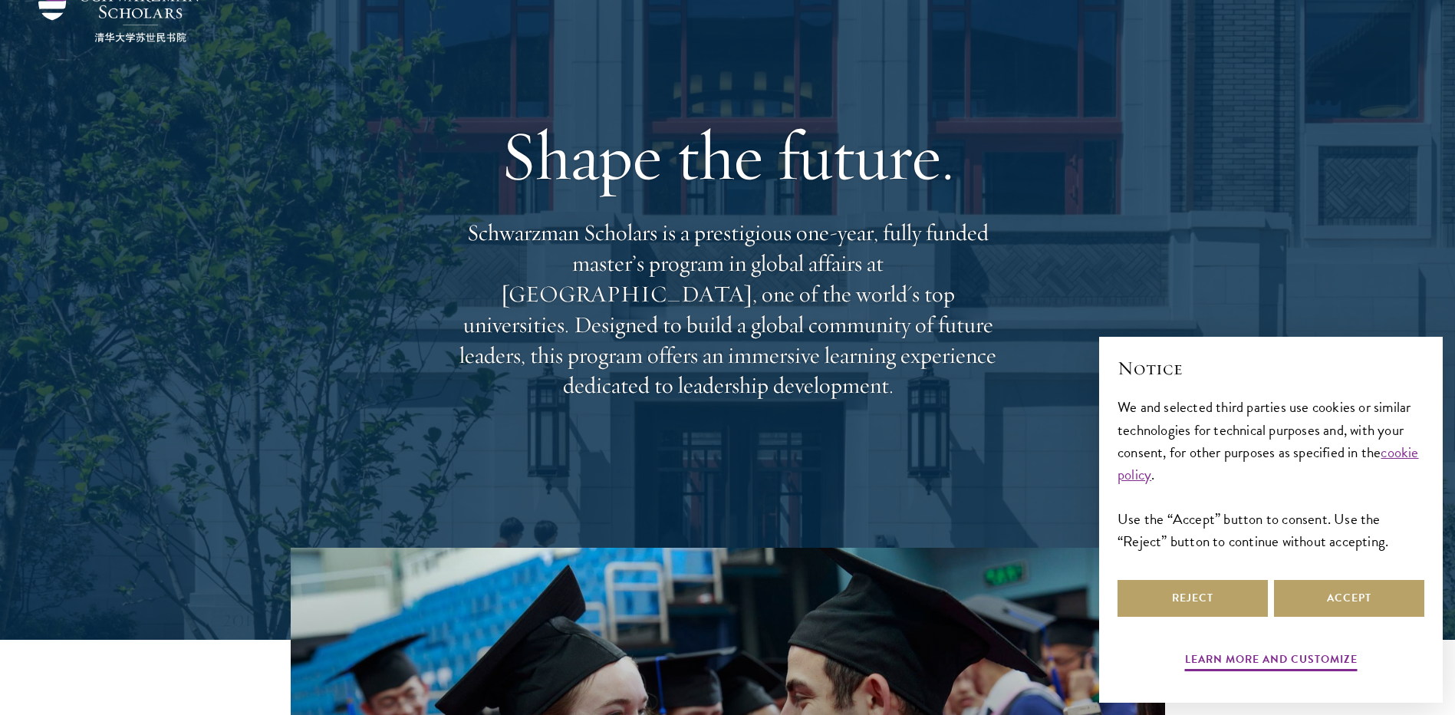
scroll to position [230, 0]
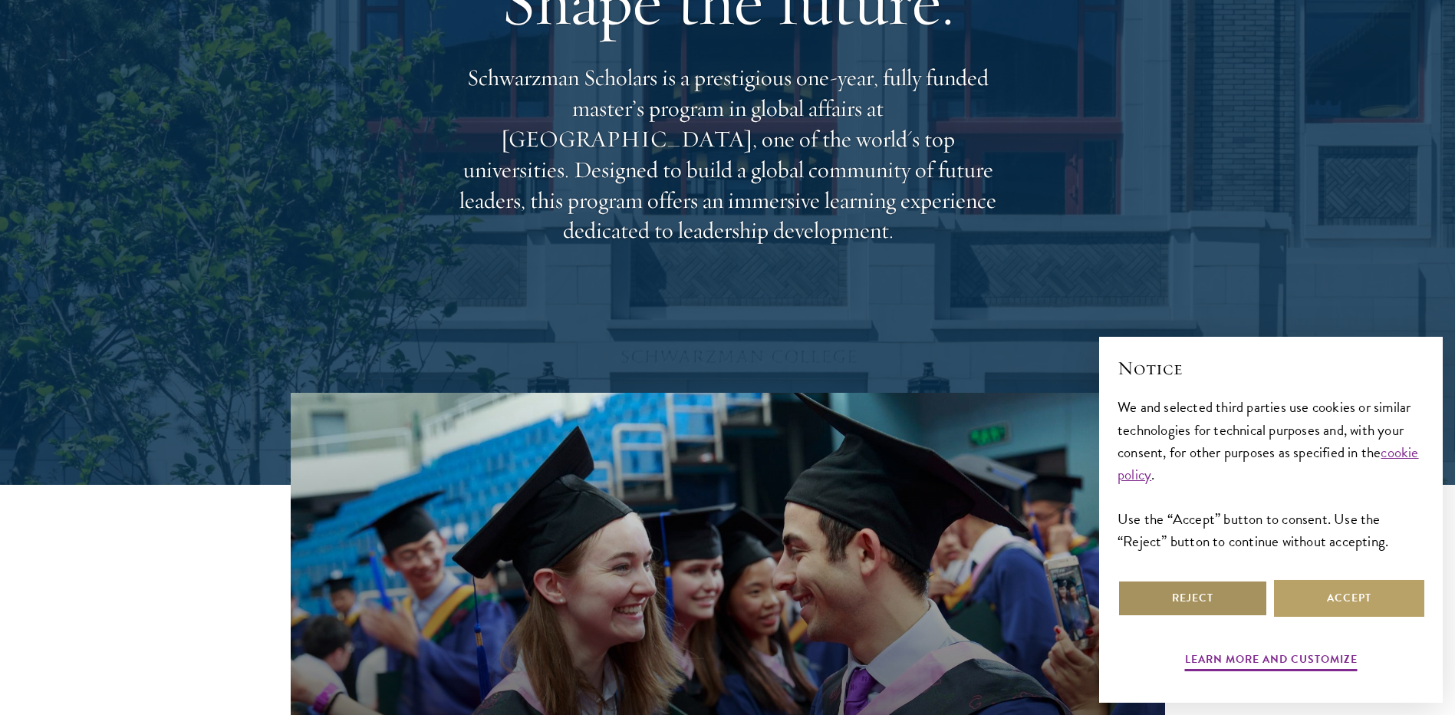
click at [1211, 601] on button "Reject" at bounding box center [1193, 598] width 150 height 37
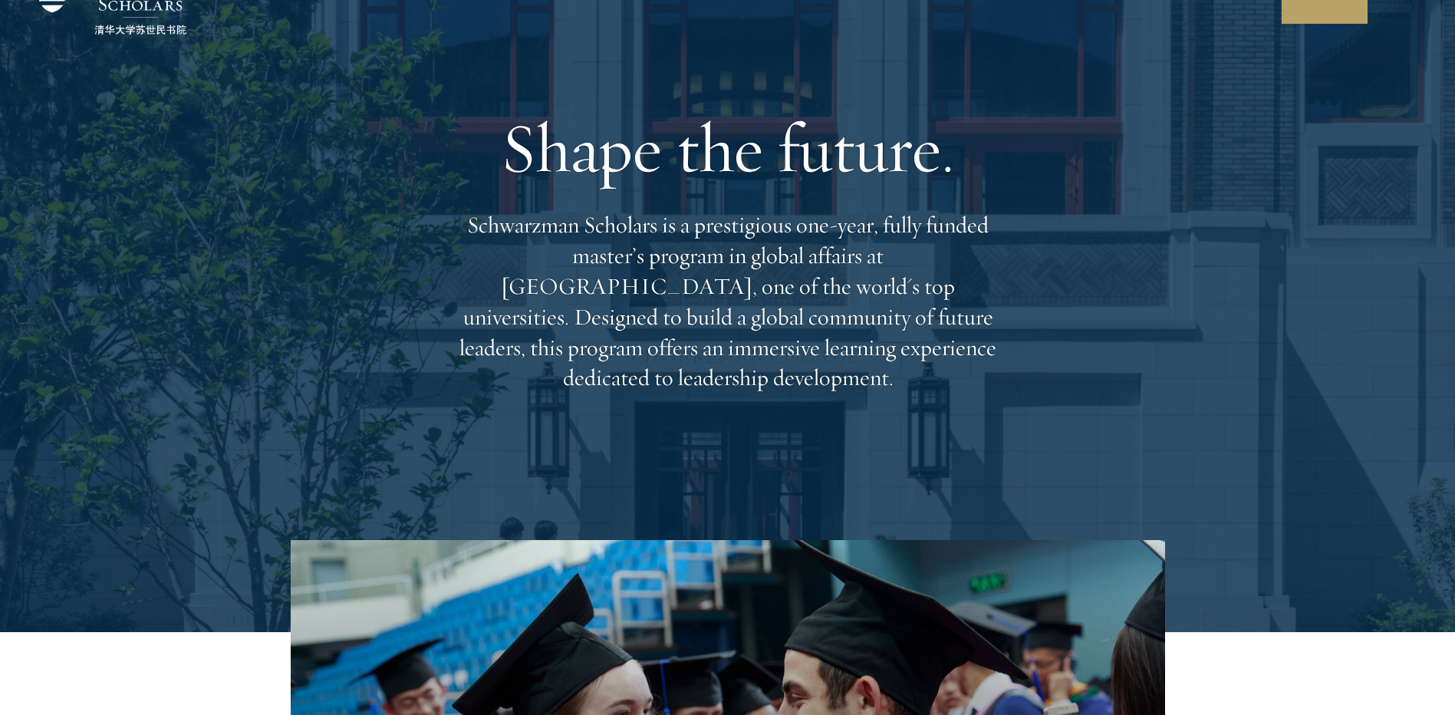
scroll to position [0, 0]
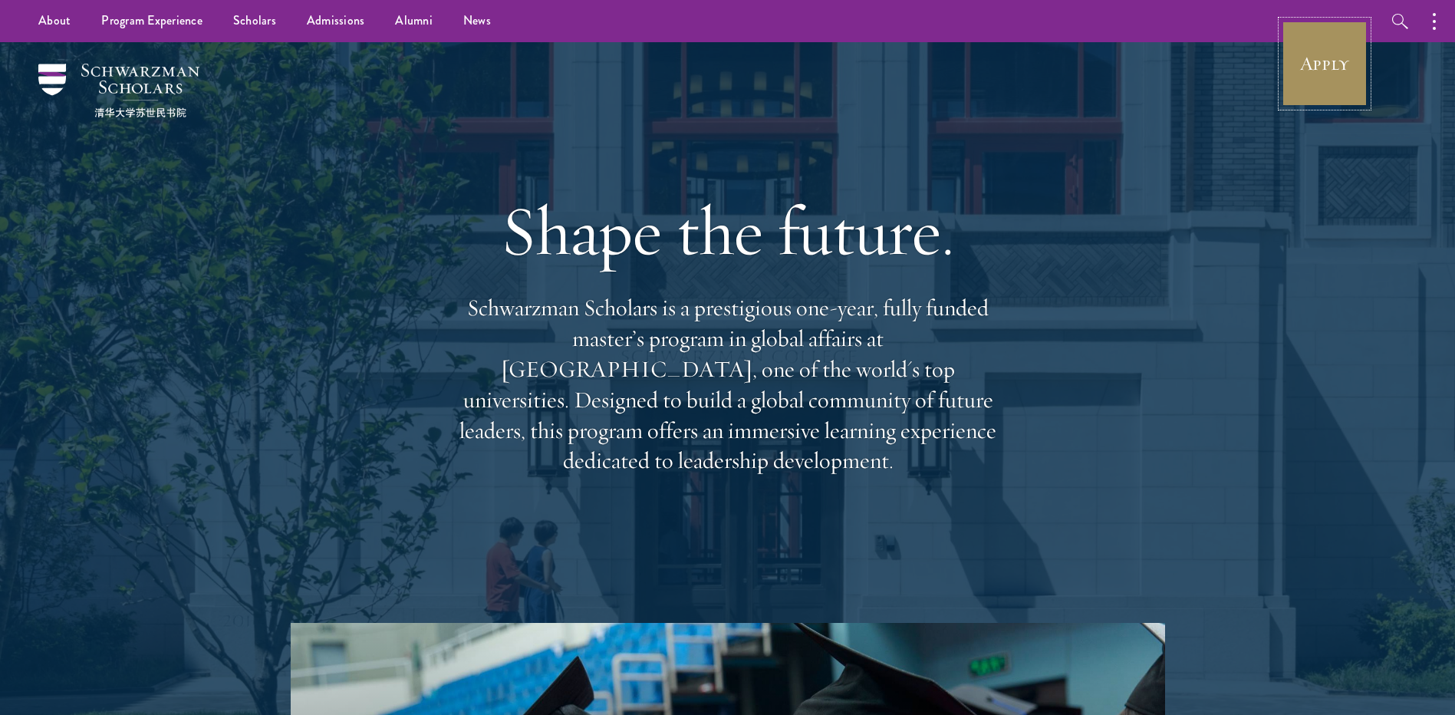
click at [1309, 53] on link "Apply" at bounding box center [1325, 64] width 86 height 86
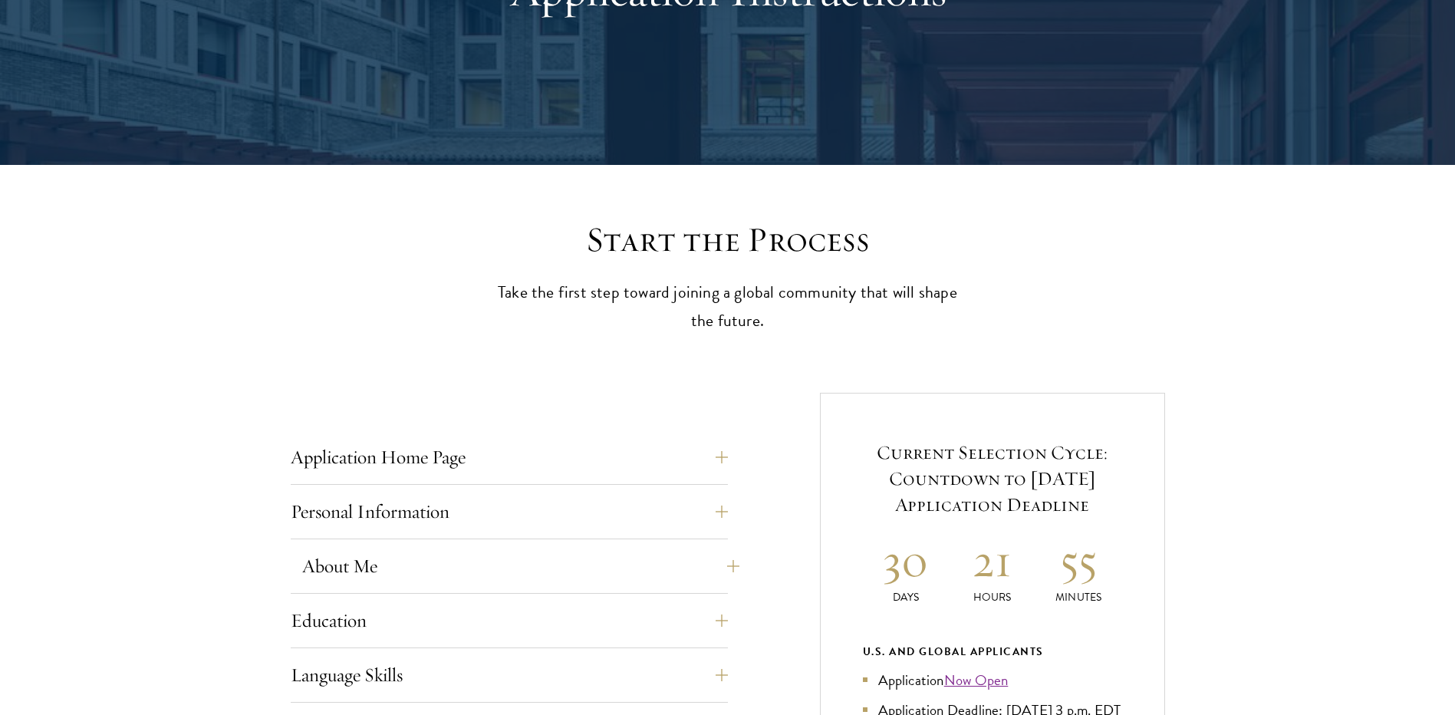
scroll to position [460, 0]
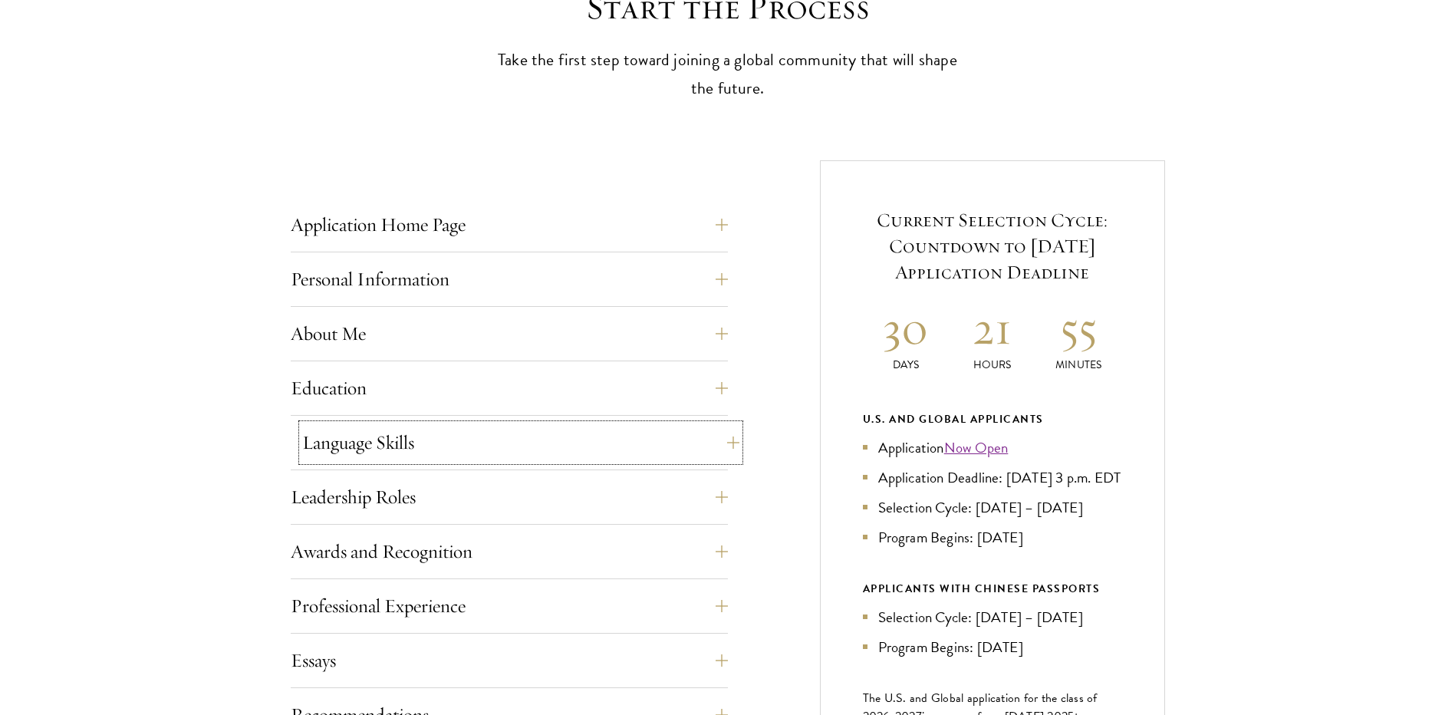
click at [545, 430] on button "Language Skills" at bounding box center [520, 442] width 437 height 37
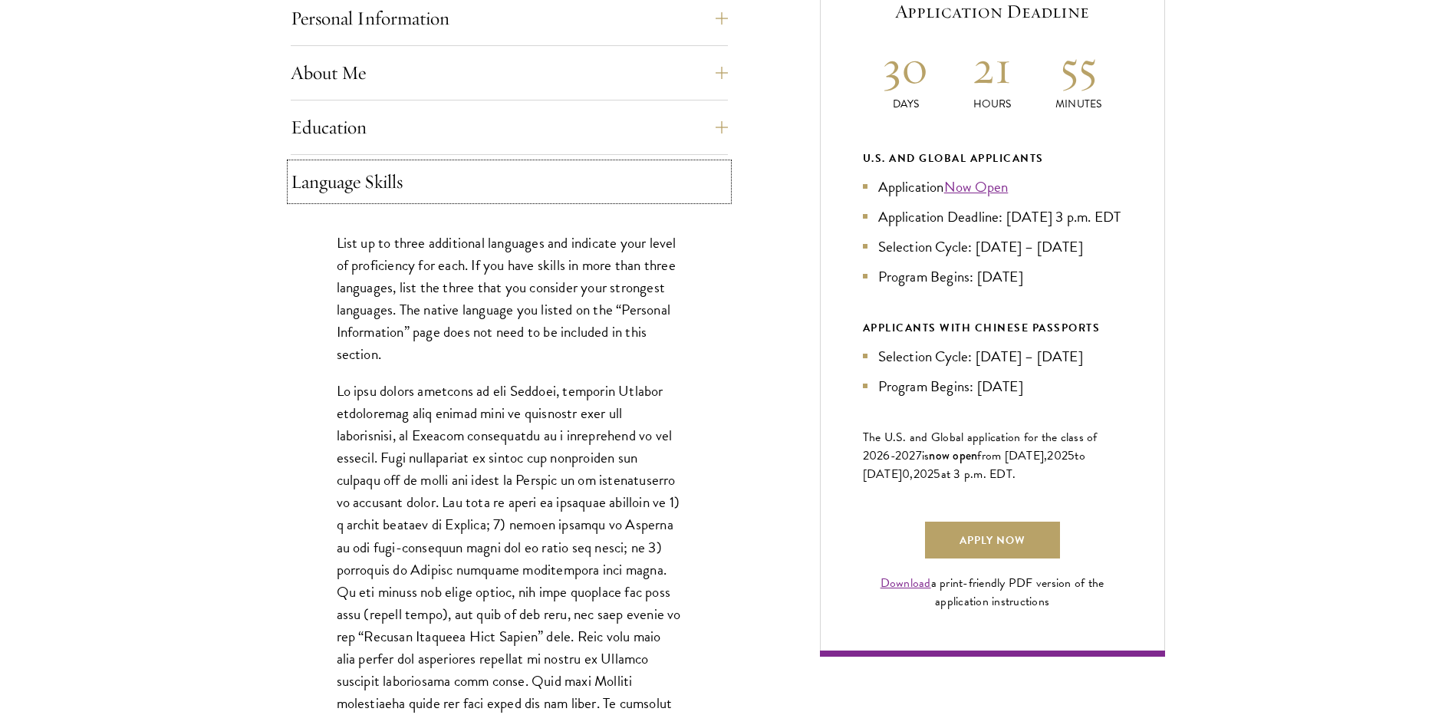
scroll to position [767, 0]
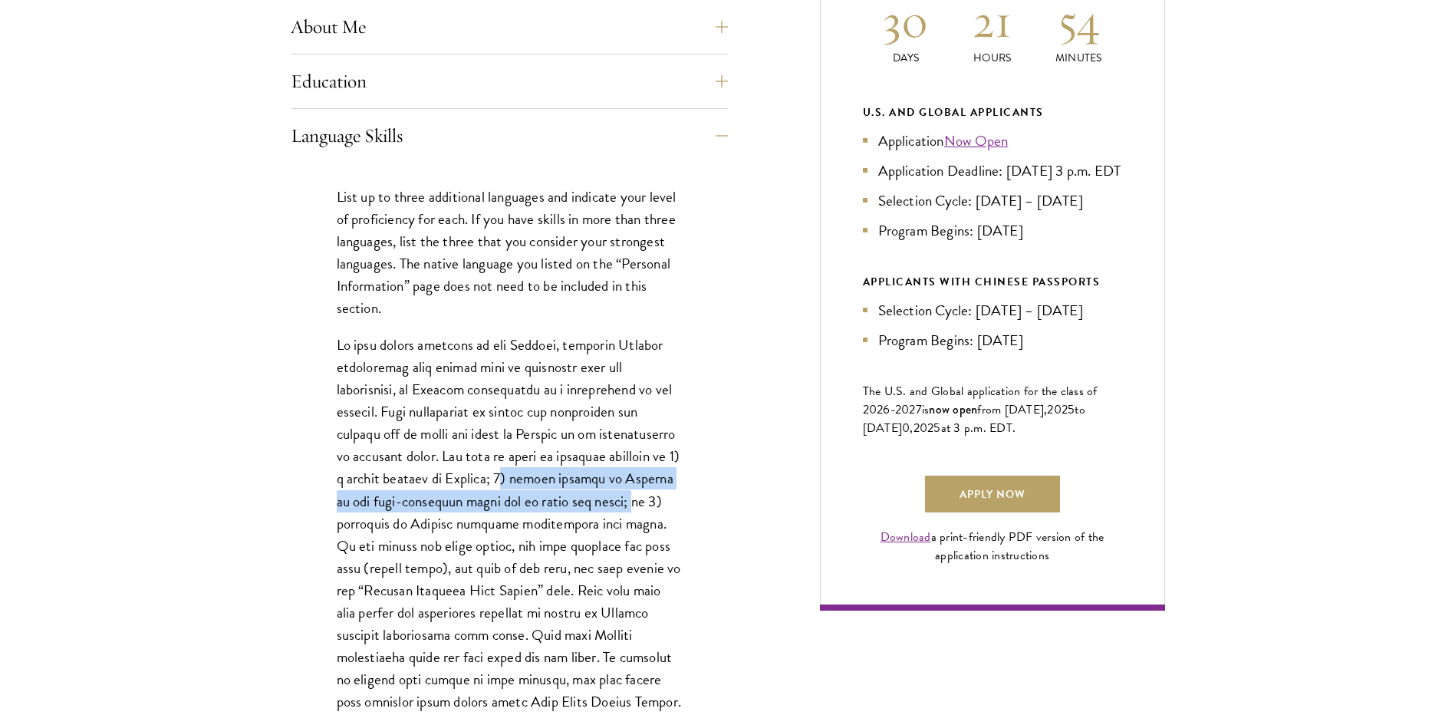
drag, startPoint x: 504, startPoint y: 479, endPoint x: 609, endPoint y: 499, distance: 106.8
click at [609, 499] on p at bounding box center [509, 557] width 345 height 446
drag, startPoint x: 609, startPoint y: 499, endPoint x: 537, endPoint y: 499, distance: 72.1
click at [537, 499] on p at bounding box center [509, 557] width 345 height 446
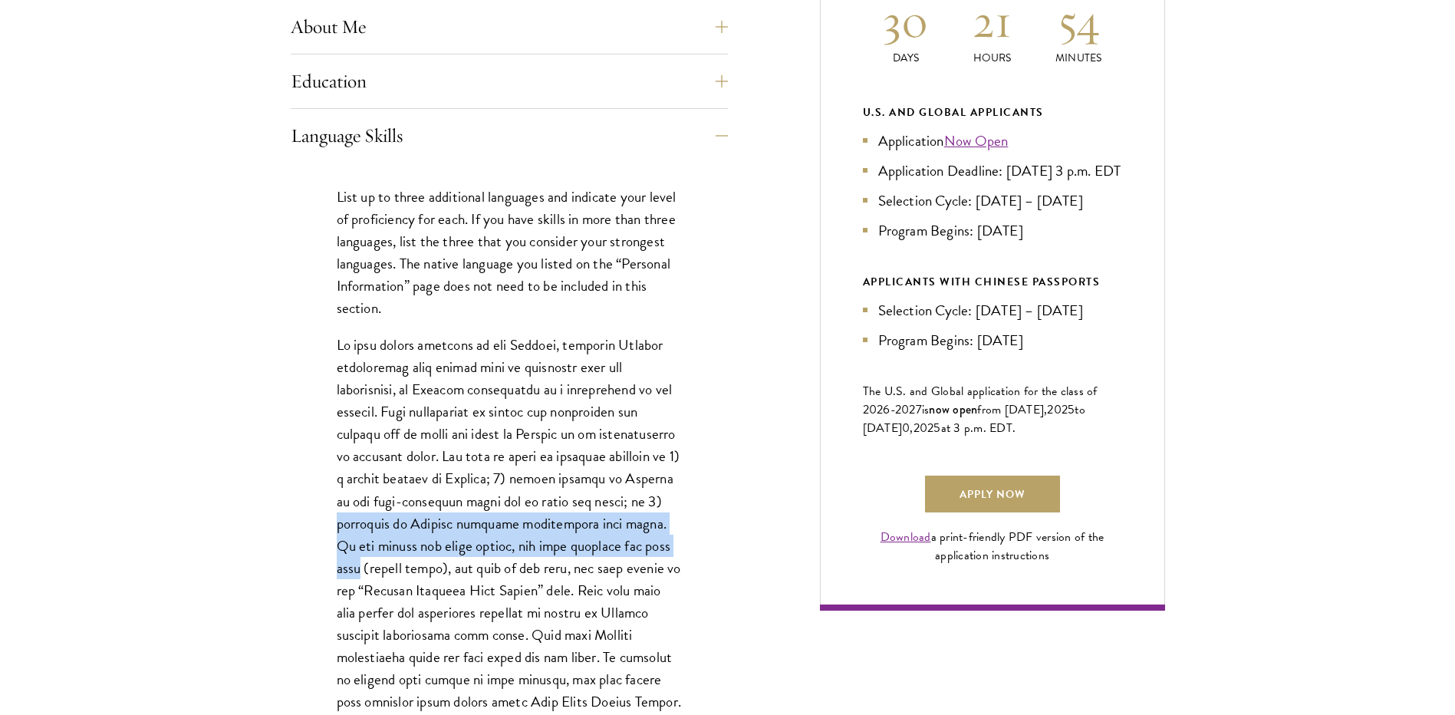
drag, startPoint x: 327, startPoint y: 529, endPoint x: 667, endPoint y: 549, distance: 340.5
click at [667, 549] on div "List up to three additional languages and indicate your level of proficiency fo…" at bounding box center [509, 554] width 437 height 782
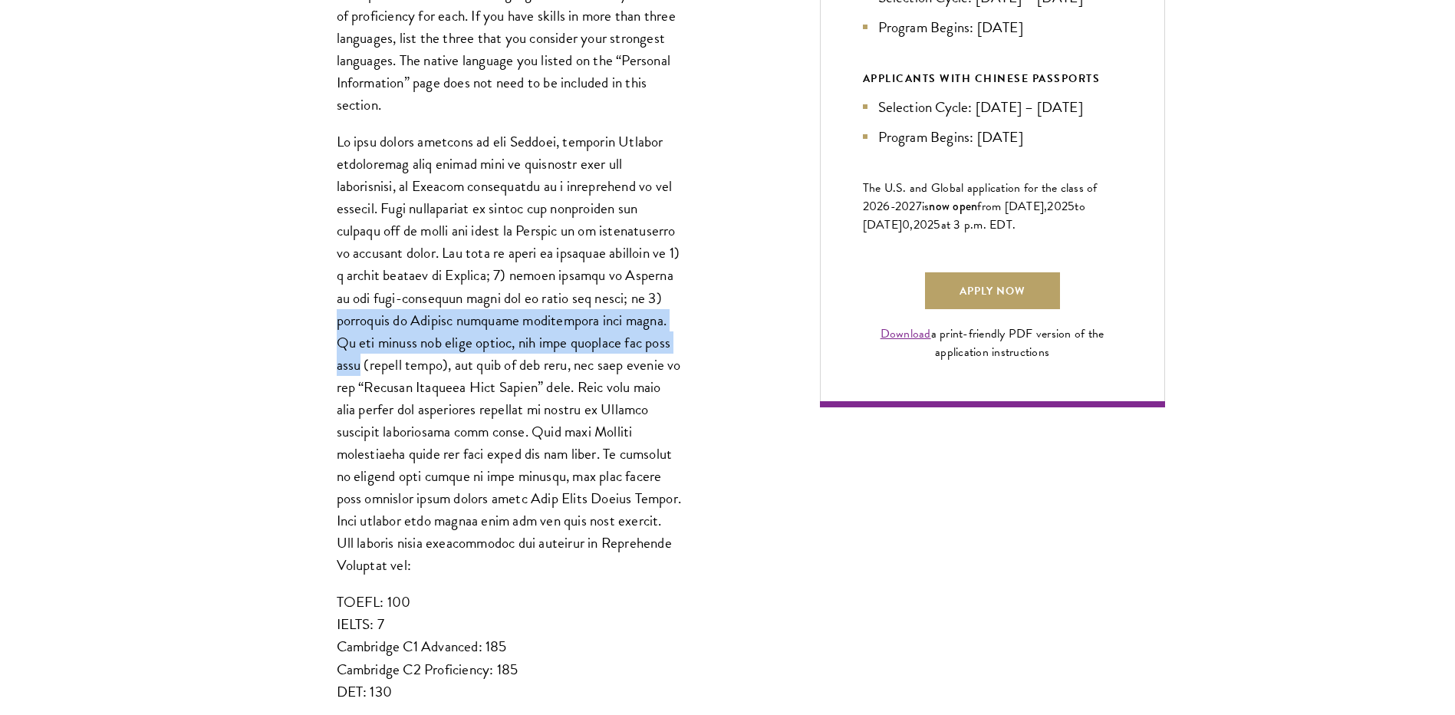
scroll to position [997, 0]
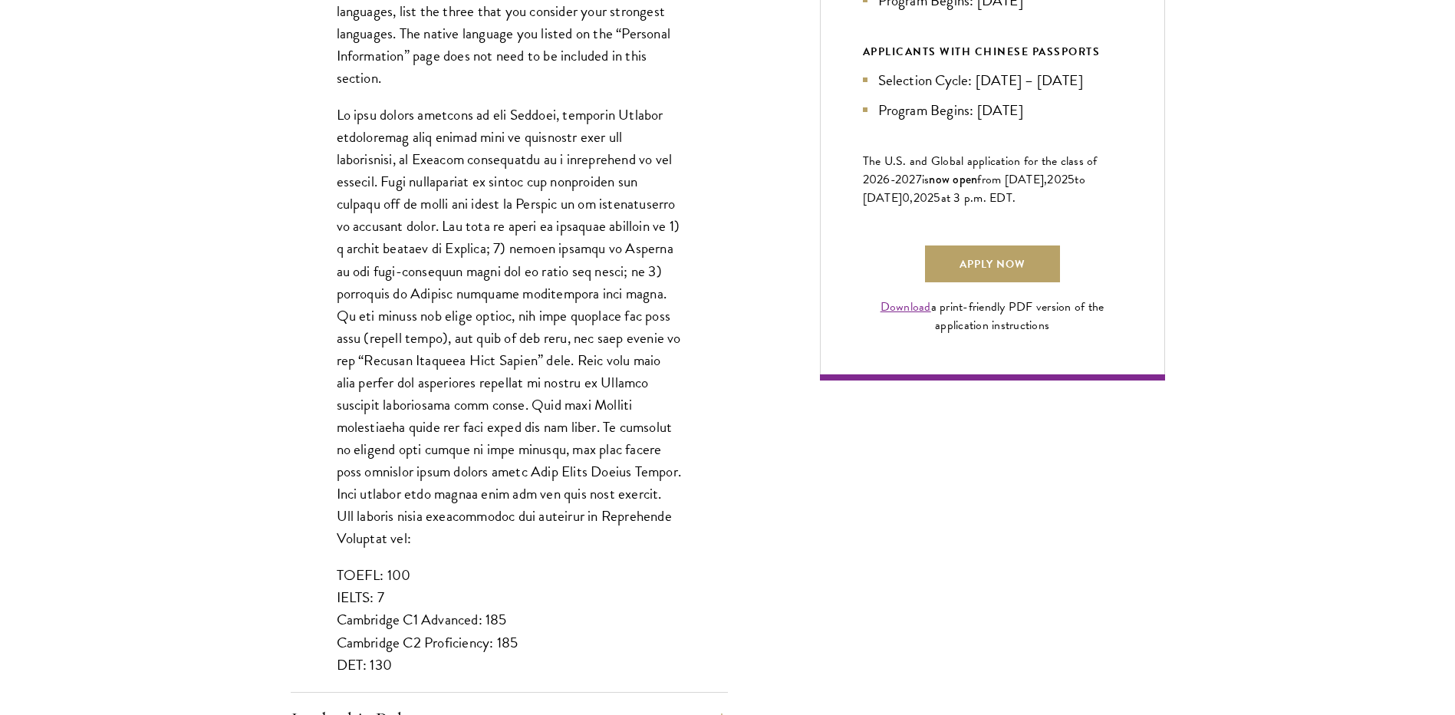
click at [350, 640] on p "TOEFL: 100 IELTS: 7 Cambridge C1 Advanced: 185 Cambridge C2 Proficiency: 185 DE…" at bounding box center [509, 619] width 345 height 111
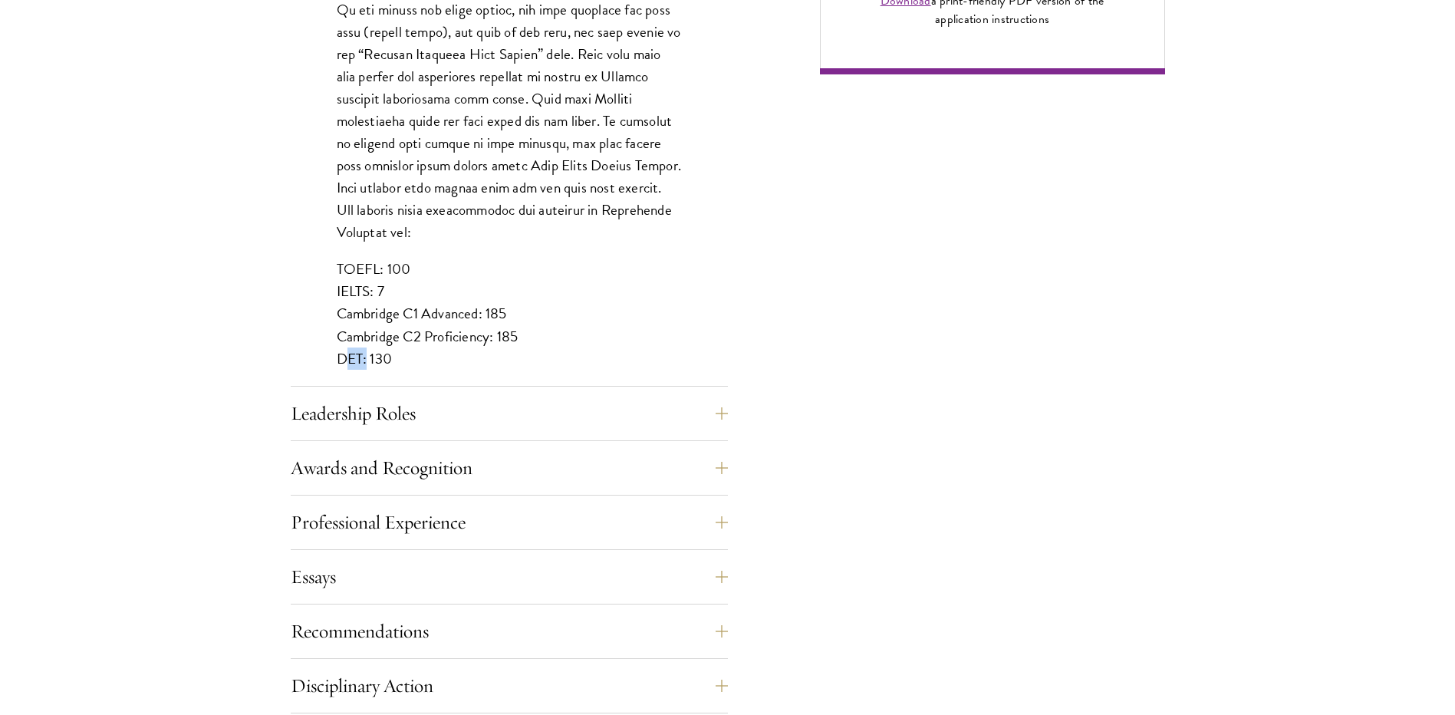
scroll to position [1304, 0]
click at [400, 273] on p "TOEFL: 100 IELTS: 7 Cambridge C1 Advanced: 185 Cambridge C2 Proficiency: 185 DE…" at bounding box center [509, 312] width 345 height 111
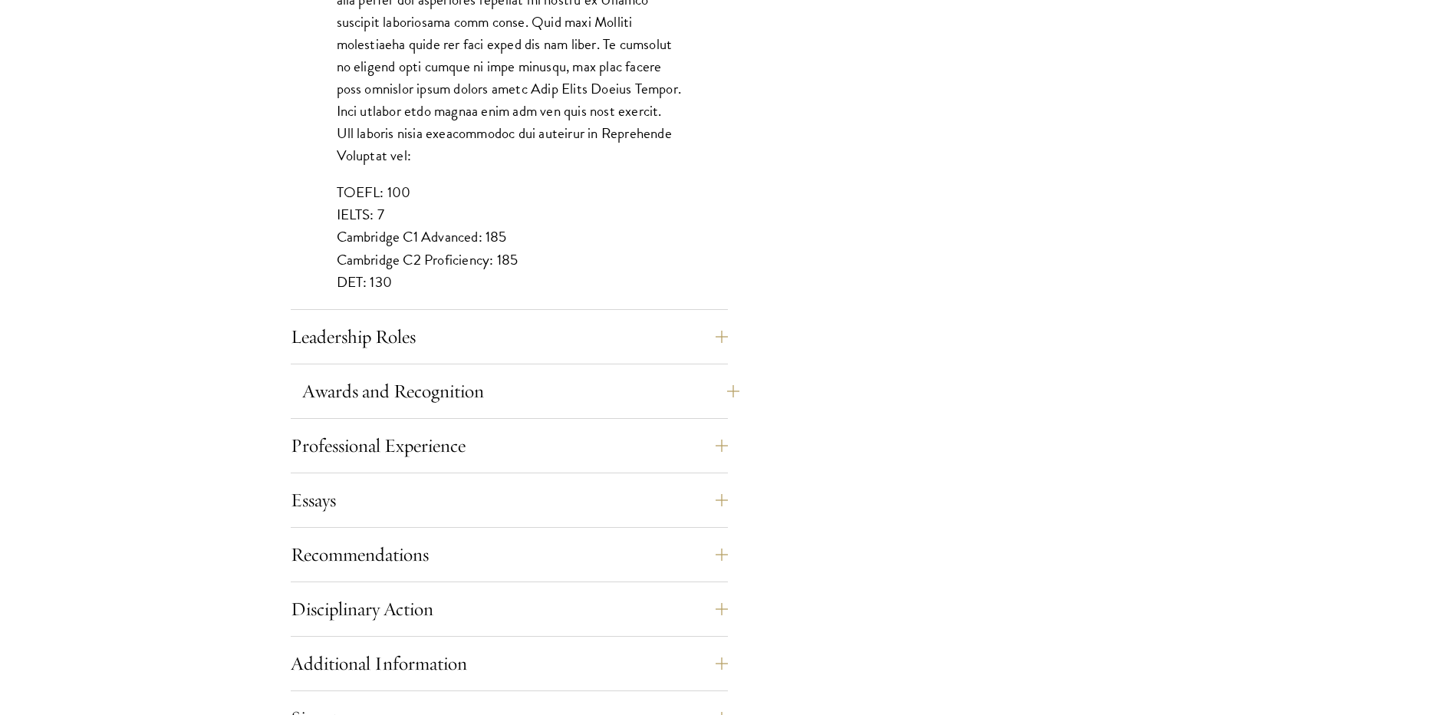
scroll to position [1381, 0]
click at [690, 456] on button "Professional Experience" at bounding box center [520, 445] width 437 height 37
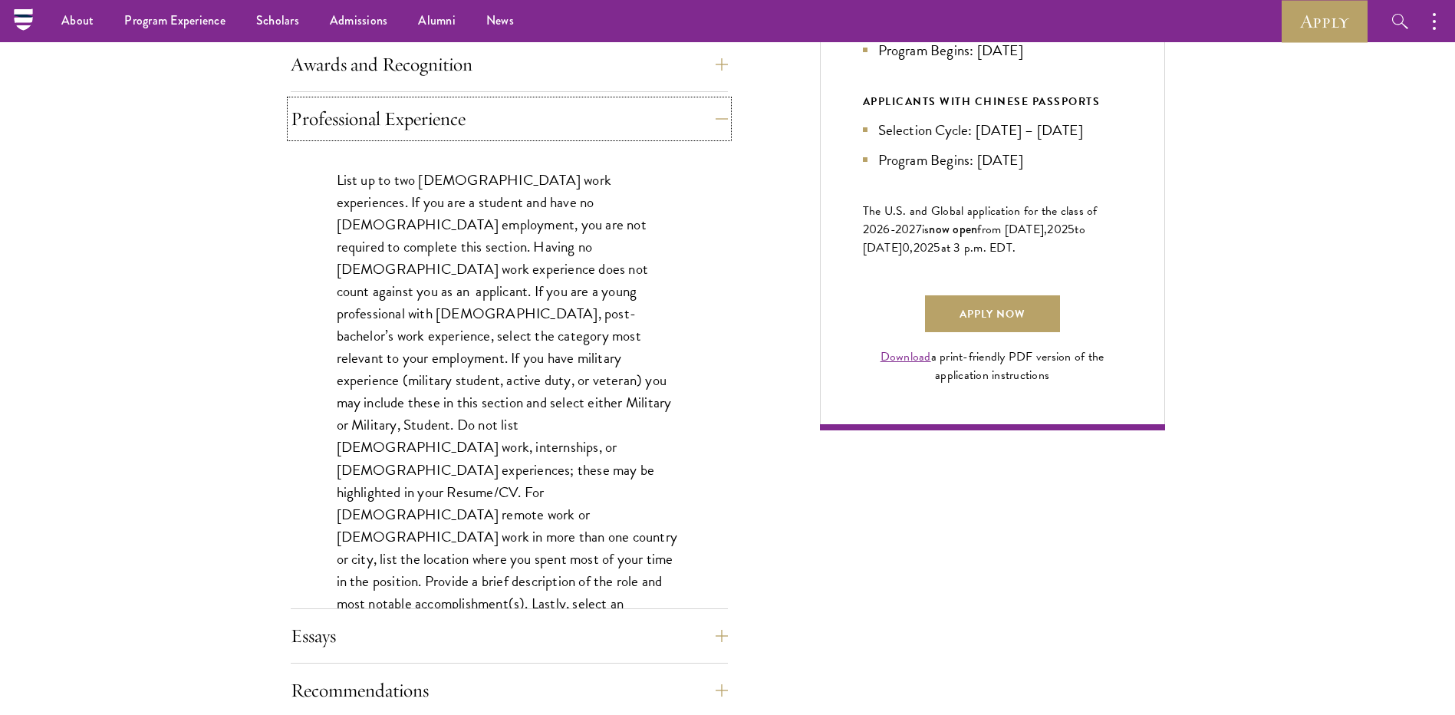
scroll to position [921, 0]
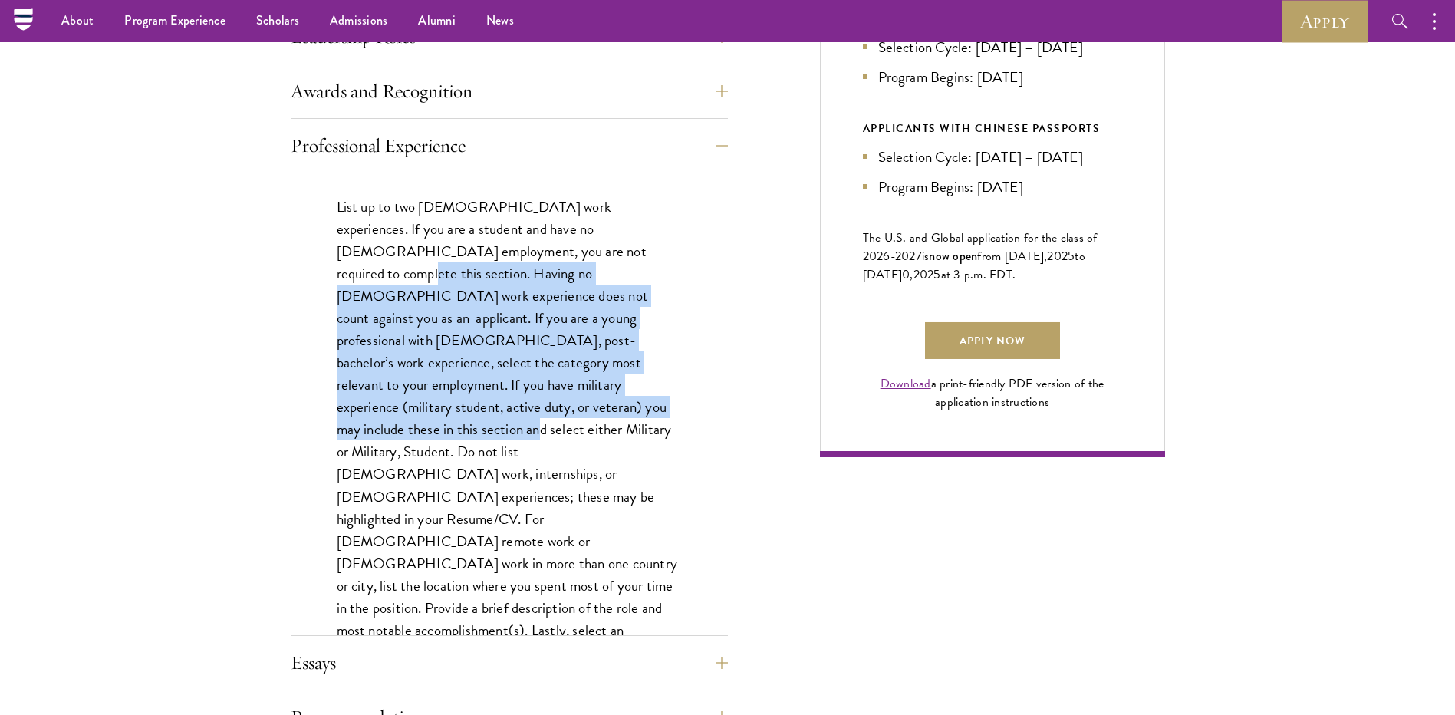
drag, startPoint x: 539, startPoint y: 250, endPoint x: 617, endPoint y: 377, distance: 148.8
click at [617, 377] on p "List up to two [DEMOGRAPHIC_DATA] work experiences. If you are a student and ha…" at bounding box center [509, 441] width 345 height 490
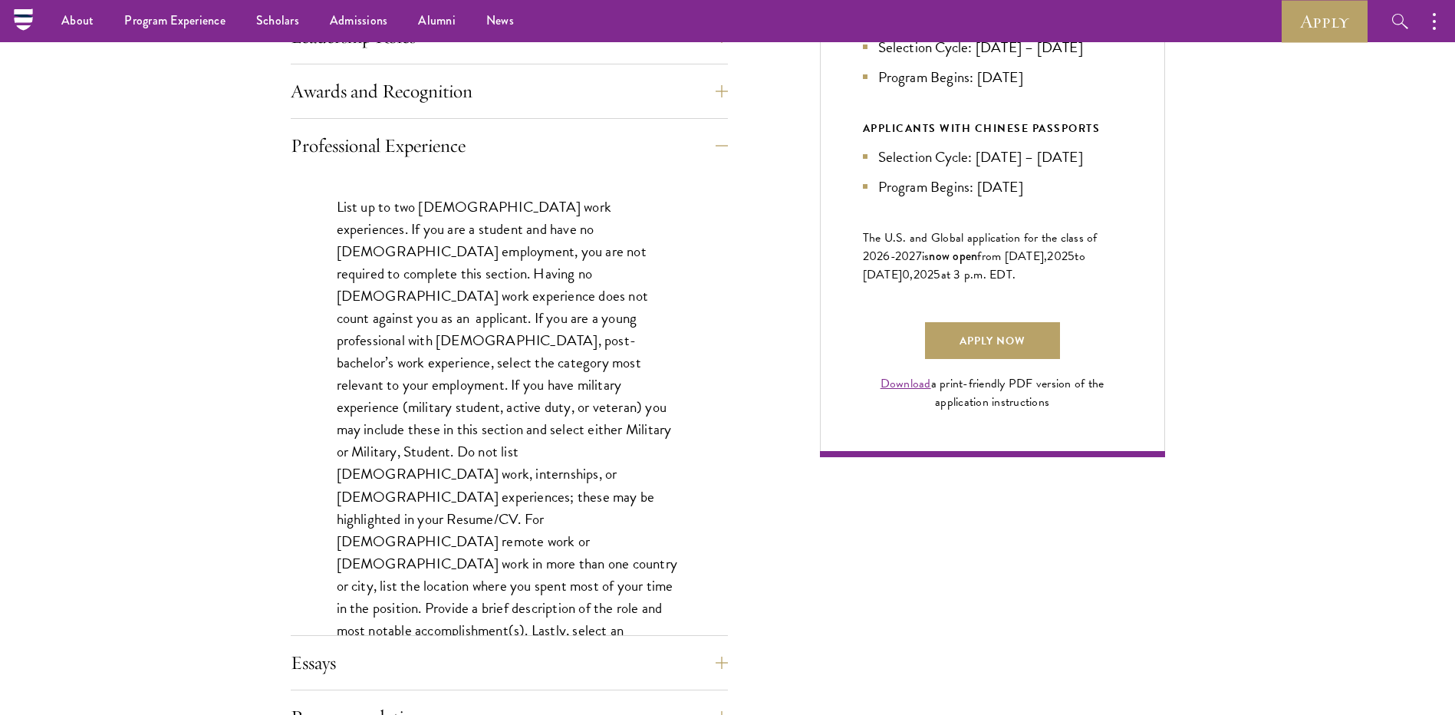
drag, startPoint x: 617, startPoint y: 377, endPoint x: 549, endPoint y: 420, distance: 80.4
click at [549, 420] on p "List up to two [DEMOGRAPHIC_DATA] work experiences. If you are a student and ha…" at bounding box center [509, 441] width 345 height 490
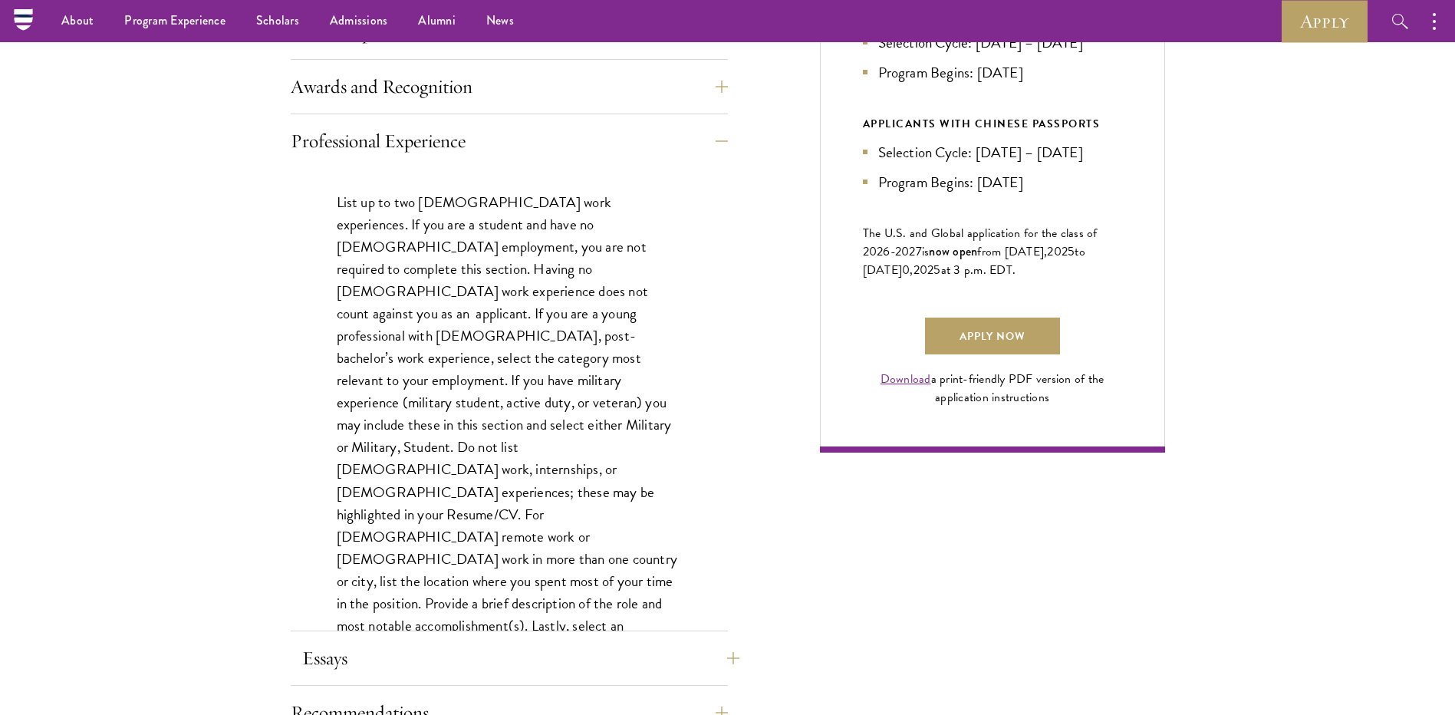
scroll to position [1151, 0]
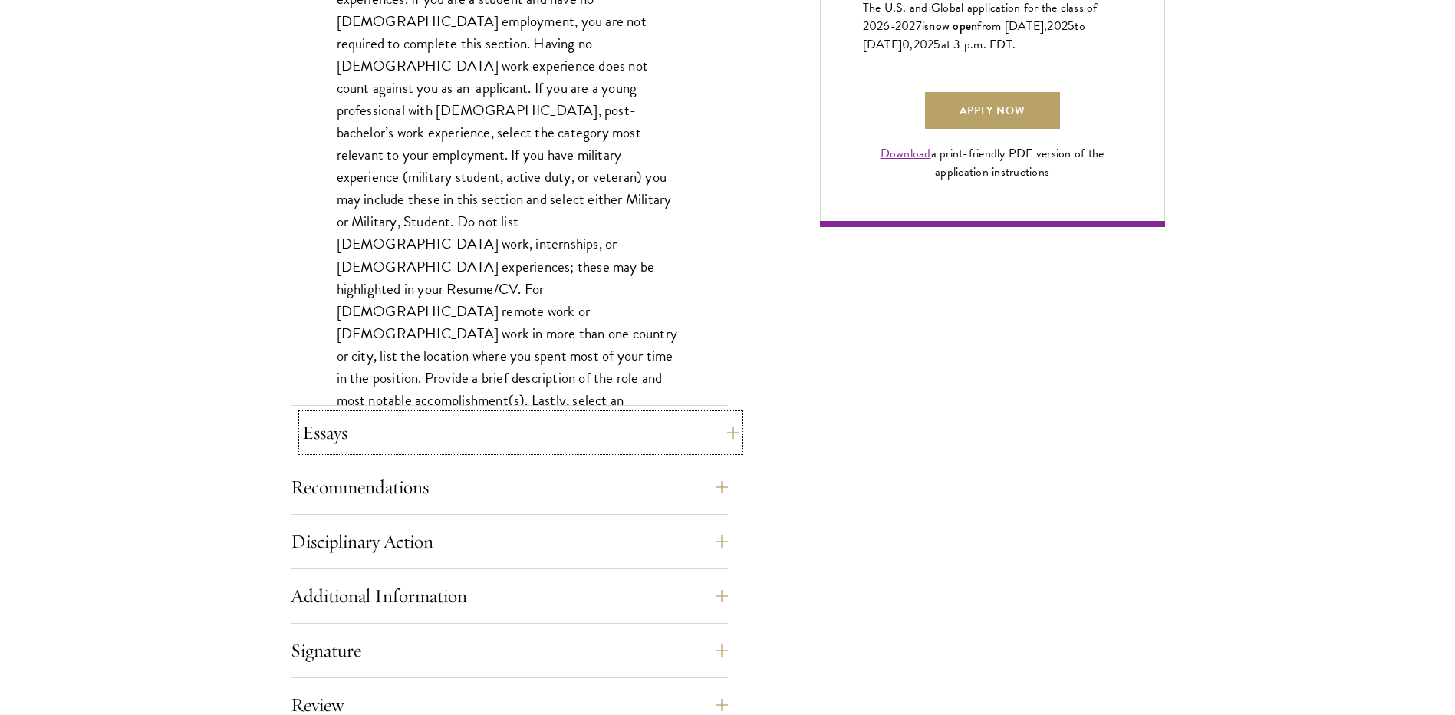
click at [377, 450] on button "Essays" at bounding box center [520, 432] width 437 height 37
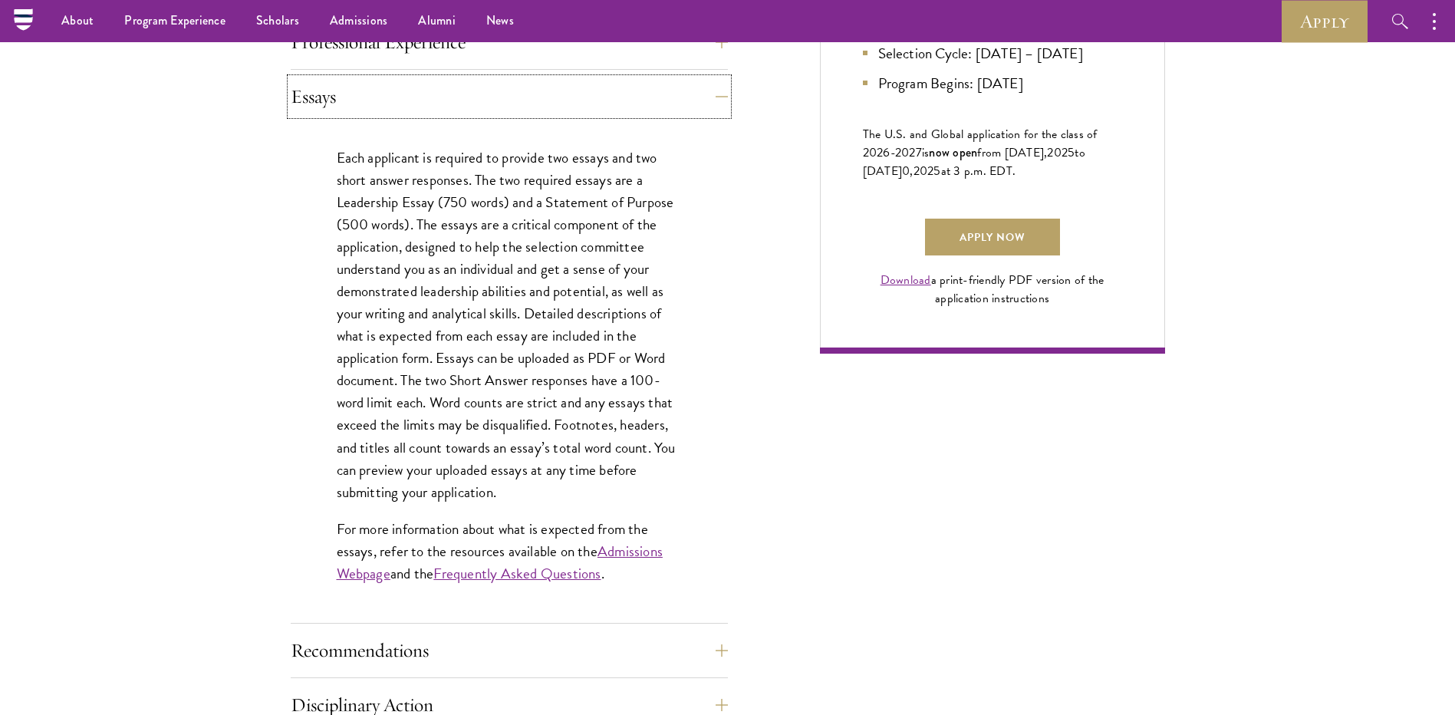
scroll to position [997, 0]
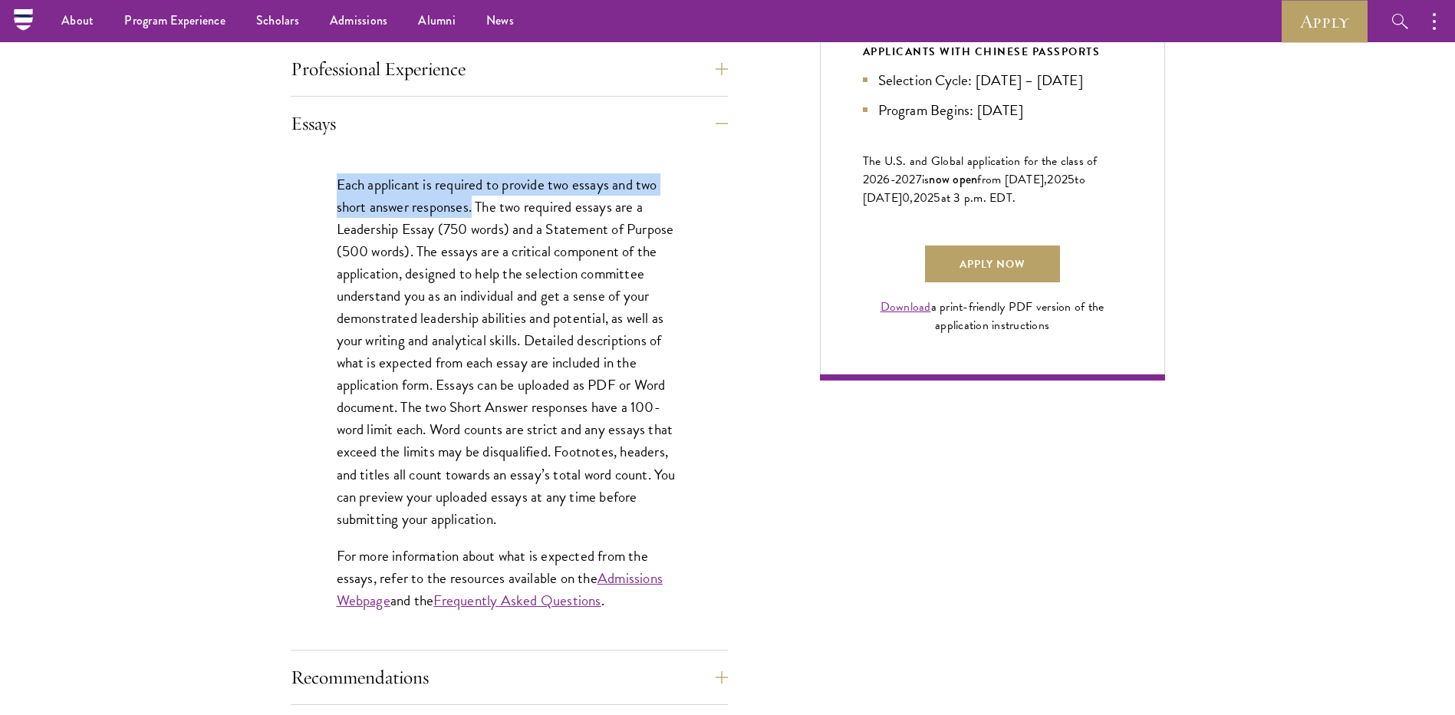
drag, startPoint x: 312, startPoint y: 175, endPoint x: 473, endPoint y: 203, distance: 163.6
click at [473, 203] on div "Each applicant is required to provide two essays and two short answer responses…" at bounding box center [509, 399] width 437 height 499
drag, startPoint x: 473, startPoint y: 203, endPoint x: 431, endPoint y: 259, distance: 70.1
click at [431, 259] on p "Each applicant is required to provide two essays and two short answer responses…" at bounding box center [509, 351] width 345 height 357
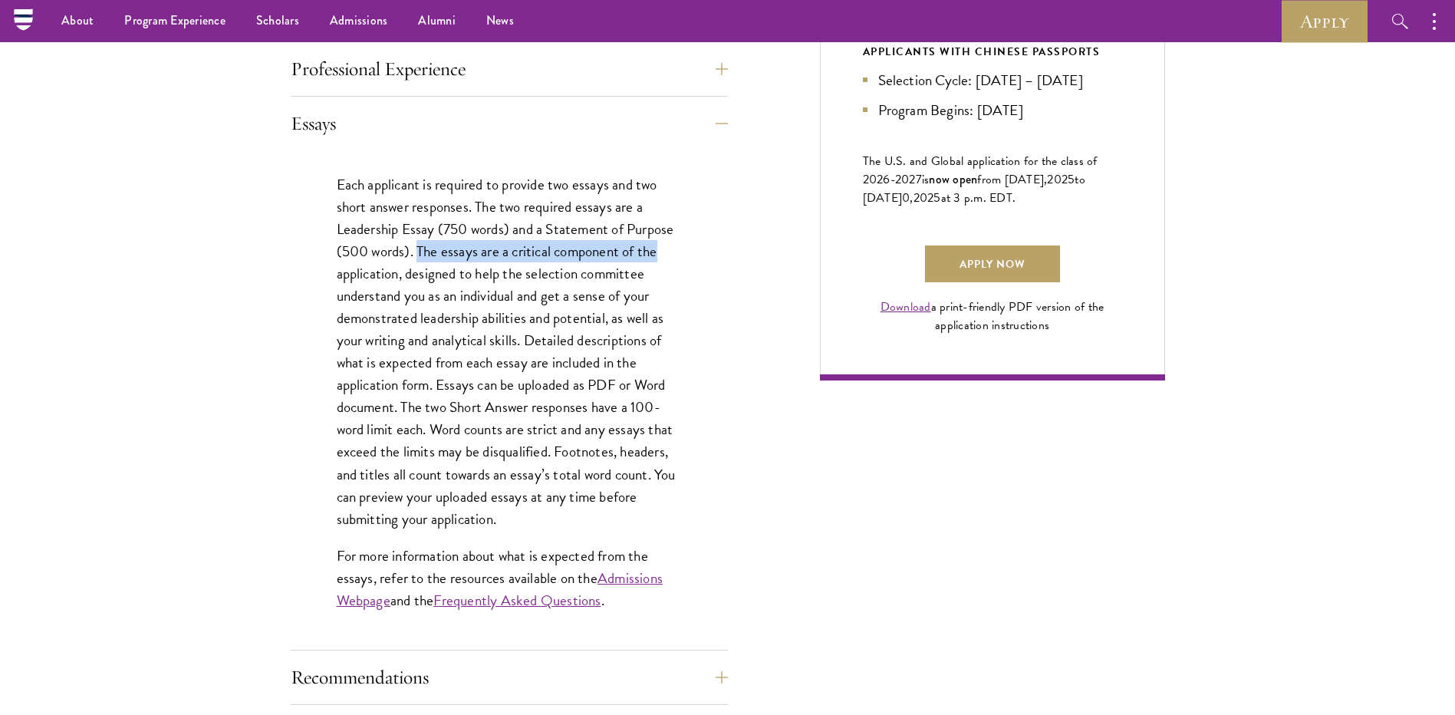
drag, startPoint x: 420, startPoint y: 253, endPoint x: 698, endPoint y: 259, distance: 278.5
click at [698, 259] on div "Each applicant is required to provide two essays and two short answer responses…" at bounding box center [509, 399] width 437 height 499
drag, startPoint x: 698, startPoint y: 259, endPoint x: 655, endPoint y: 366, distance: 115.7
click at [655, 366] on p "Each applicant is required to provide two essays and two short answer responses…" at bounding box center [509, 351] width 345 height 357
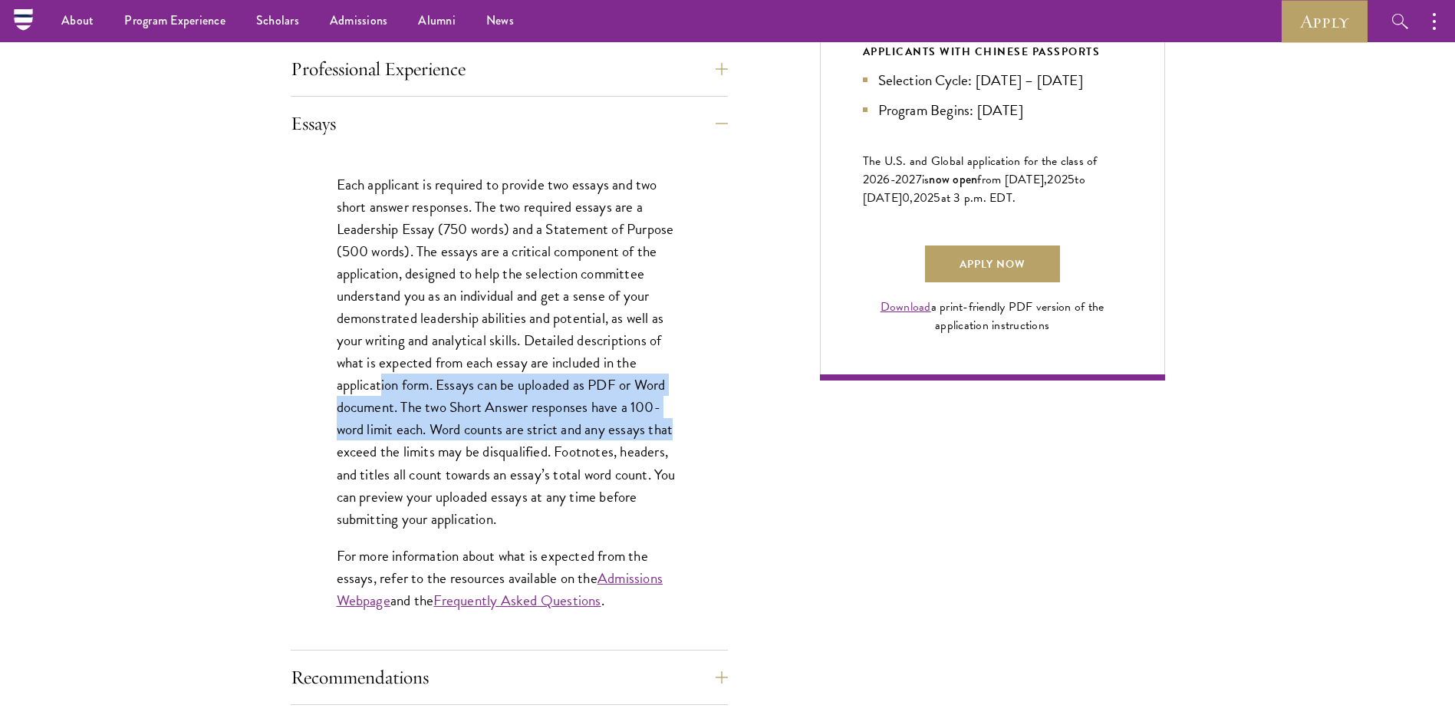
drag, startPoint x: 383, startPoint y: 393, endPoint x: 677, endPoint y: 433, distance: 297.3
click at [677, 433] on p "Each applicant is required to provide two essays and two short answer responses…" at bounding box center [509, 351] width 345 height 357
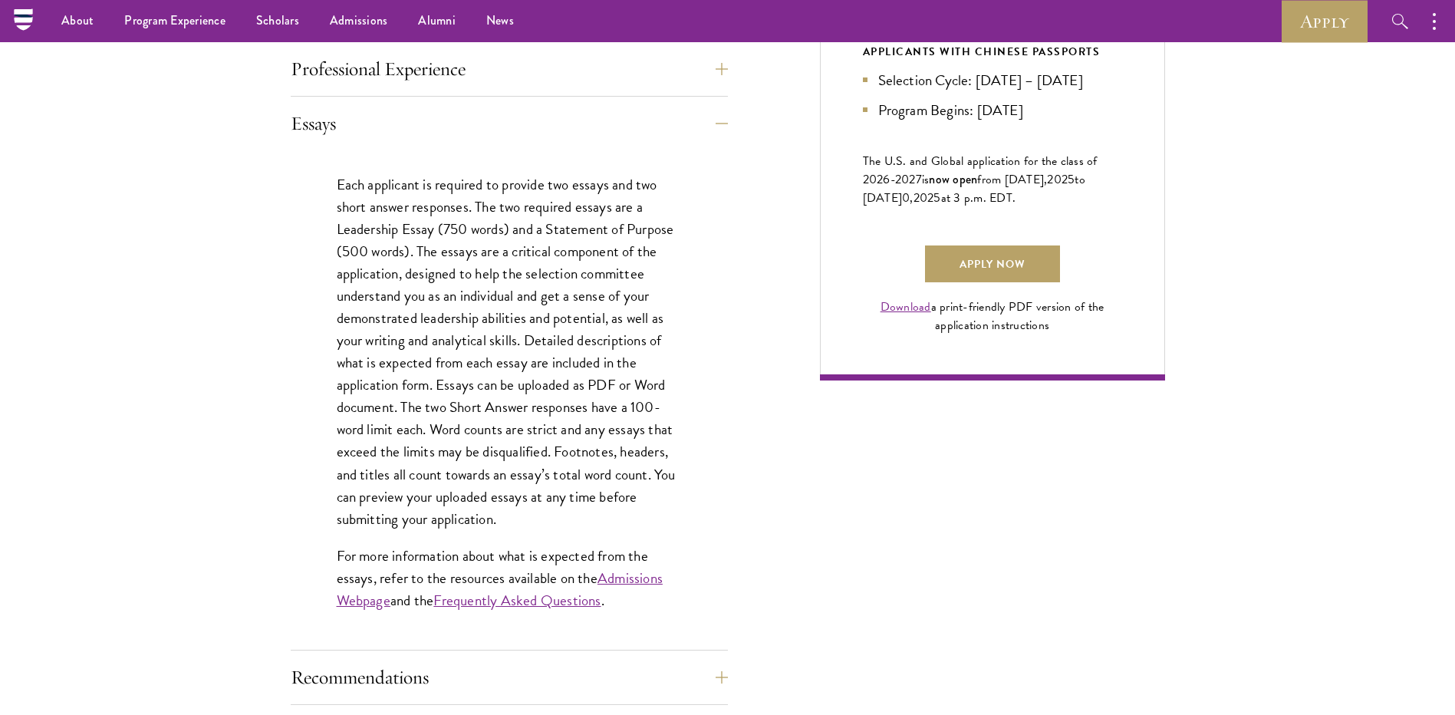
drag, startPoint x: 677, startPoint y: 433, endPoint x: 552, endPoint y: 443, distance: 125.5
click at [552, 443] on p "Each applicant is required to provide two essays and two short answer responses…" at bounding box center [509, 351] width 345 height 357
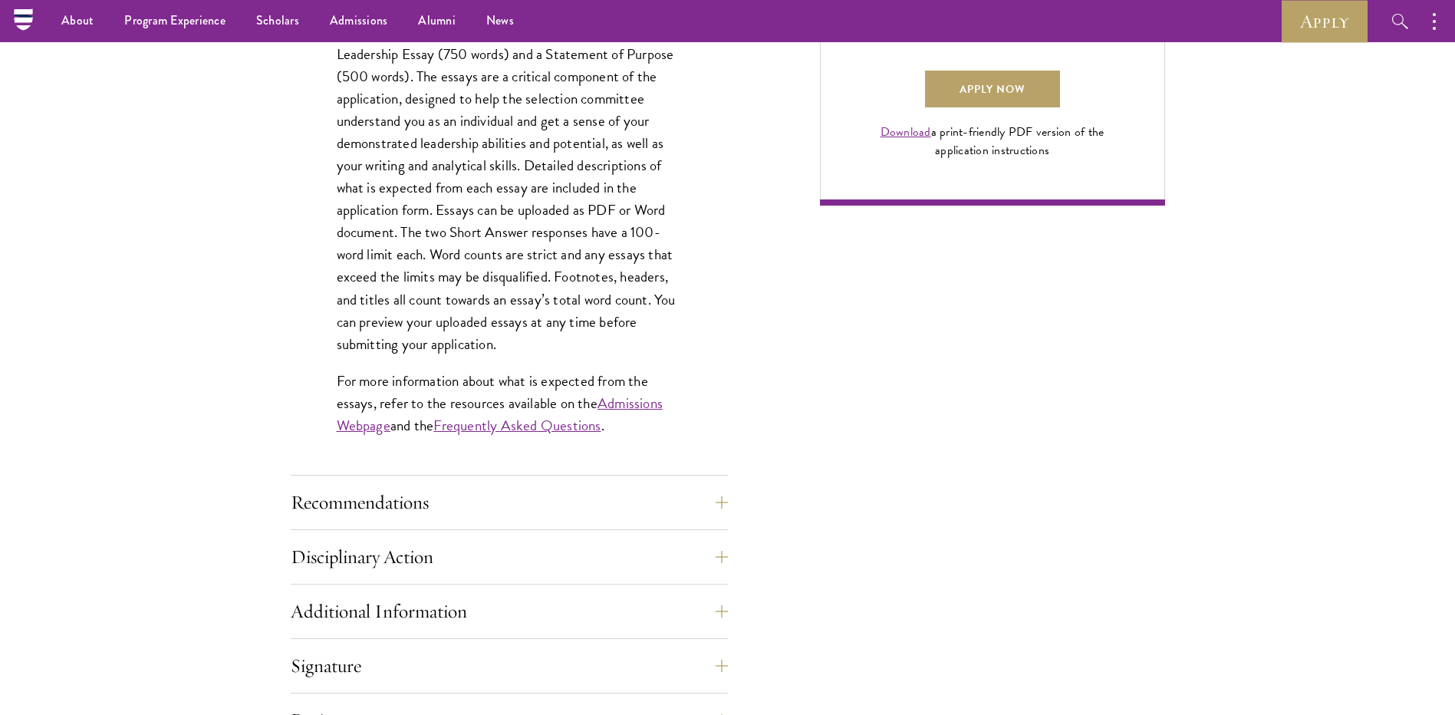
scroll to position [1458, 0]
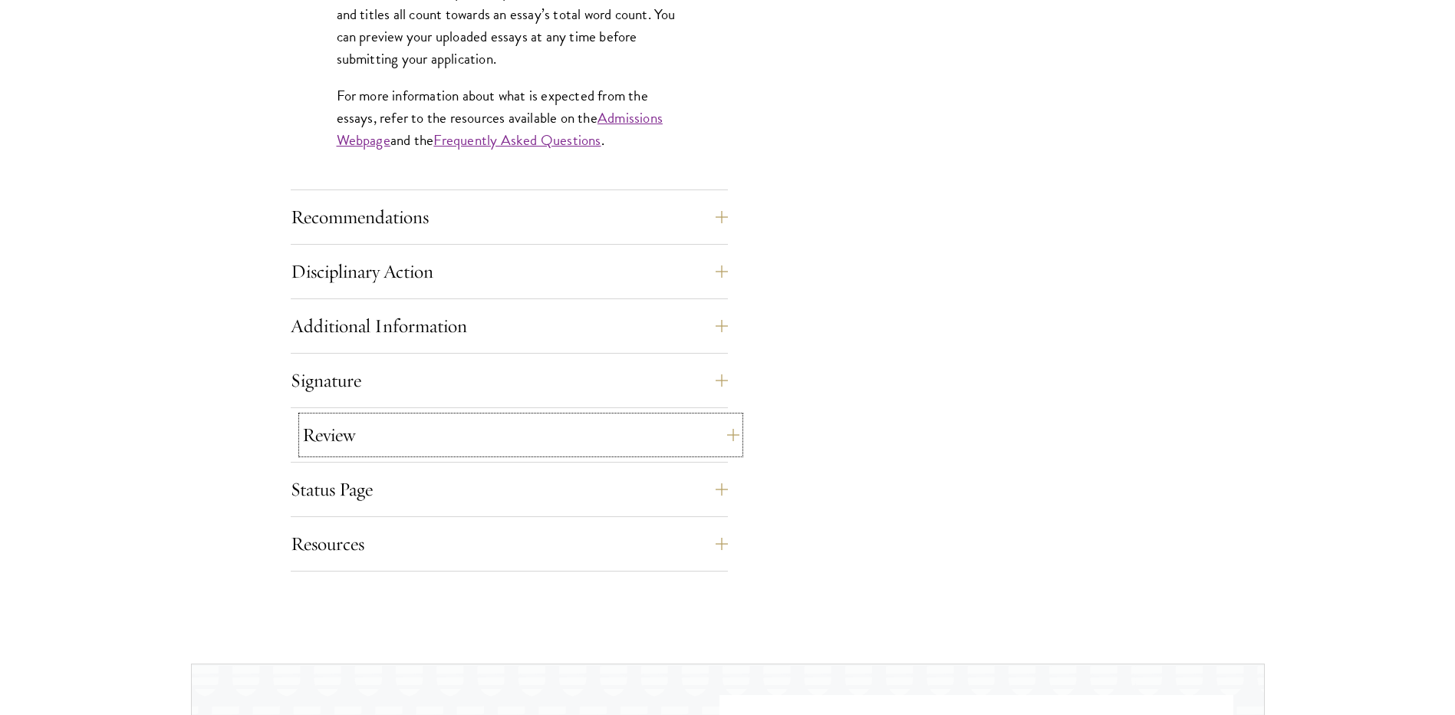
click at [442, 428] on button "Review" at bounding box center [520, 435] width 437 height 37
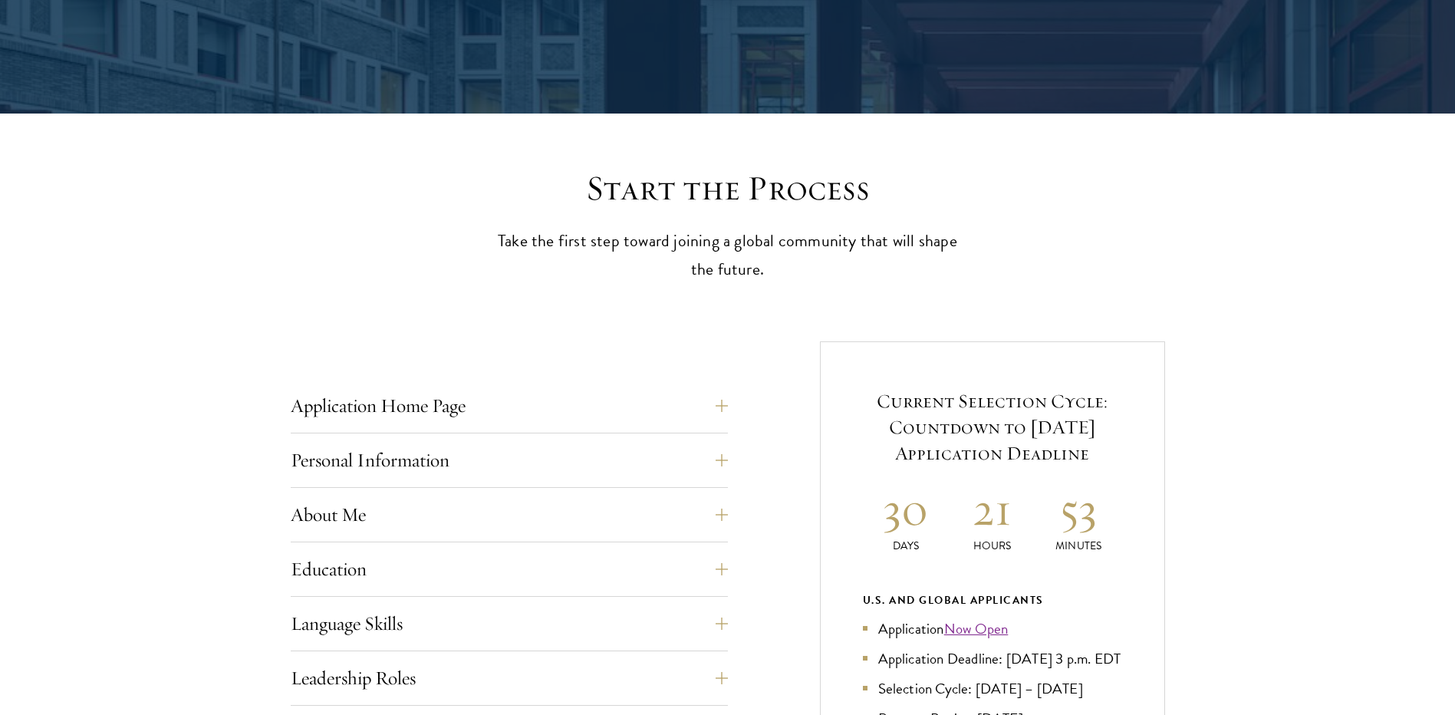
scroll to position [307, 0]
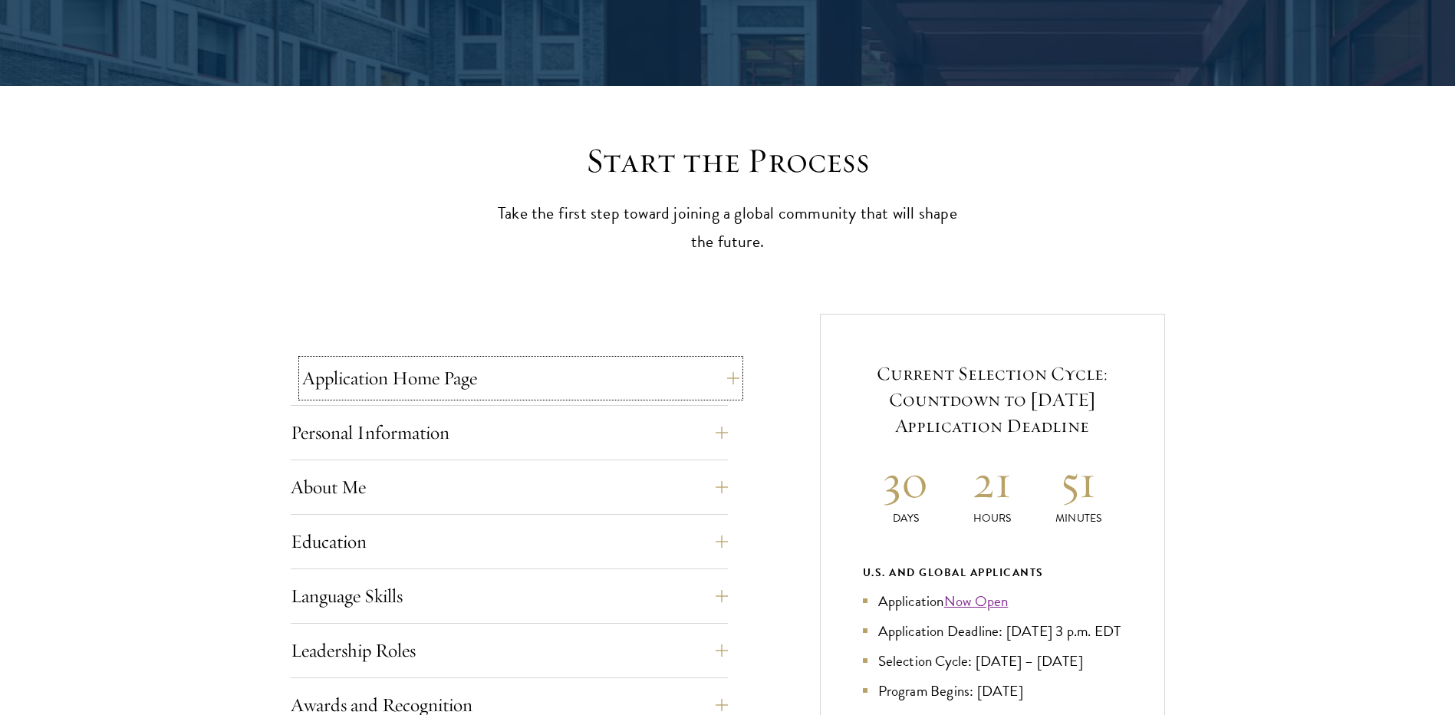
click at [558, 365] on button "Application Home Page" at bounding box center [520, 378] width 437 height 37
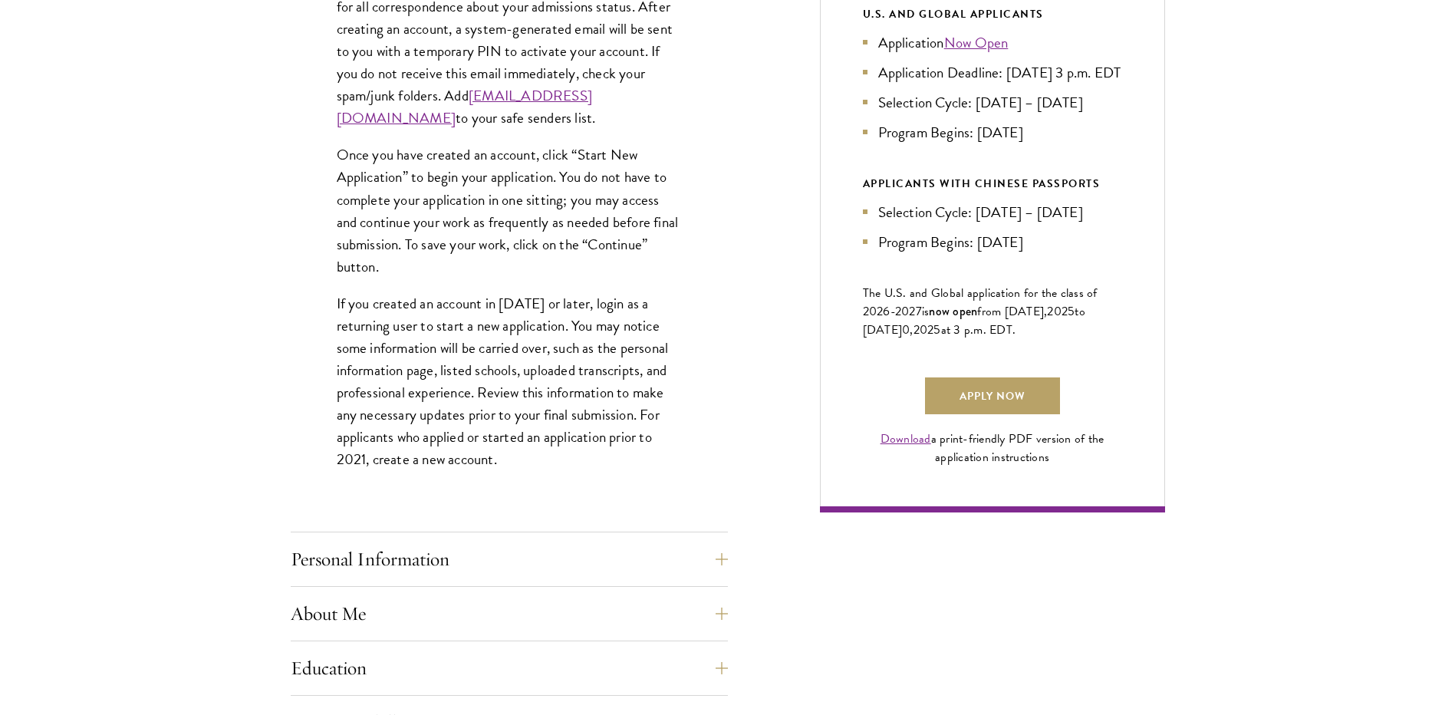
scroll to position [1074, 0]
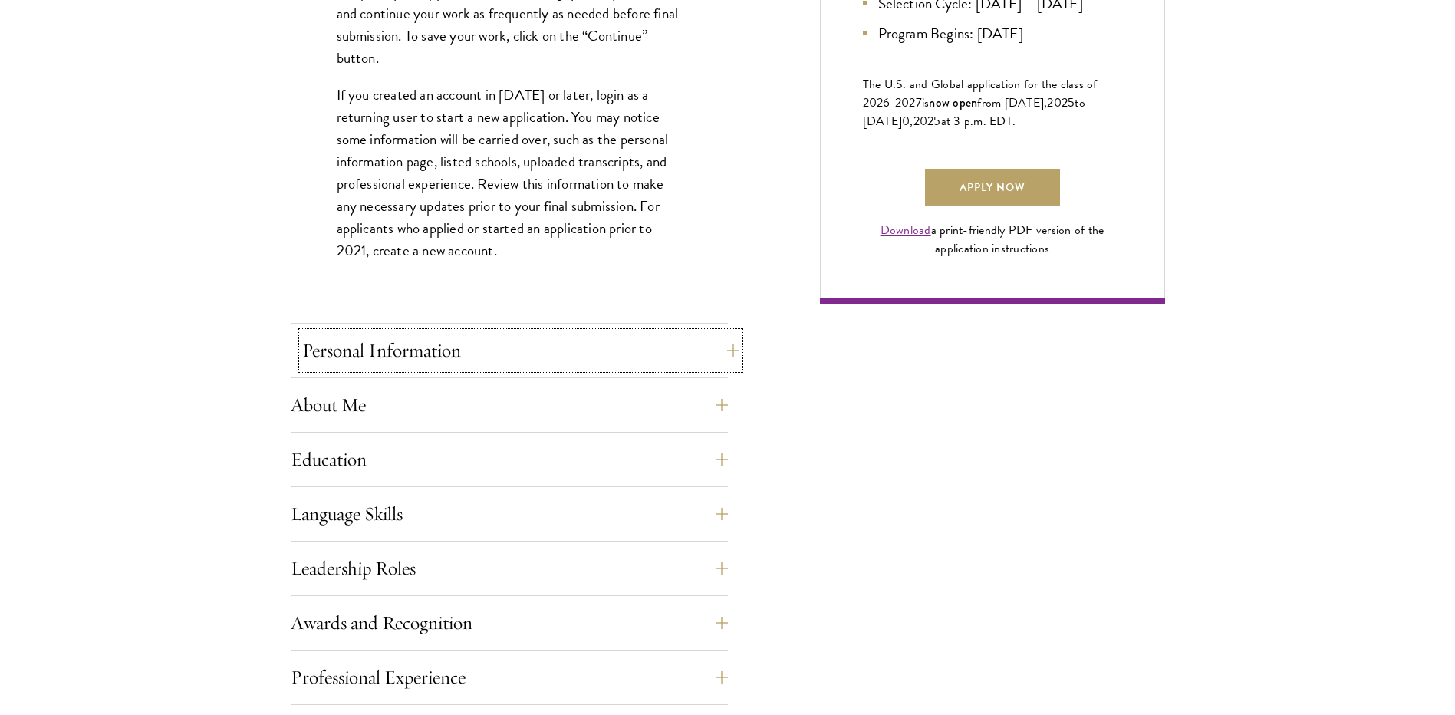
click at [446, 341] on button "Personal Information" at bounding box center [520, 350] width 437 height 37
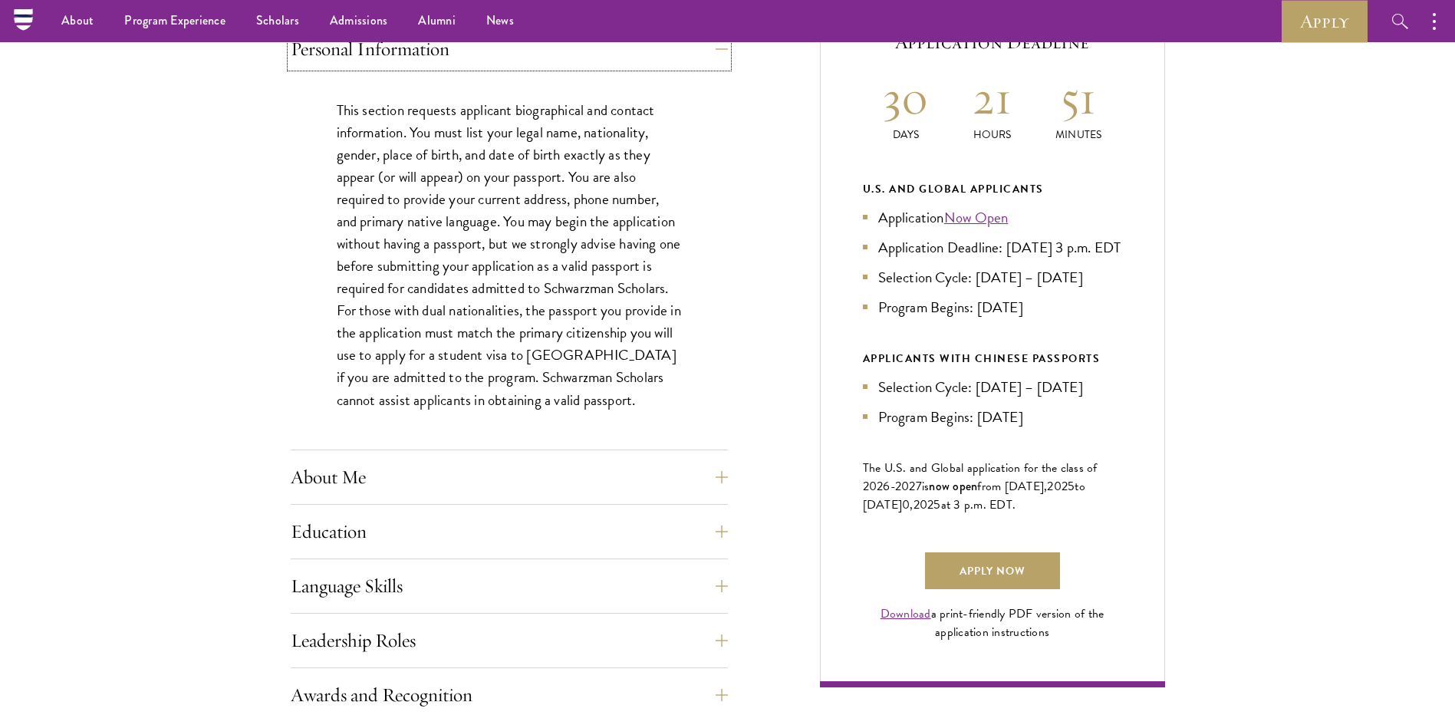
scroll to position [614, 0]
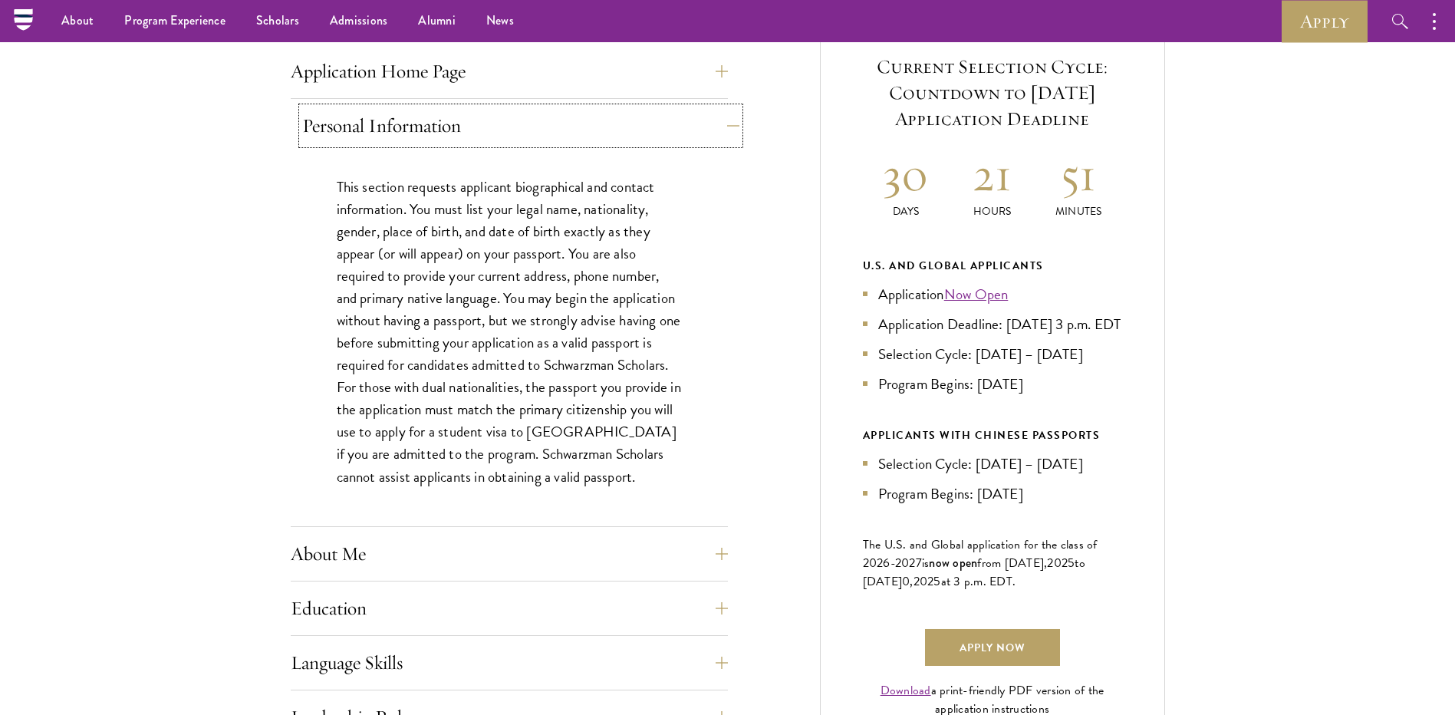
click at [433, 129] on button "Personal Information" at bounding box center [520, 125] width 437 height 37
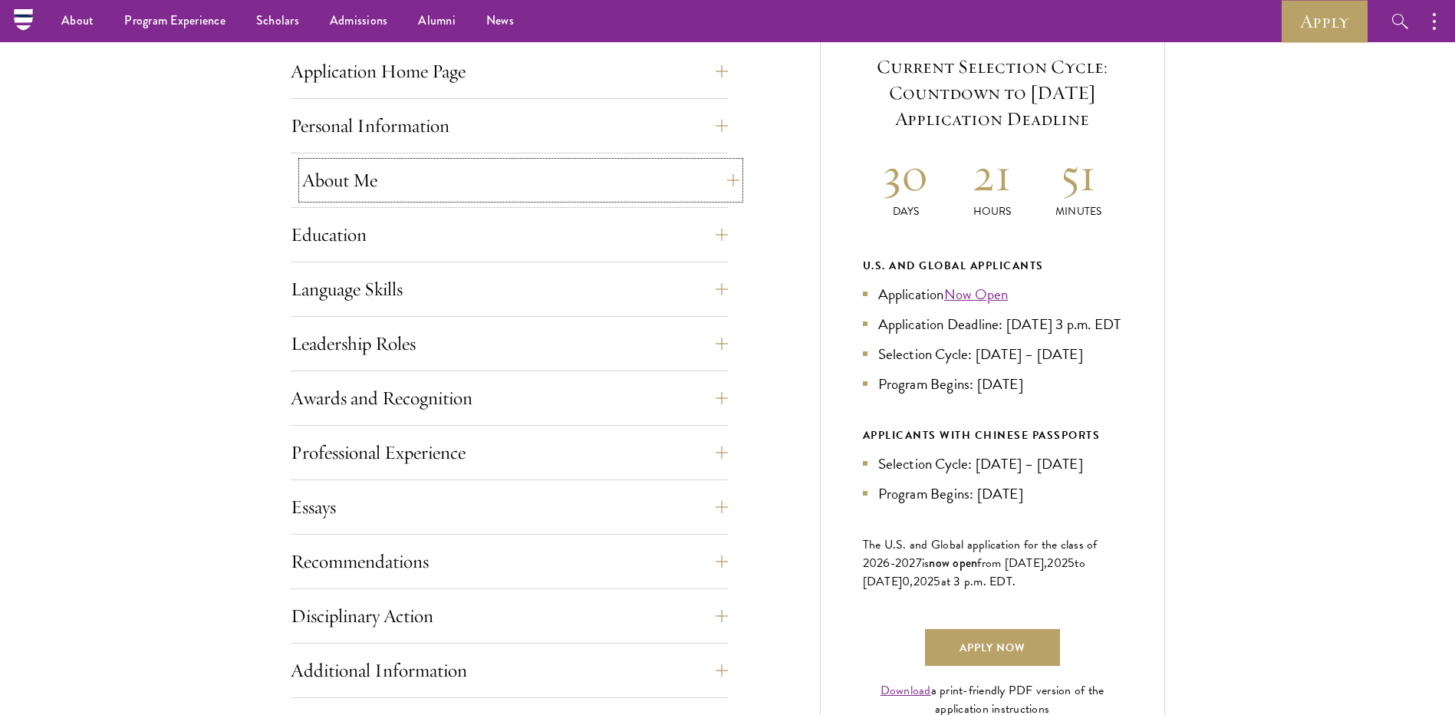
click at [428, 182] on button "About Me" at bounding box center [520, 180] width 437 height 37
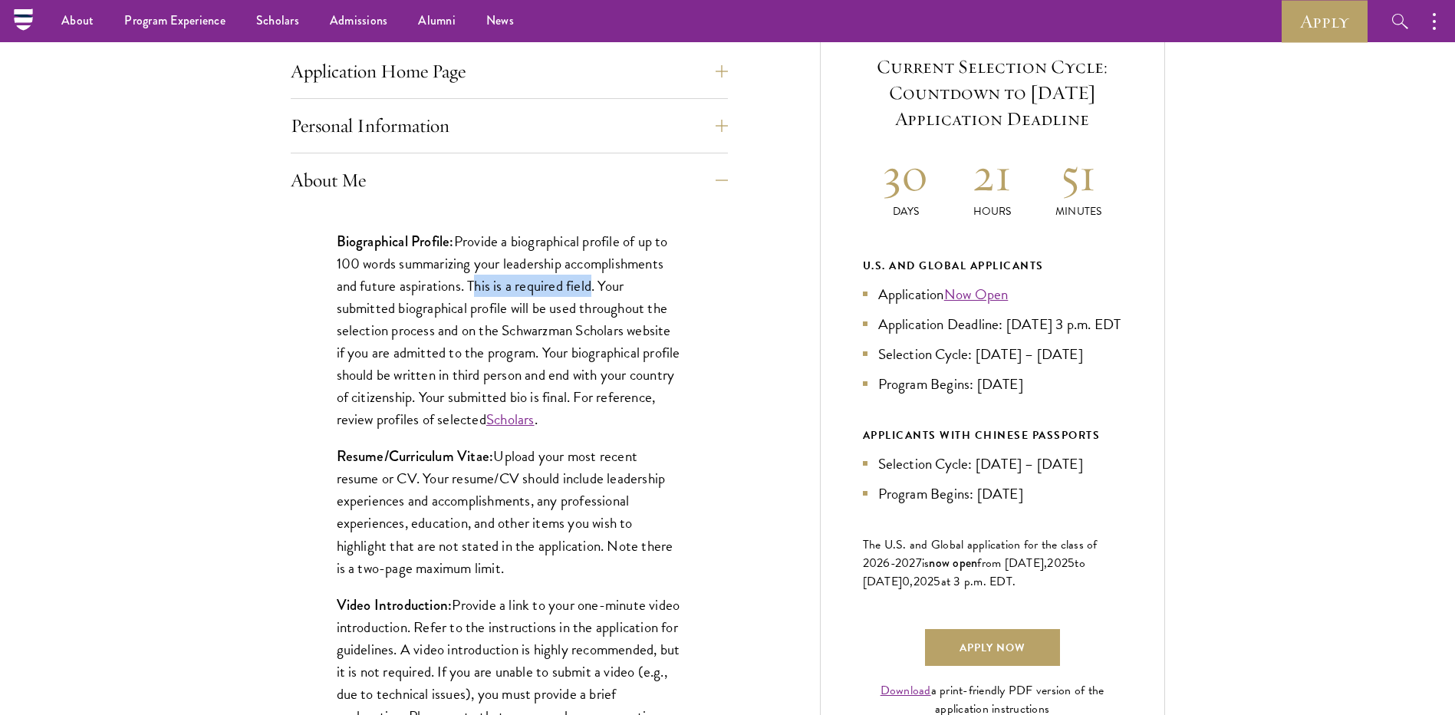
drag, startPoint x: 475, startPoint y: 285, endPoint x: 593, endPoint y: 286, distance: 118.1
click at [593, 286] on p "Biographical Profile: Provide a biographical profile of up to 100 words summari…" at bounding box center [509, 330] width 345 height 201
click at [591, 286] on p "Biographical Profile: Provide a biographical profile of up to 100 words summari…" at bounding box center [509, 330] width 345 height 201
drag, startPoint x: 591, startPoint y: 286, endPoint x: 482, endPoint y: 282, distance: 109.0
click at [482, 282] on p "Biographical Profile: Provide a biographical profile of up to 100 words summari…" at bounding box center [509, 330] width 345 height 201
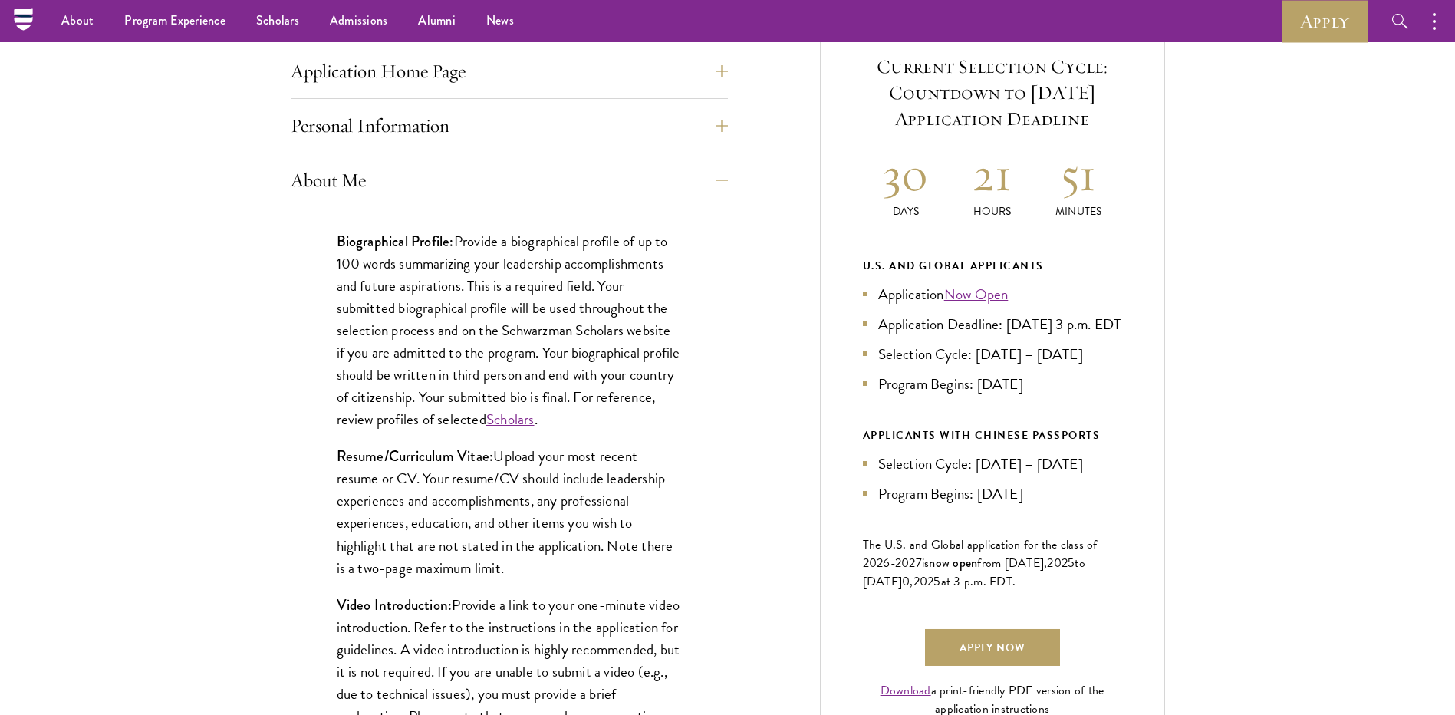
drag, startPoint x: 482, startPoint y: 282, endPoint x: 649, endPoint y: 282, distance: 167.2
click at [649, 282] on p "Biographical Profile: Provide a biographical profile of up to 100 words summari…" at bounding box center [509, 330] width 345 height 201
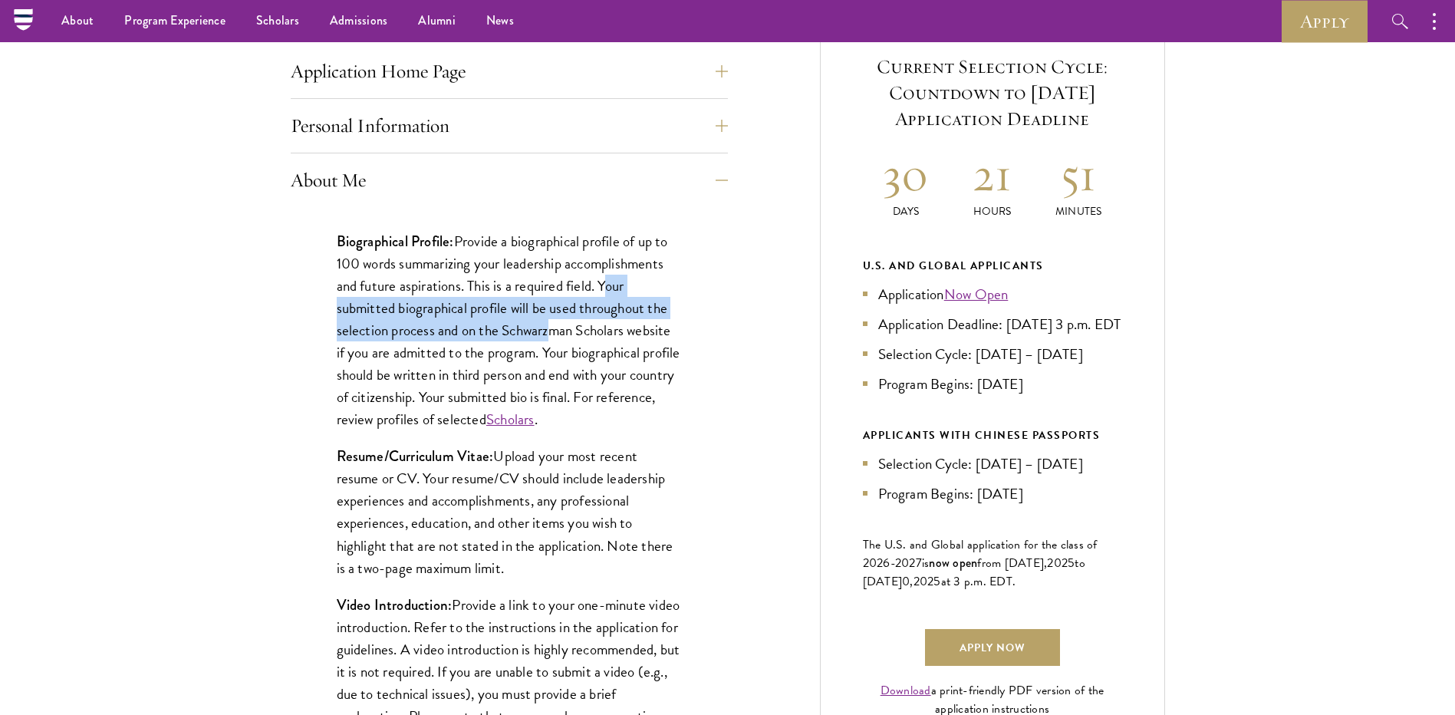
drag, startPoint x: 605, startPoint y: 278, endPoint x: 552, endPoint y: 338, distance: 79.3
click at [552, 338] on p "Biographical Profile: Provide a biographical profile of up to 100 words summari…" at bounding box center [509, 330] width 345 height 201
drag, startPoint x: 552, startPoint y: 338, endPoint x: 552, endPoint y: 318, distance: 19.2
click at [552, 318] on p "Biographical Profile: Provide a biographical profile of up to 100 words summari…" at bounding box center [509, 330] width 345 height 201
drag, startPoint x: 594, startPoint y: 285, endPoint x: 685, endPoint y: 336, distance: 104.4
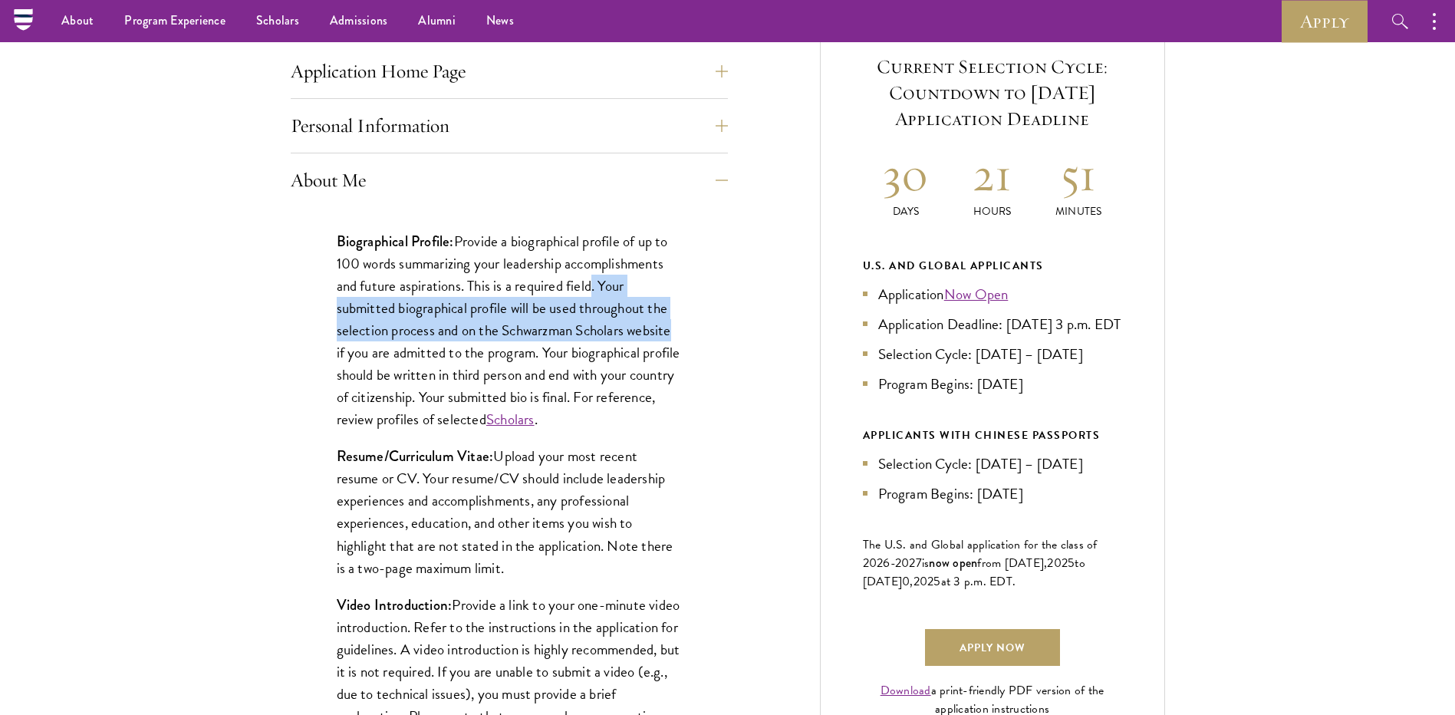
click at [685, 336] on div "Biographical Profile: Provide a biographical profile of up to 100 words summari…" at bounding box center [509, 579] width 437 height 744
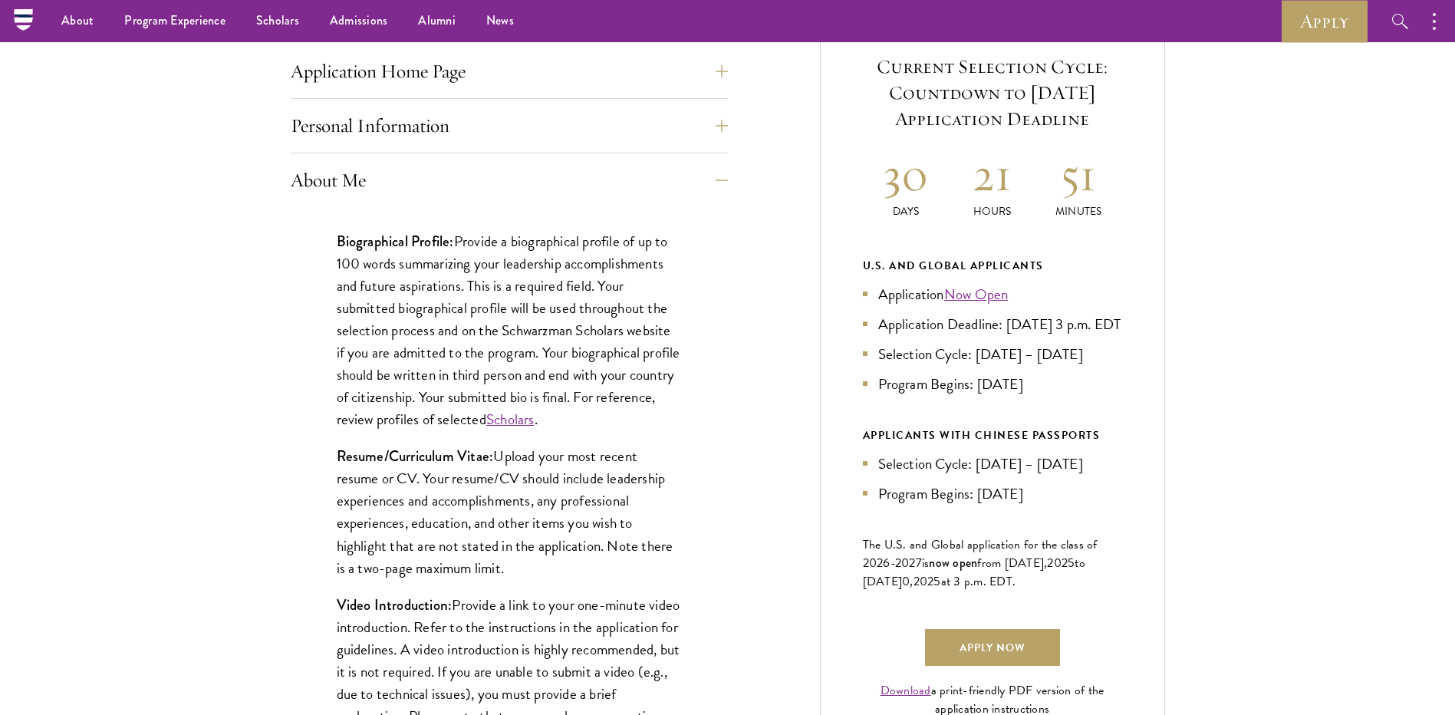
drag, startPoint x: 685, startPoint y: 336, endPoint x: 702, endPoint y: 360, distance: 29.2
click at [702, 360] on div "Biographical Profile: Provide a biographical profile of up to 100 words summari…" at bounding box center [509, 579] width 437 height 744
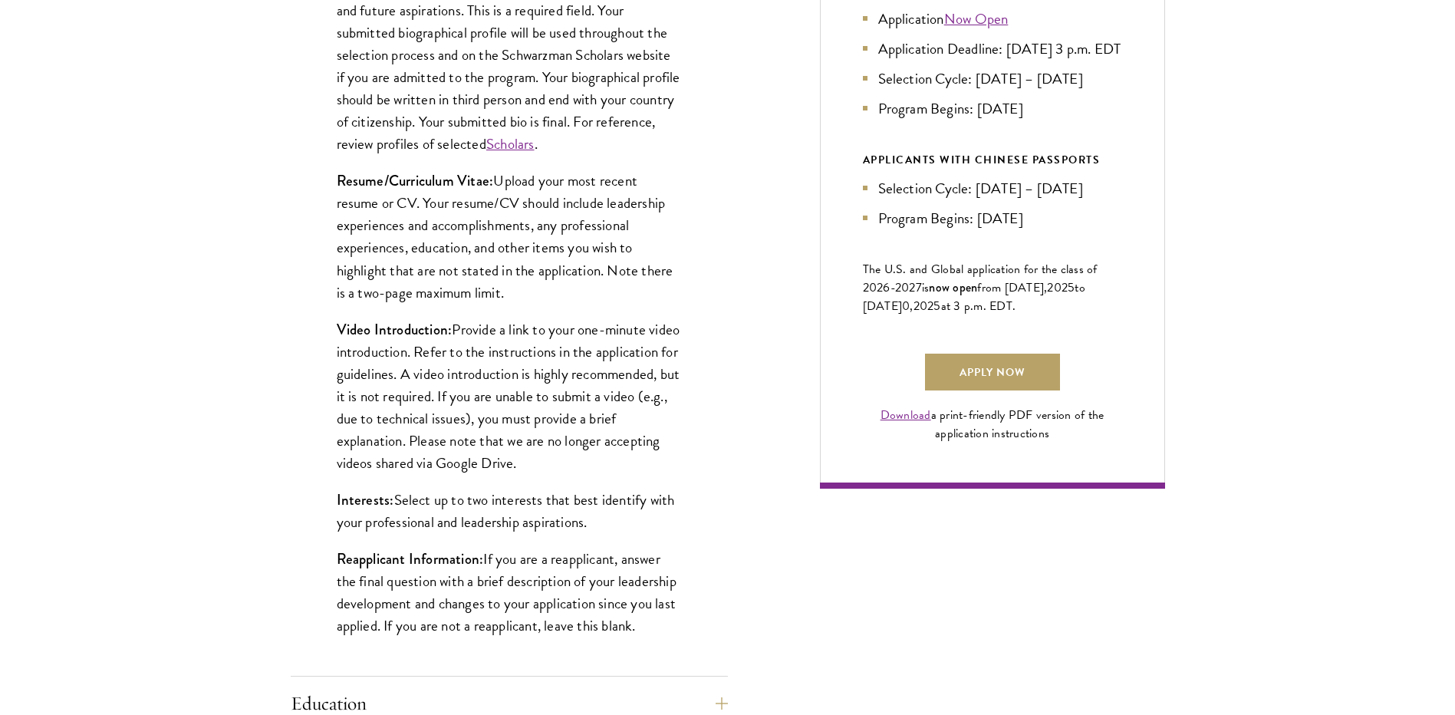
scroll to position [921, 0]
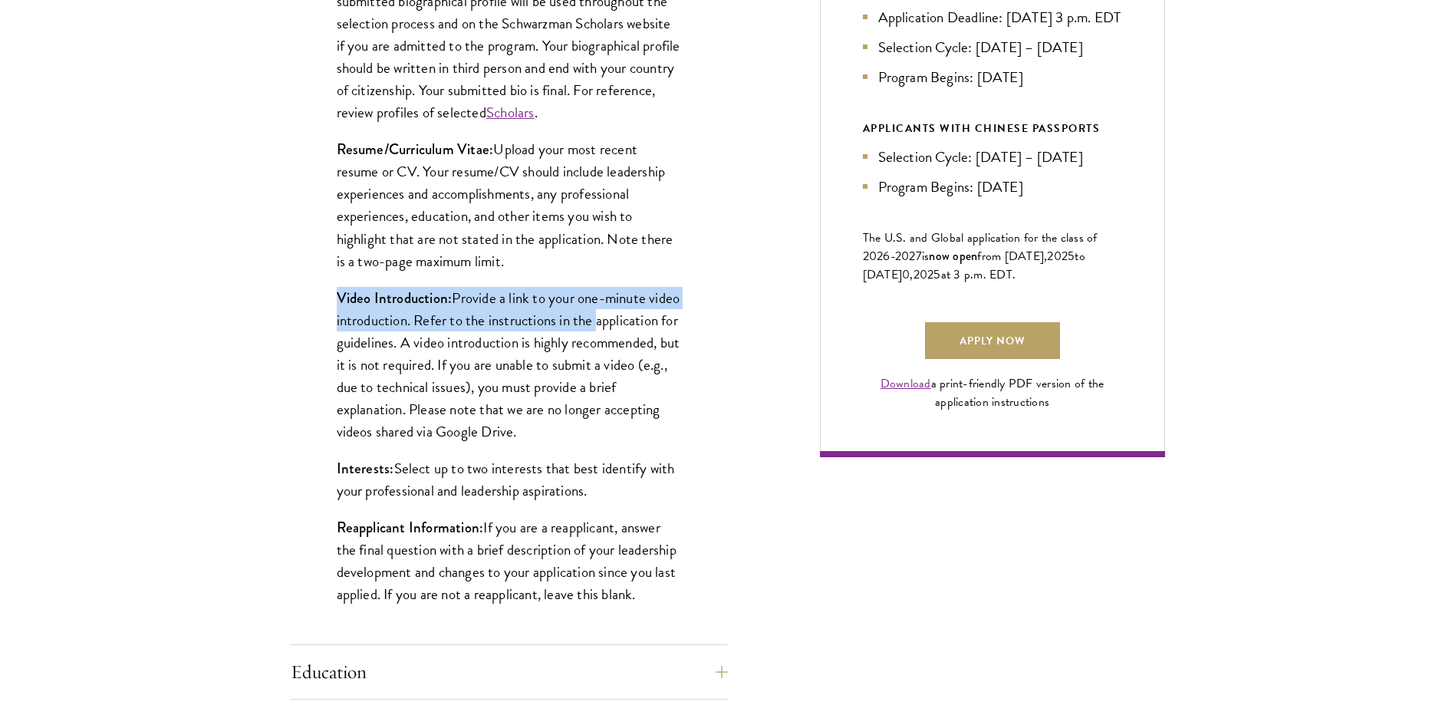
drag, startPoint x: 327, startPoint y: 283, endPoint x: 727, endPoint y: 320, distance: 402.1
click at [727, 320] on div "Biographical Profile: Provide a biographical profile of up to 100 words summari…" at bounding box center [509, 272] width 437 height 744
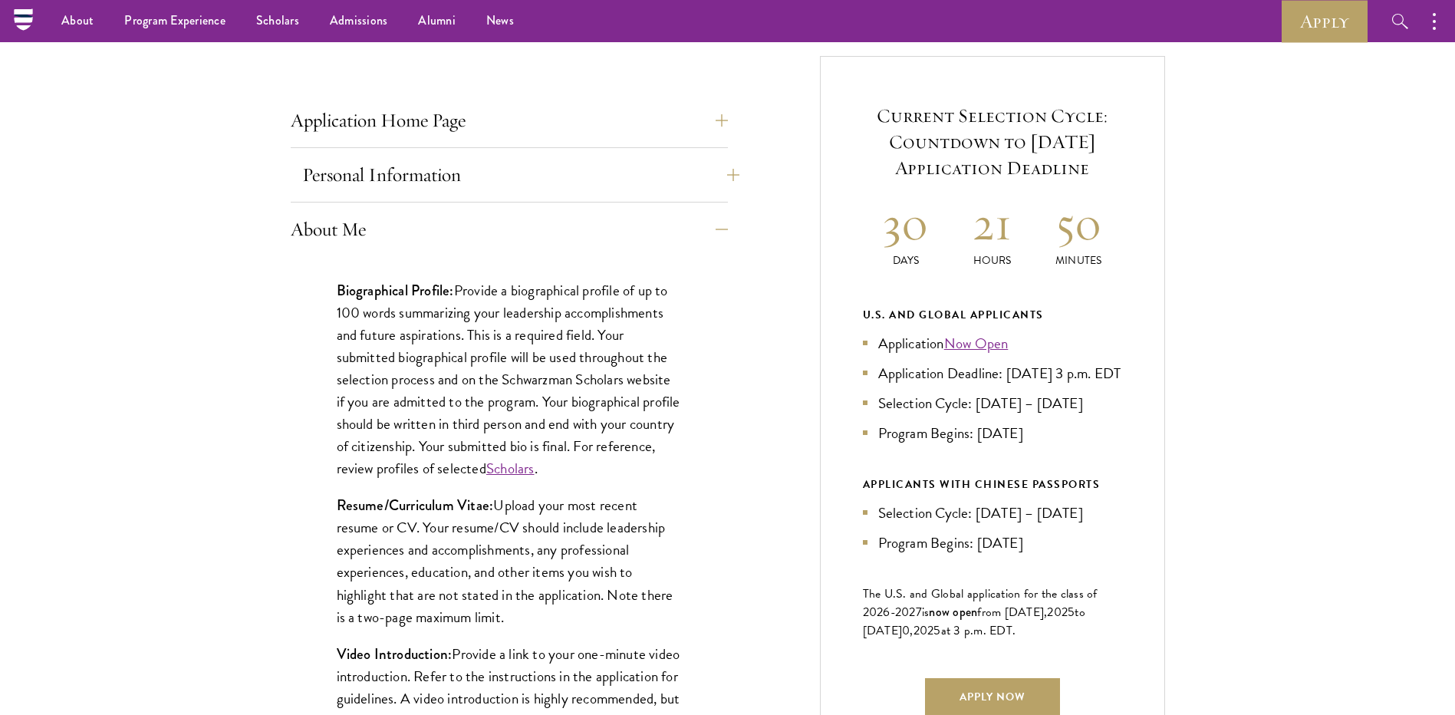
scroll to position [537, 0]
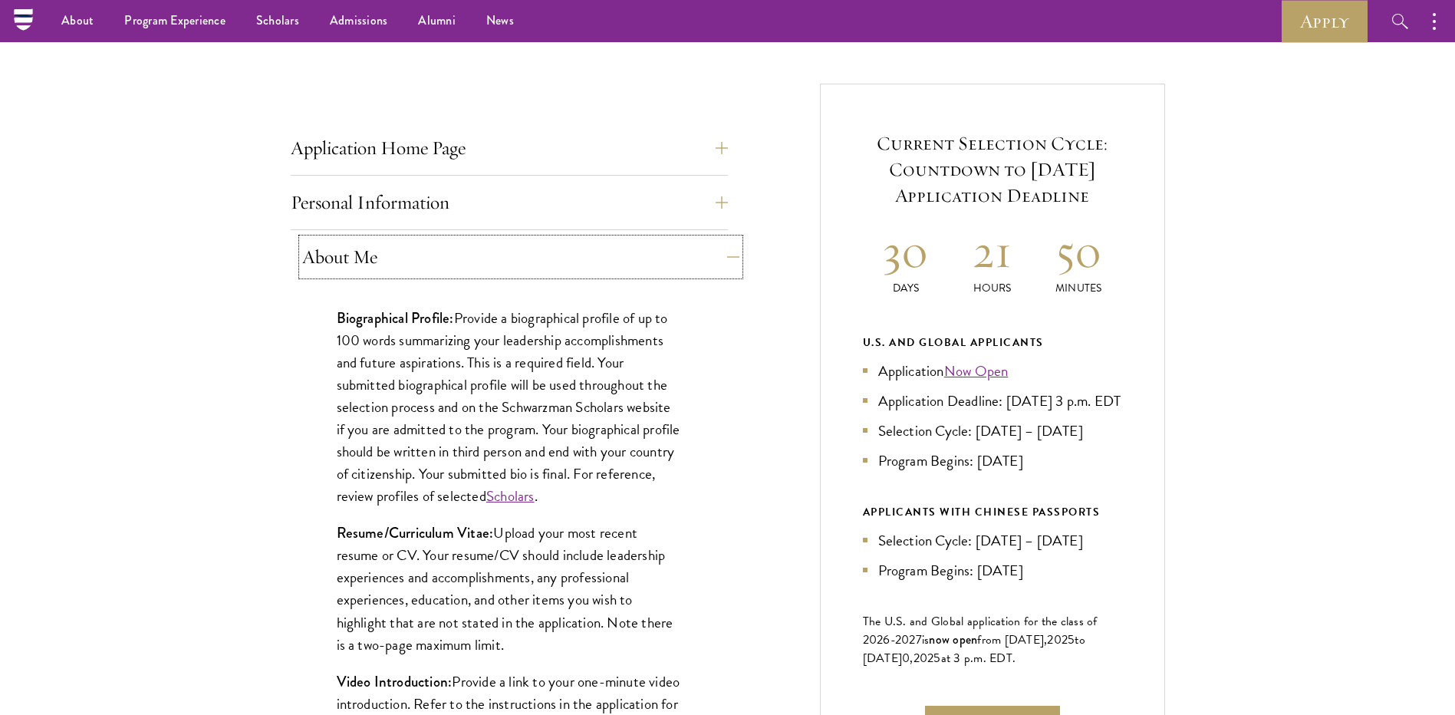
click at [463, 257] on button "About Me" at bounding box center [520, 257] width 437 height 37
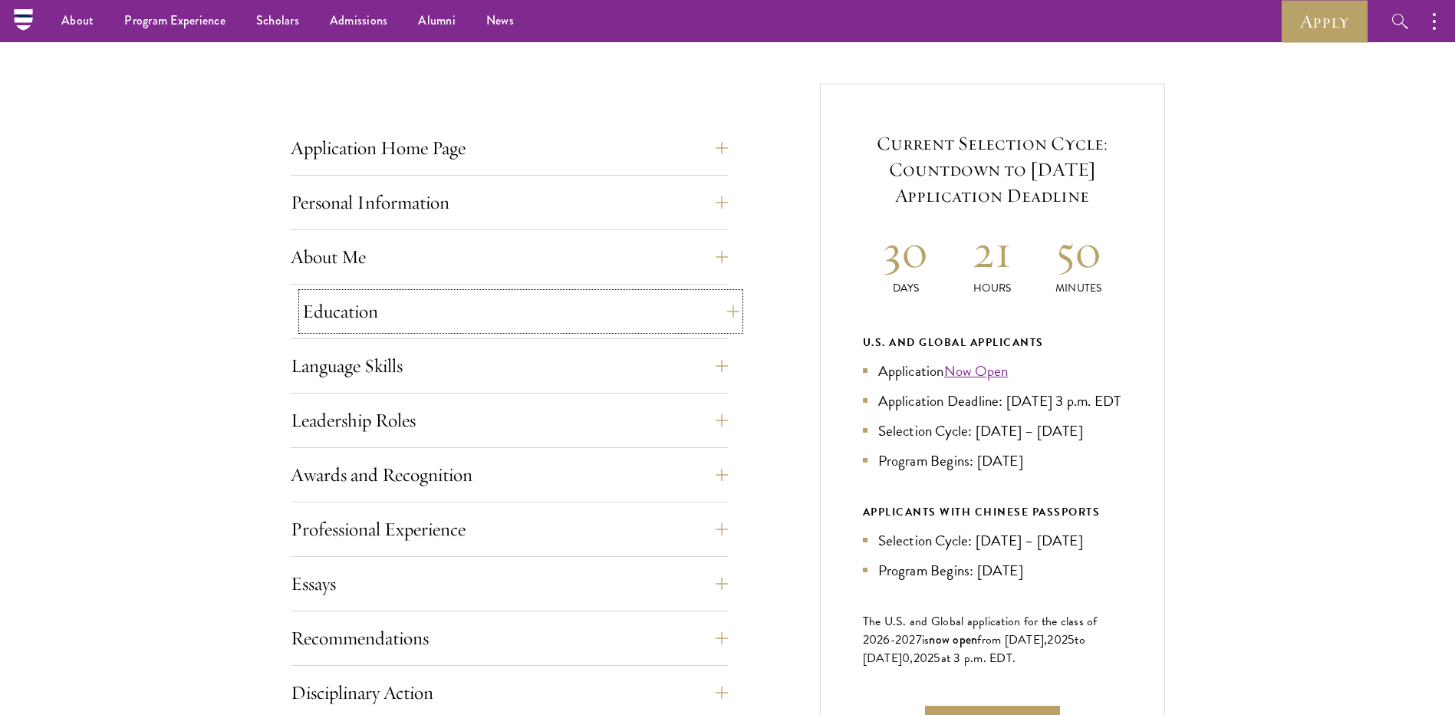
click at [446, 328] on button "Education" at bounding box center [520, 311] width 437 height 37
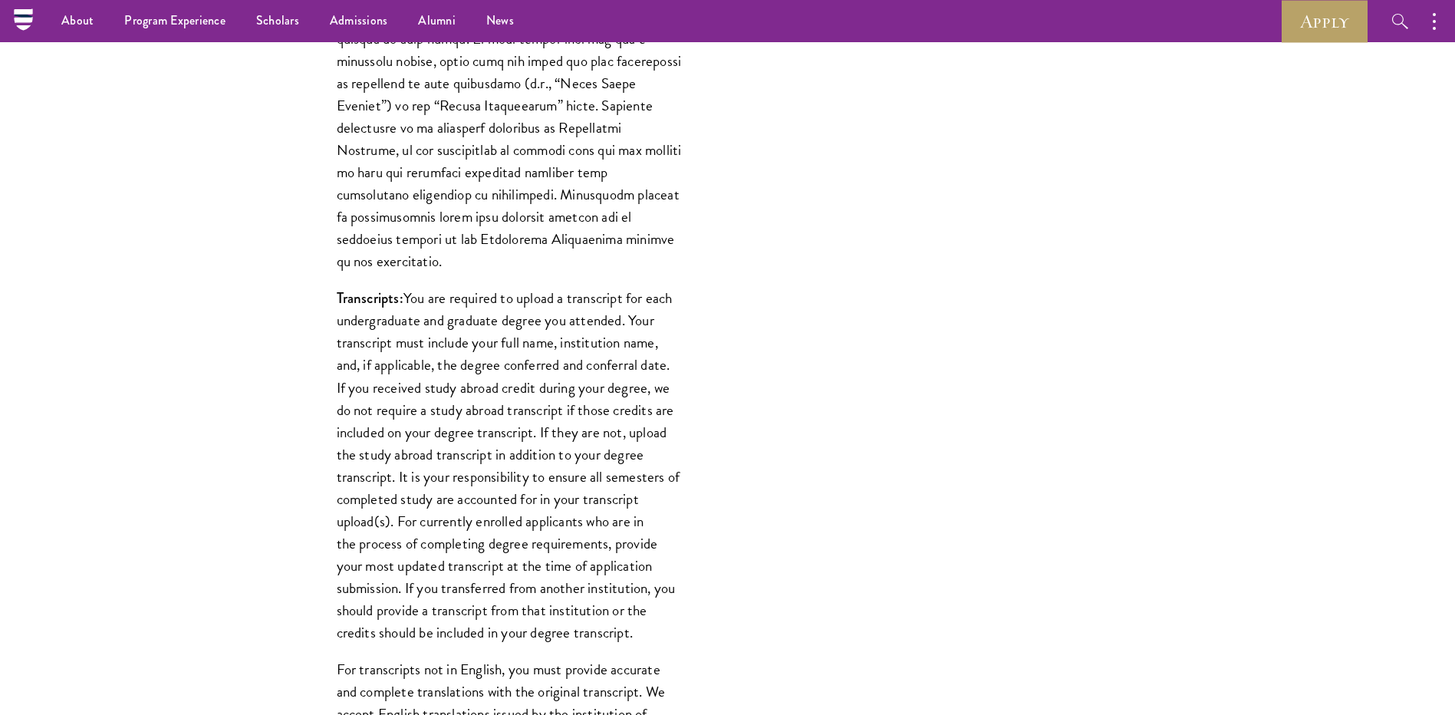
scroll to position [1227, 0]
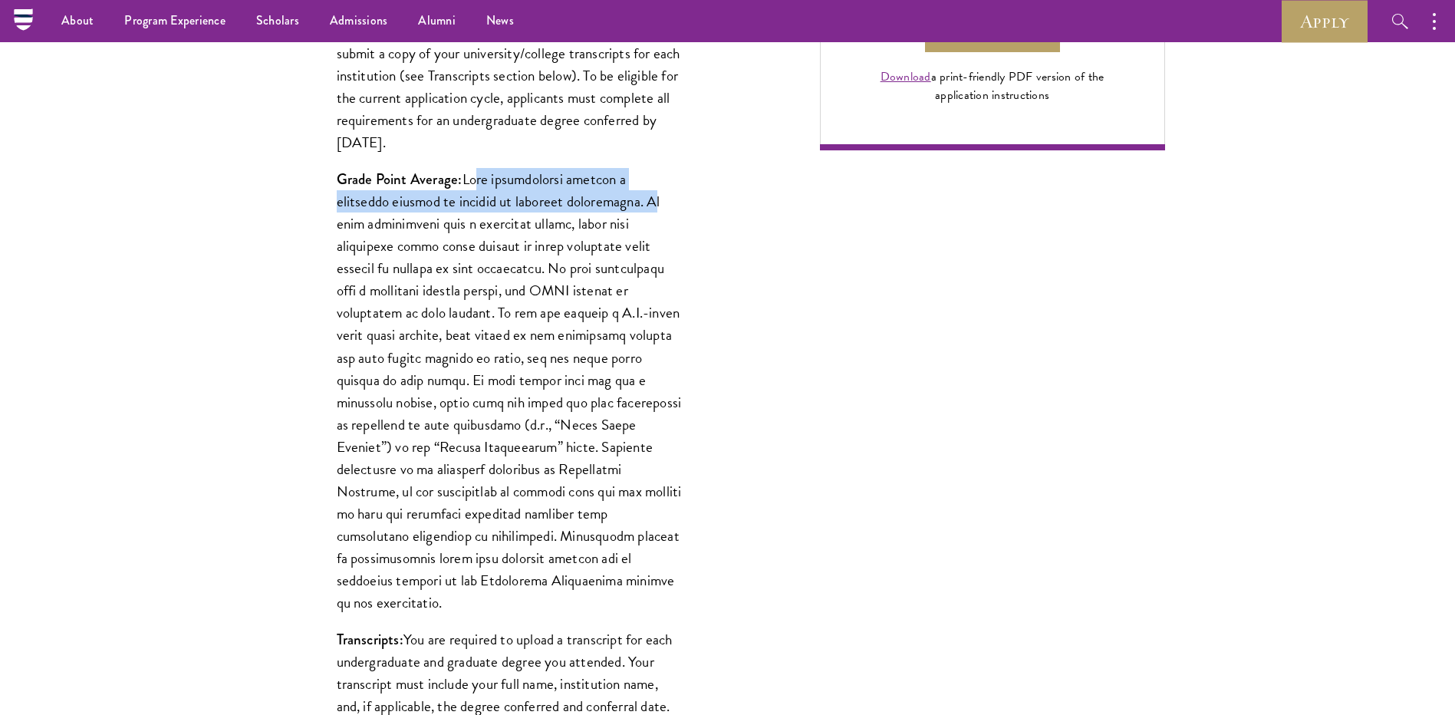
drag, startPoint x: 474, startPoint y: 174, endPoint x: 611, endPoint y: 204, distance: 140.5
click at [611, 204] on p "Grade Point Average:" at bounding box center [509, 391] width 345 height 446
drag, startPoint x: 611, startPoint y: 204, endPoint x: 558, endPoint y: 218, distance: 54.7
click at [558, 218] on p "Grade Point Average:" at bounding box center [509, 391] width 345 height 446
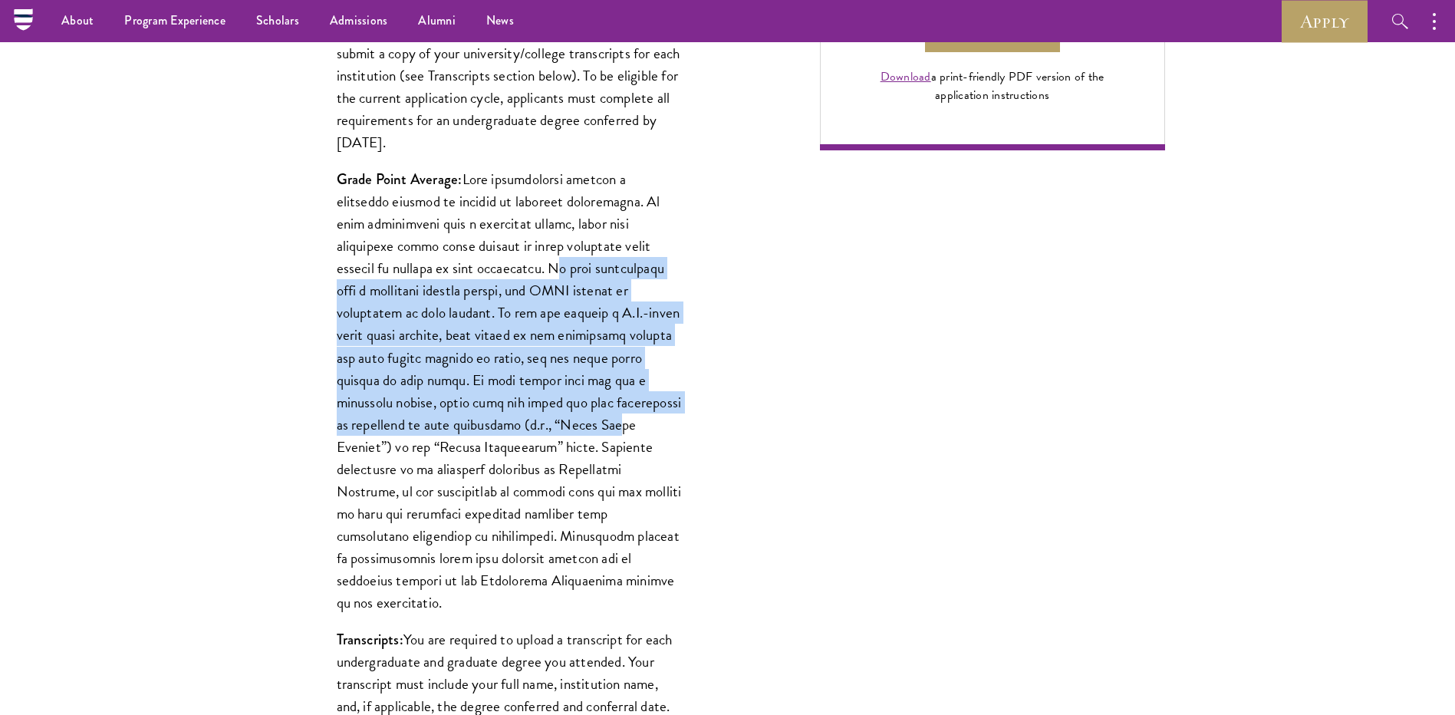
drag, startPoint x: 492, startPoint y: 266, endPoint x: 517, endPoint y: 420, distance: 155.4
click at [517, 420] on p "Grade Point Average:" at bounding box center [509, 391] width 345 height 446
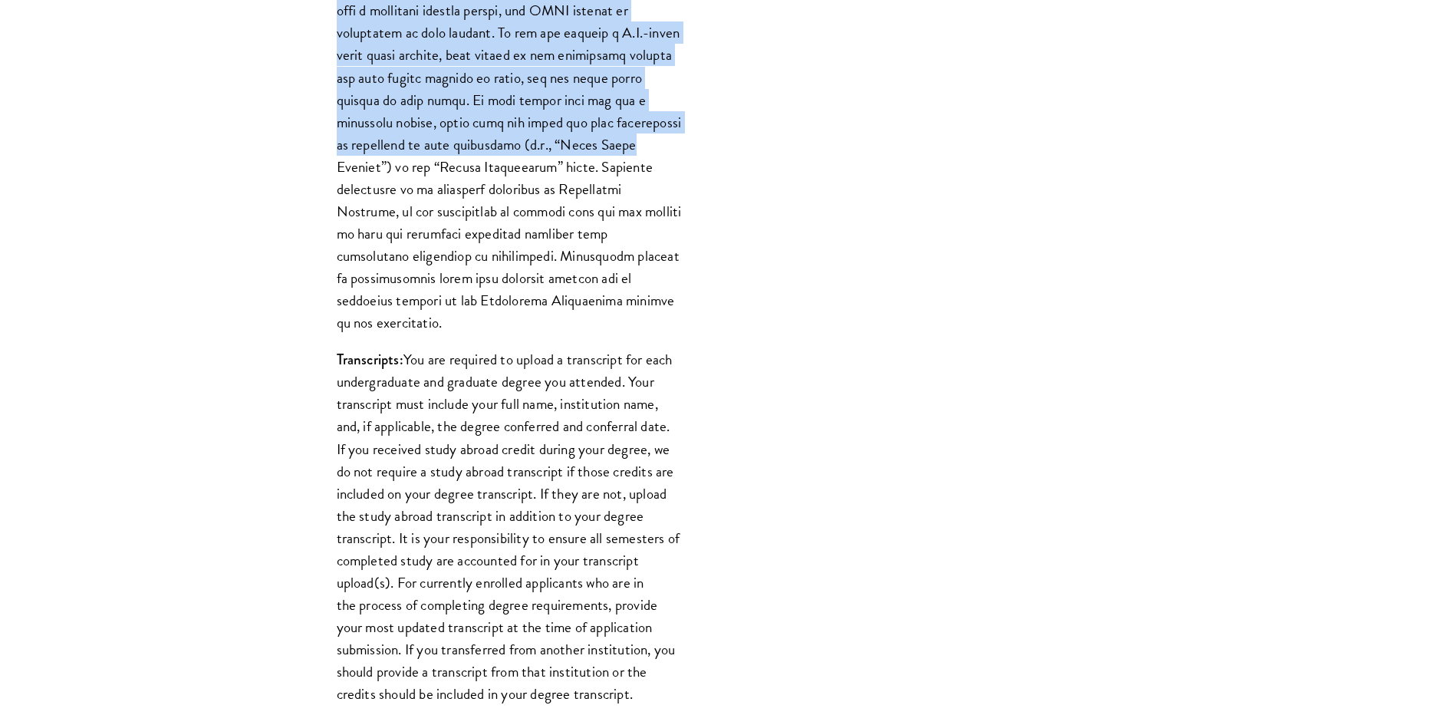
scroll to position [1534, 0]
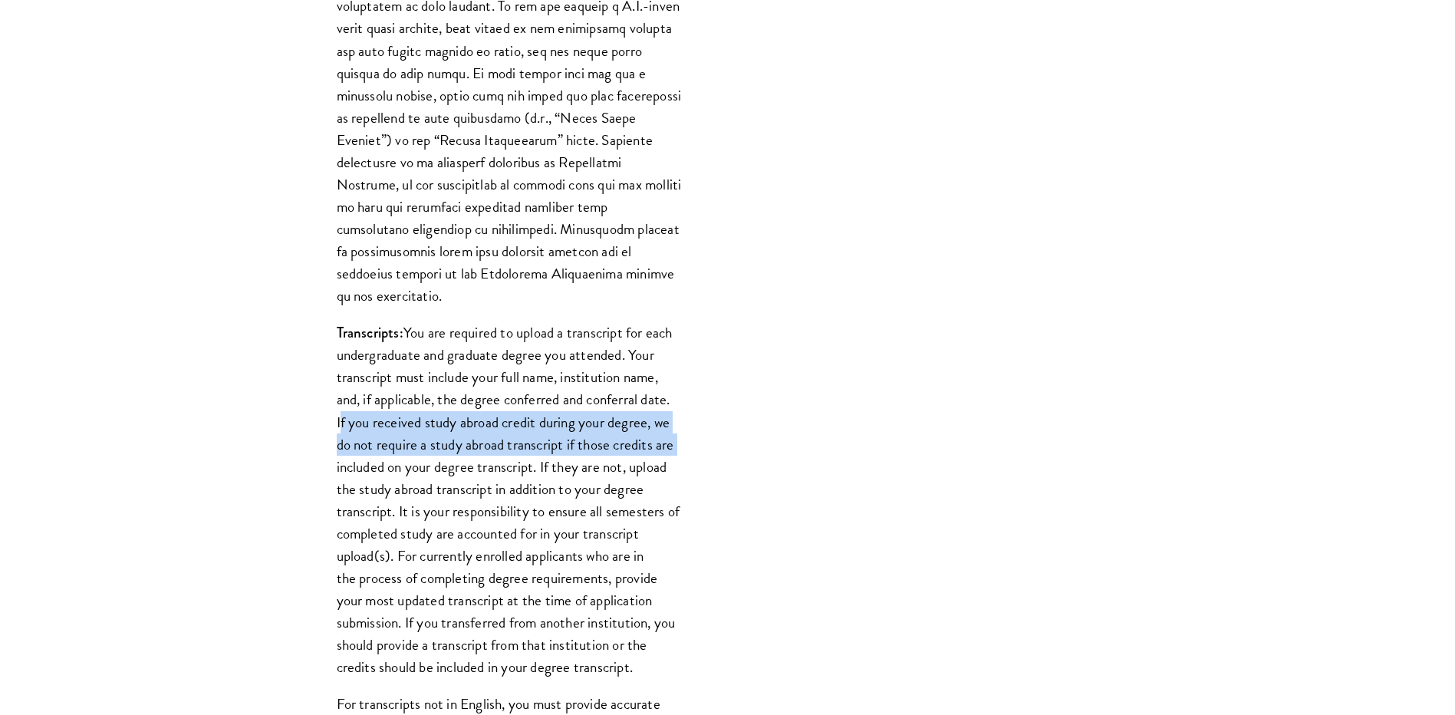
drag, startPoint x: 329, startPoint y: 395, endPoint x: 682, endPoint y: 421, distance: 353.8
click at [682, 421] on div "List only undergraduate and graduate degrees completed (or on track to complete…" at bounding box center [509, 244] width 437 height 1807
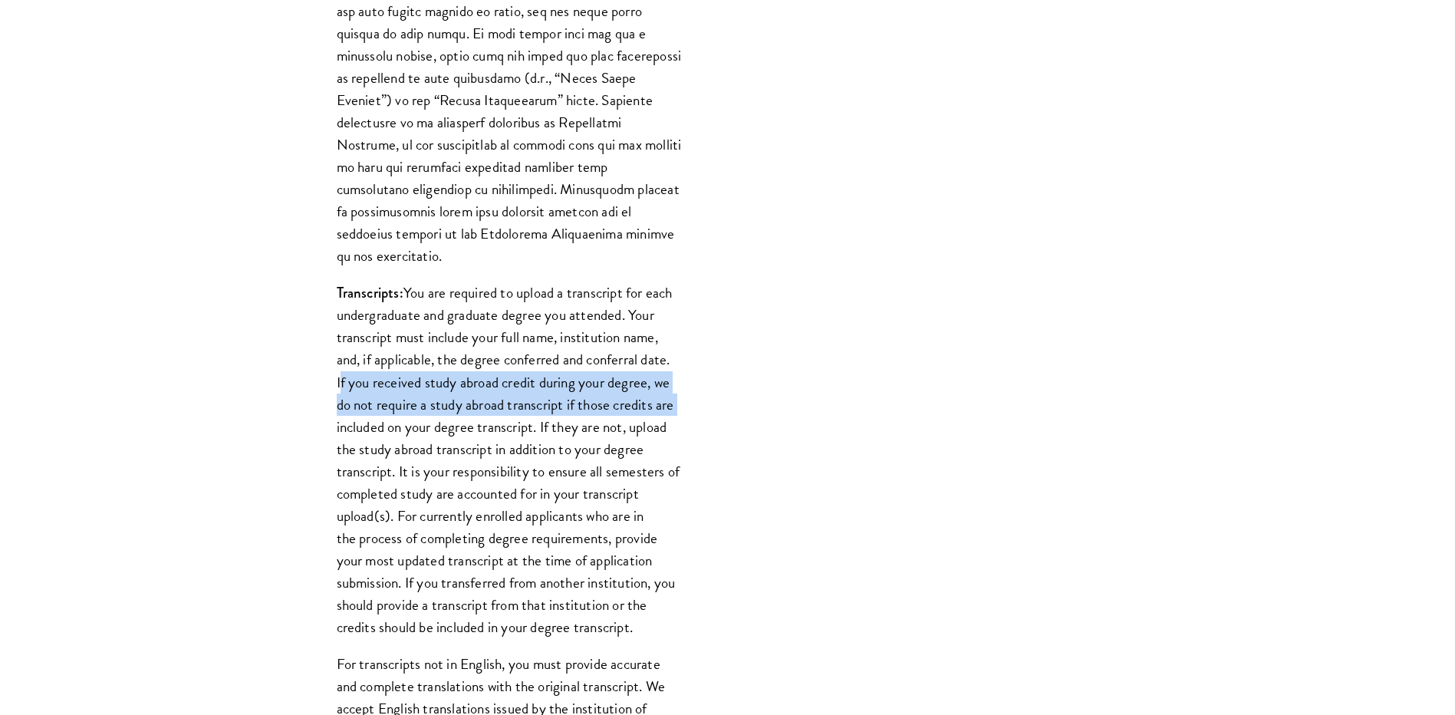
scroll to position [1611, 0]
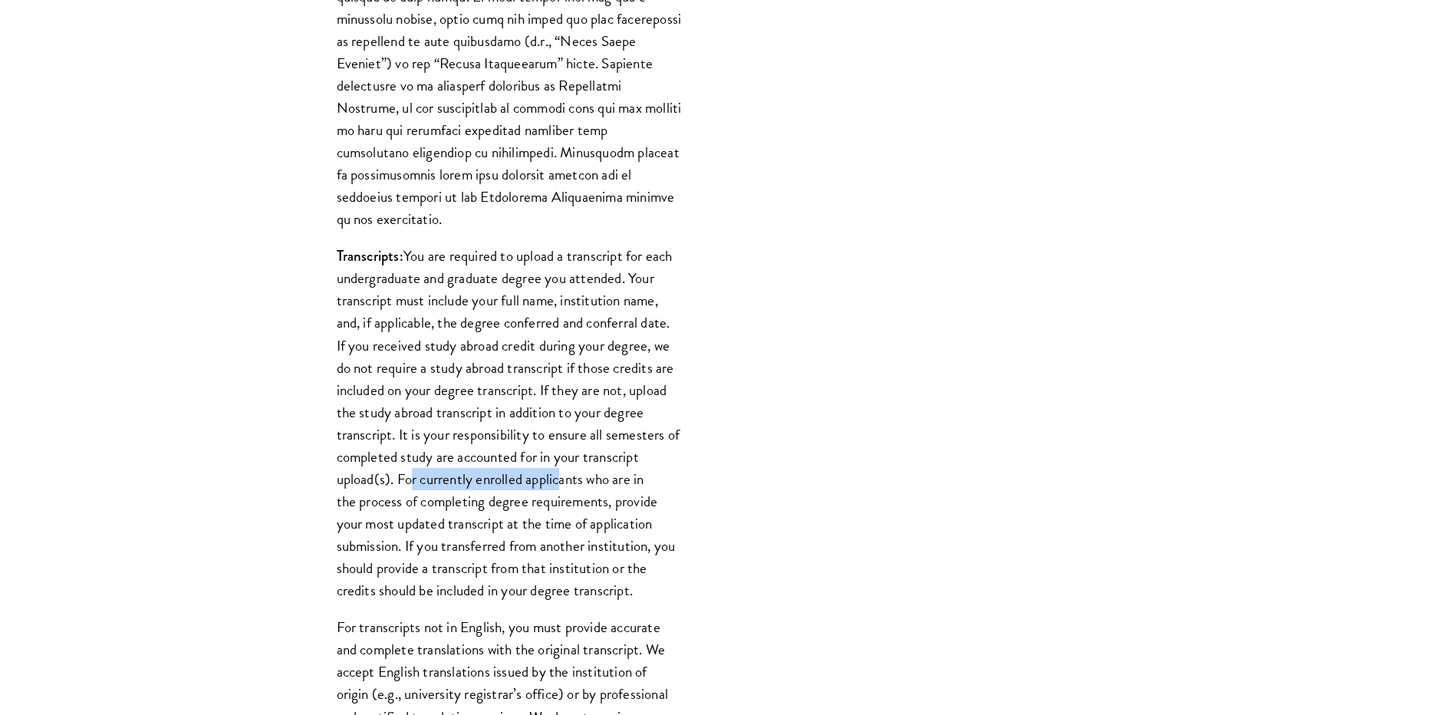
drag, startPoint x: 406, startPoint y: 452, endPoint x: 555, endPoint y: 466, distance: 150.3
click at [555, 466] on p "Transcripts: You are required to upload a transcript for each undergraduate and…" at bounding box center [509, 423] width 345 height 357
drag, startPoint x: 555, startPoint y: 466, endPoint x: 452, endPoint y: 469, distance: 103.6
click at [452, 469] on p "Transcripts: You are required to upload a transcript for each undergraduate and…" at bounding box center [509, 423] width 345 height 357
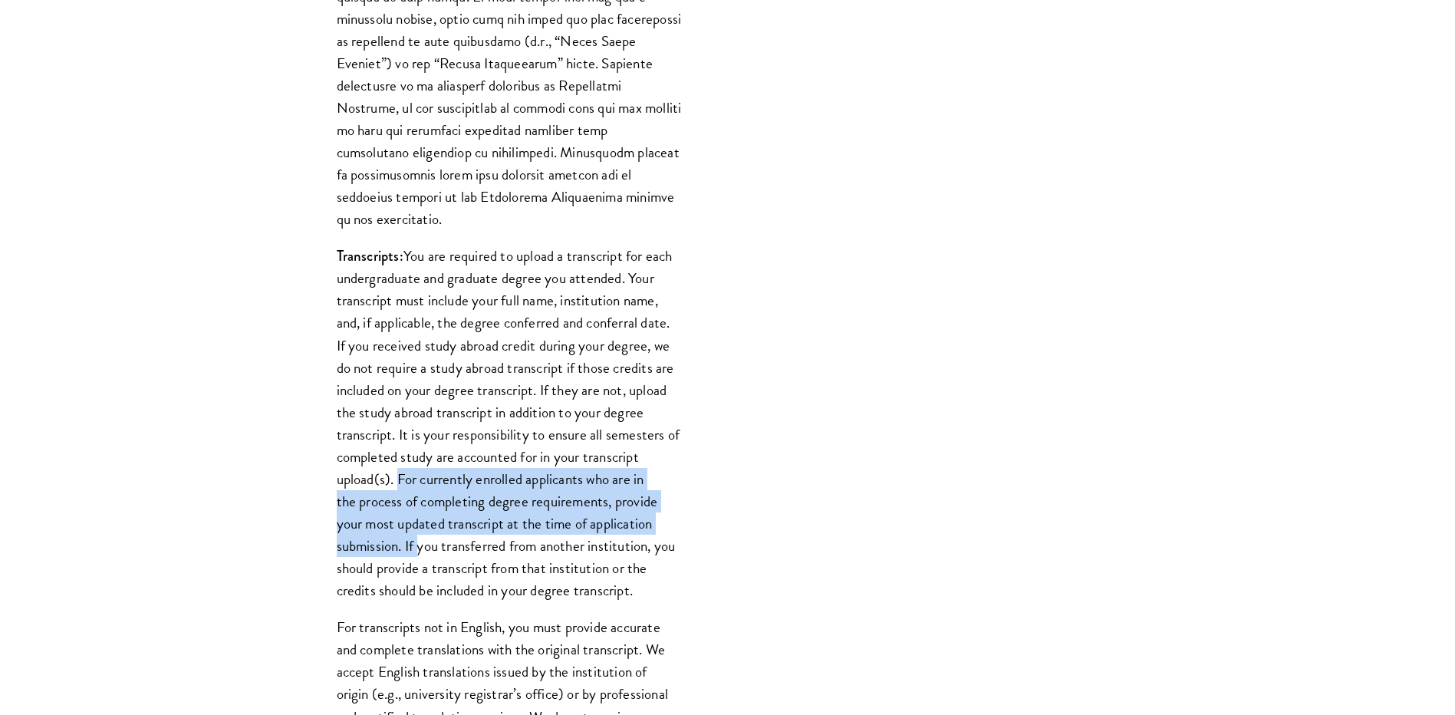
drag, startPoint x: 395, startPoint y: 456, endPoint x: 413, endPoint y: 516, distance: 61.6
click at [413, 516] on p "Transcripts: You are required to upload a transcript for each undergraduate and…" at bounding box center [509, 423] width 345 height 357
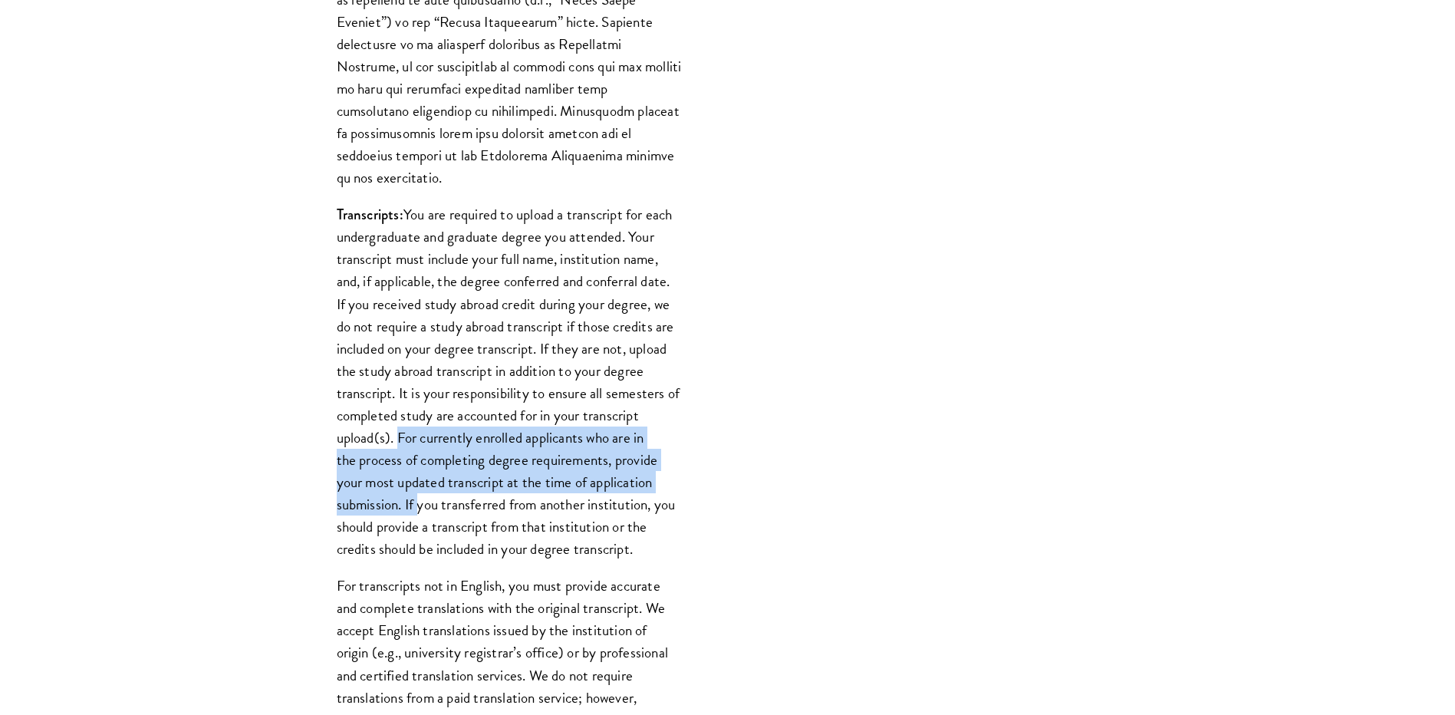
scroll to position [1764, 0]
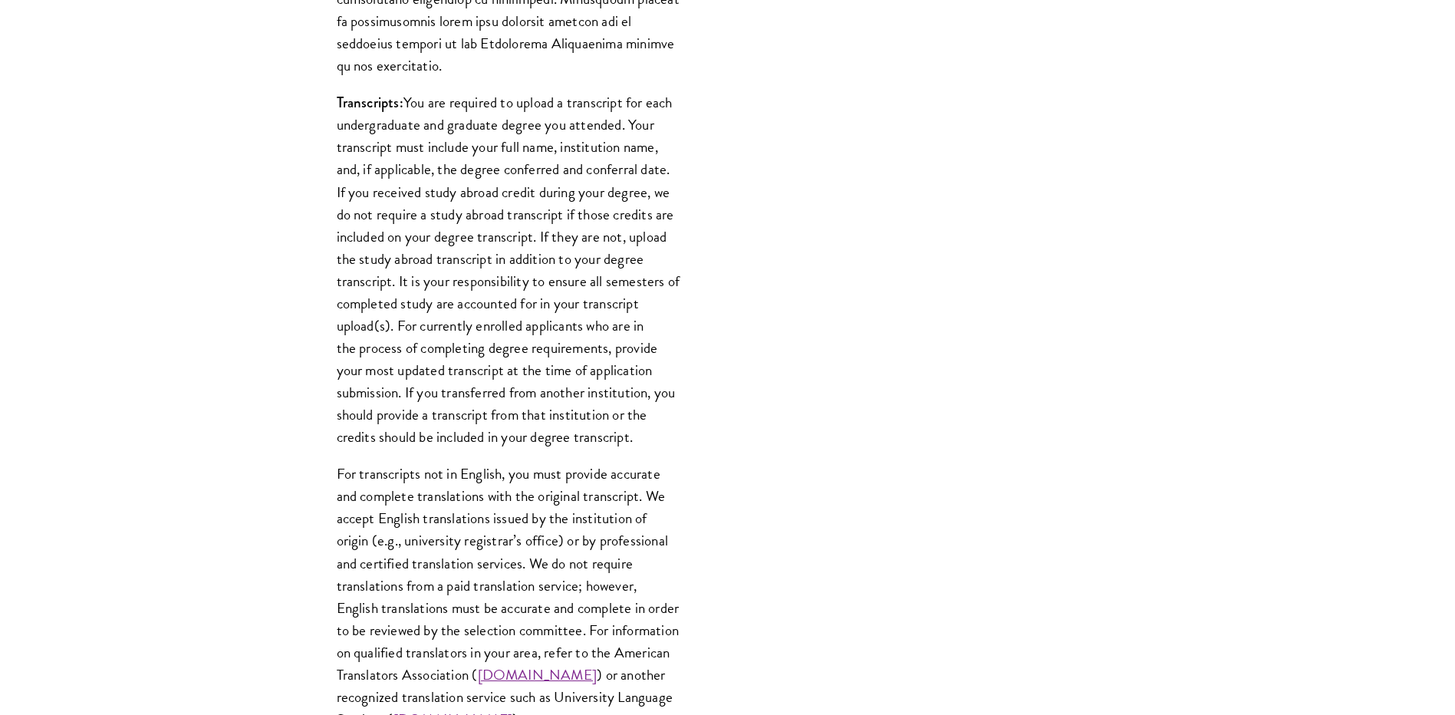
click at [647, 463] on p "For transcripts not in English, you must provide accurate and complete translat…" at bounding box center [509, 597] width 345 height 268
drag, startPoint x: 345, startPoint y: 447, endPoint x: 676, endPoint y: 448, distance: 330.6
click at [676, 463] on p "For transcripts not in English, you must provide accurate and complete translat…" at bounding box center [509, 597] width 345 height 268
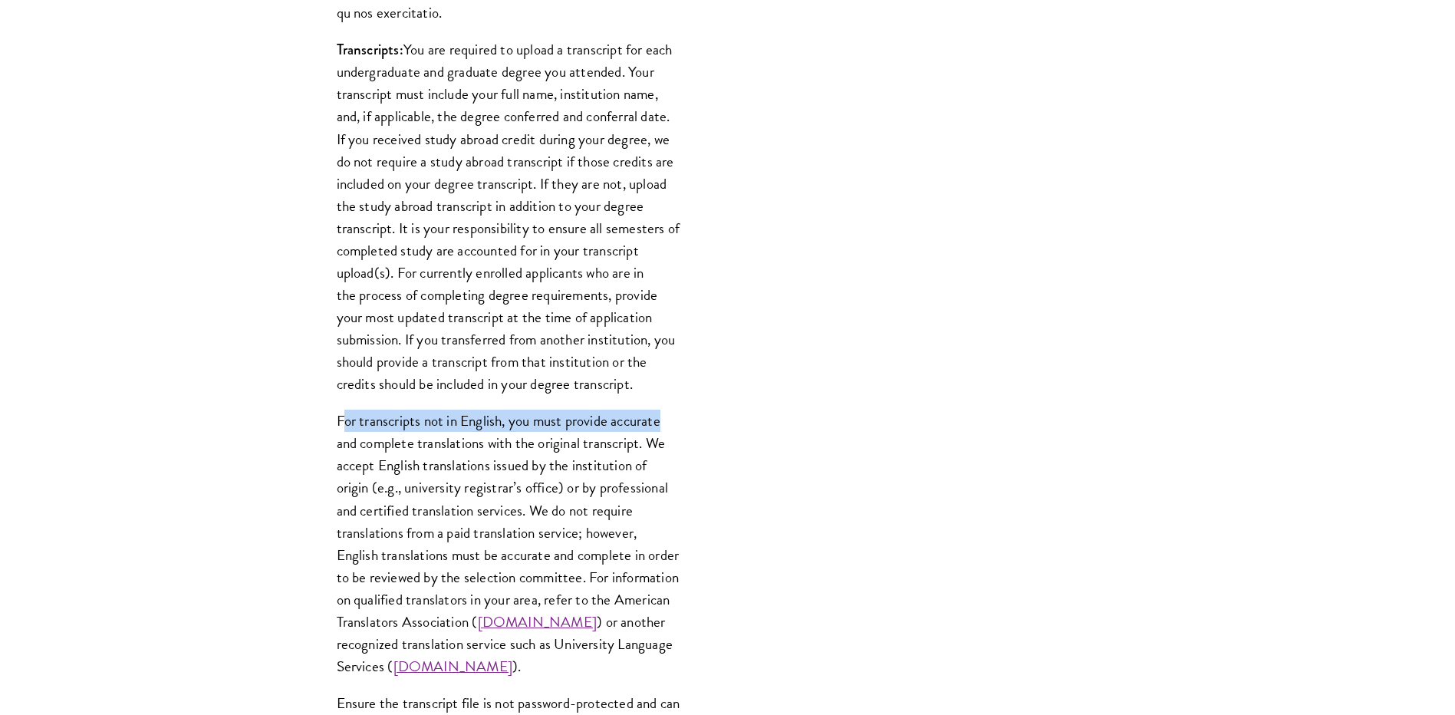
scroll to position [1841, 0]
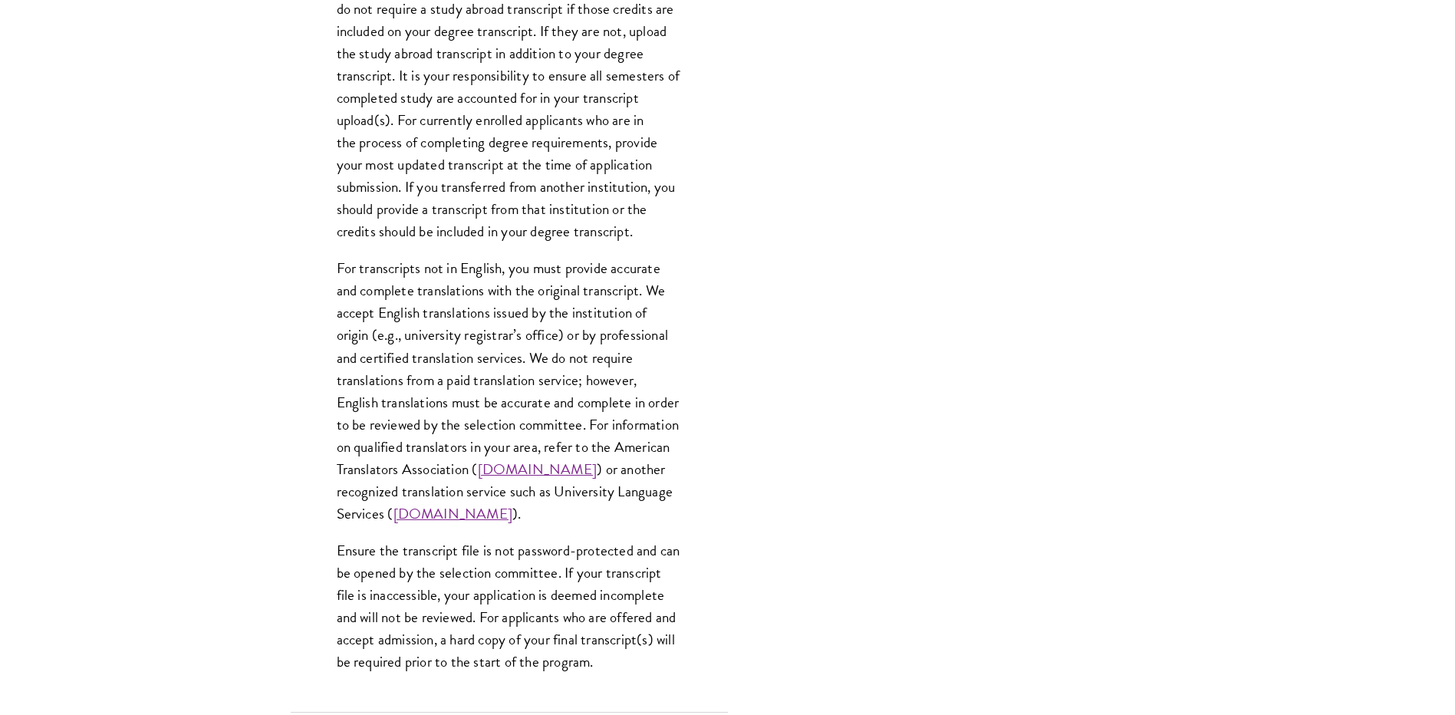
scroll to position [1995, 0]
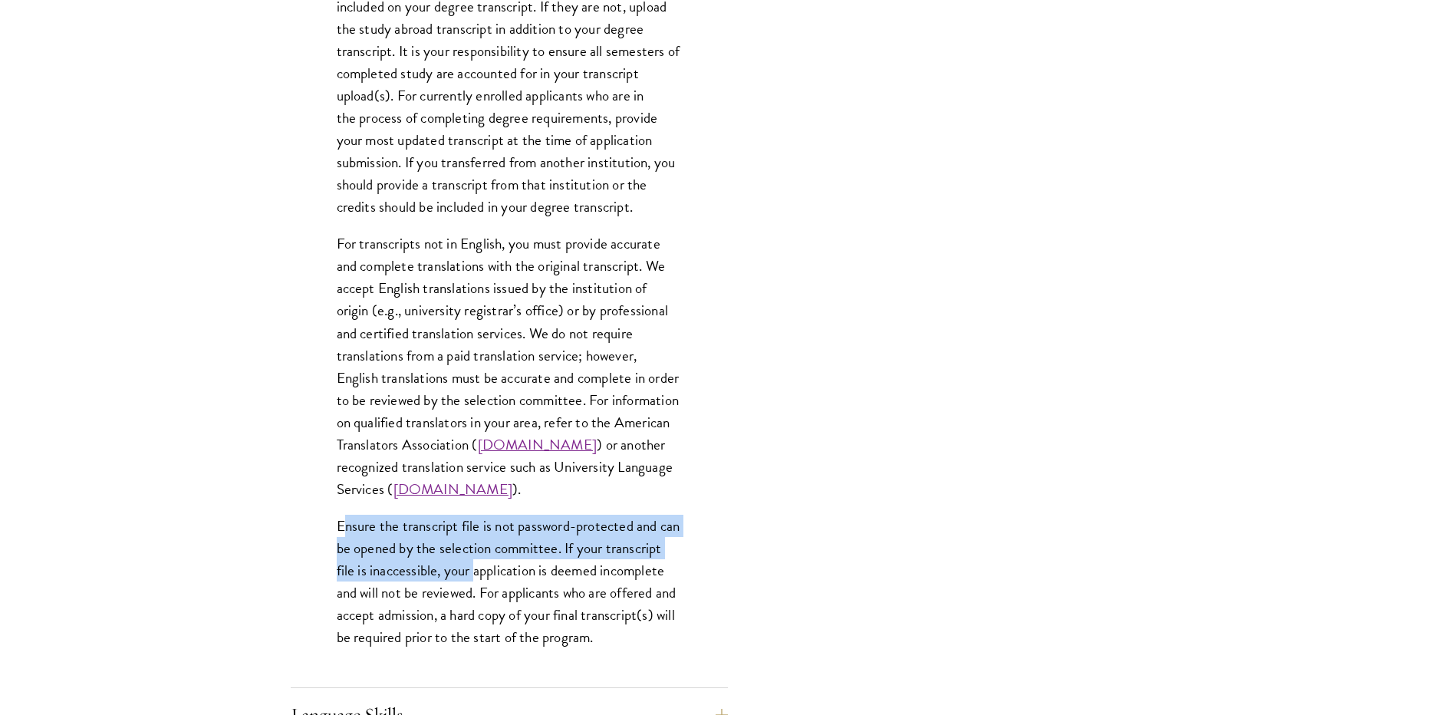
drag, startPoint x: 343, startPoint y: 503, endPoint x: 535, endPoint y: 541, distance: 195.4
click at [535, 541] on p "Ensure the transcript file is not password-protected and can be opened by the s…" at bounding box center [509, 581] width 345 height 133
drag, startPoint x: 535, startPoint y: 541, endPoint x: 410, endPoint y: 522, distance: 125.6
click at [411, 523] on p "Ensure the transcript file is not password-protected and can be opened by the s…" at bounding box center [509, 581] width 345 height 133
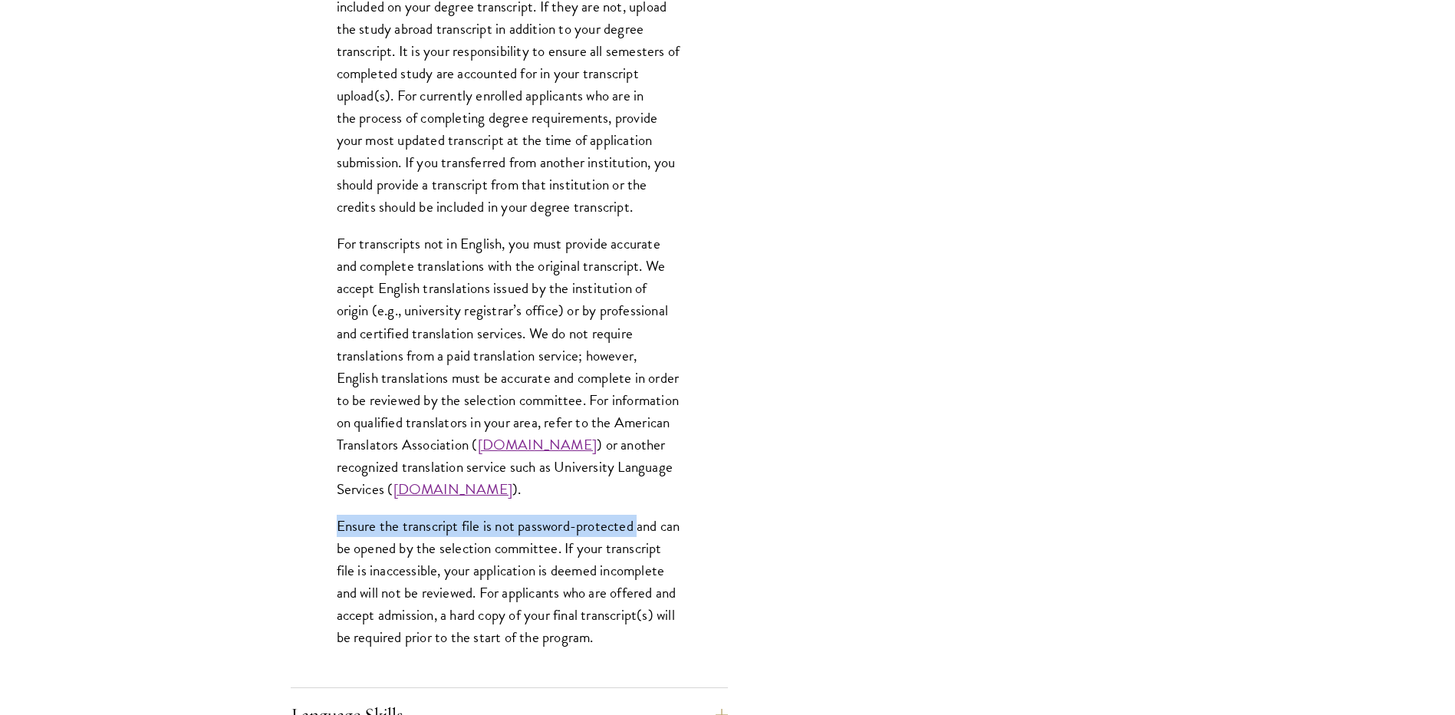
drag, startPoint x: 331, startPoint y: 500, endPoint x: 640, endPoint y: 496, distance: 309.2
drag, startPoint x: 640, startPoint y: 496, endPoint x: 627, endPoint y: 522, distance: 29.2
click at [627, 522] on p "Ensure the transcript file is not password-protected and can be opened by the s…" at bounding box center [509, 581] width 345 height 133
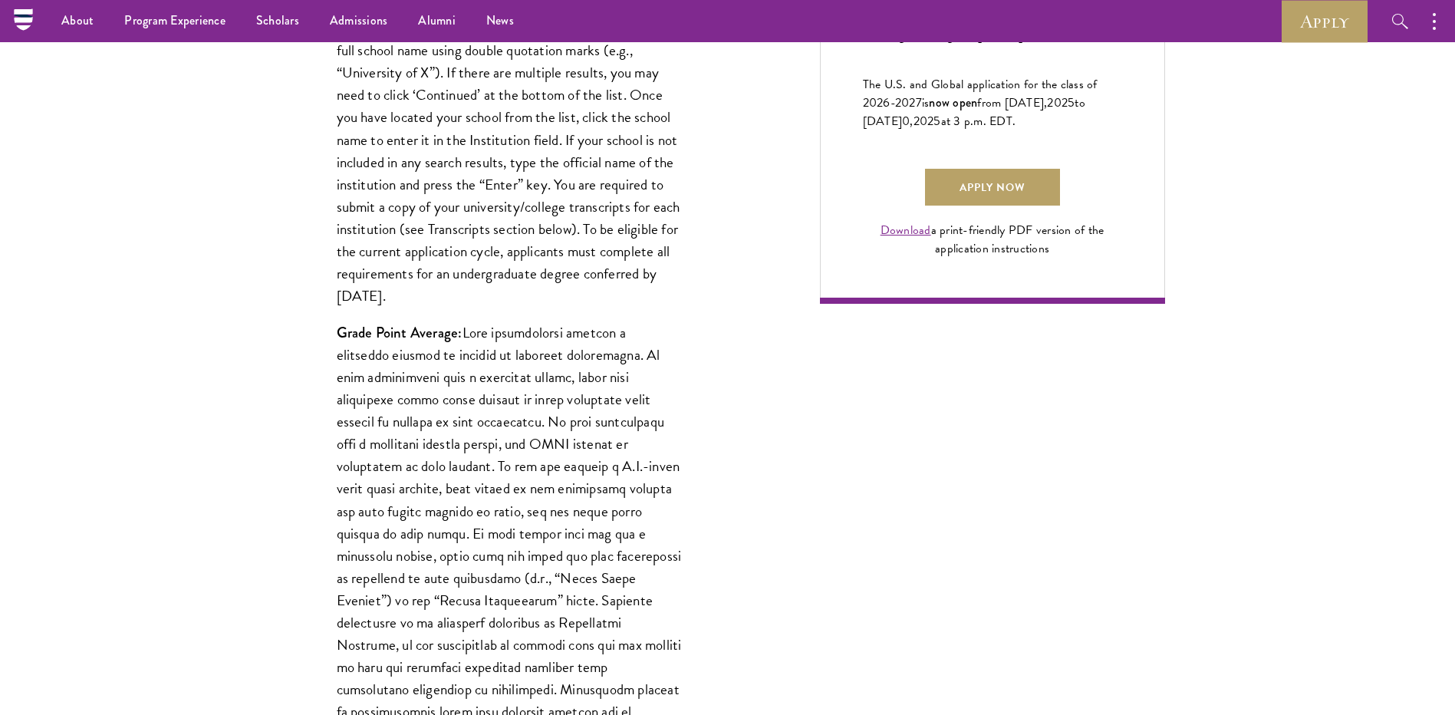
scroll to position [460, 0]
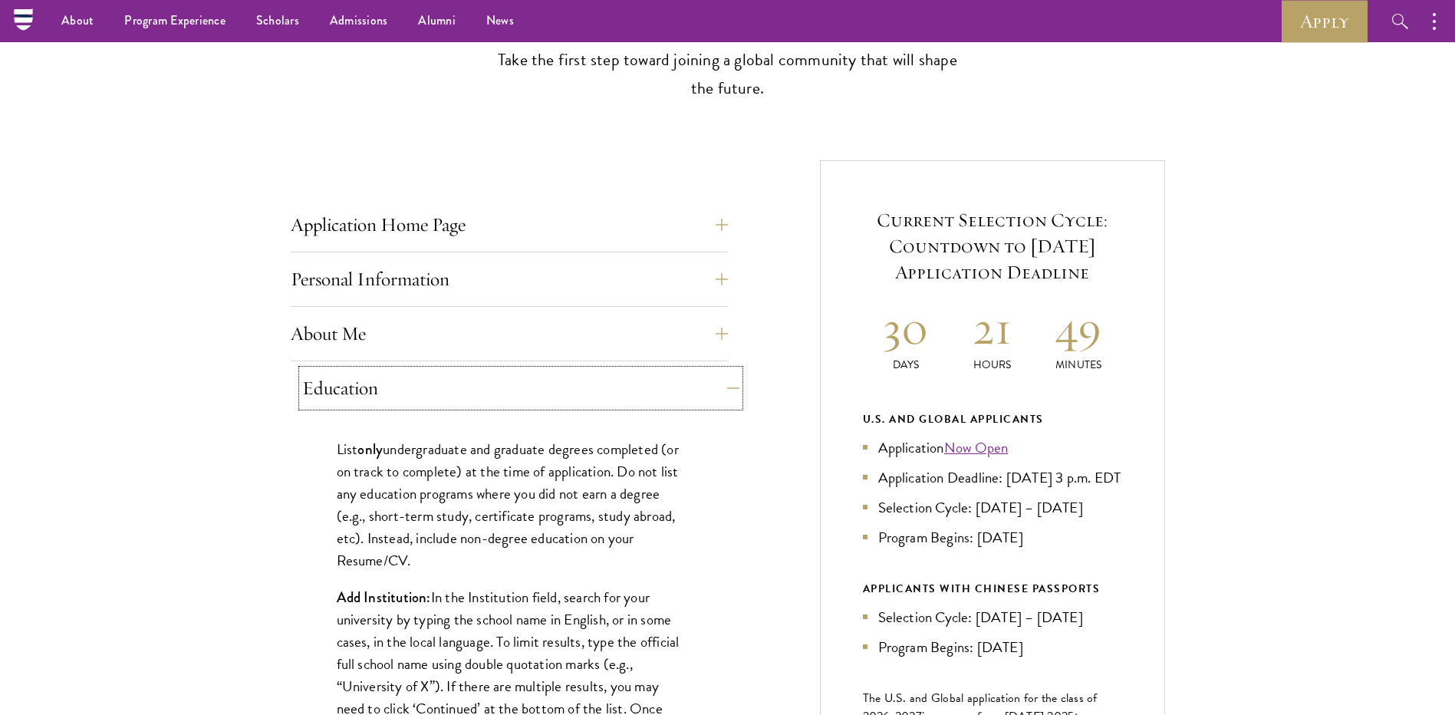
click at [453, 375] on button "Education" at bounding box center [520, 388] width 437 height 37
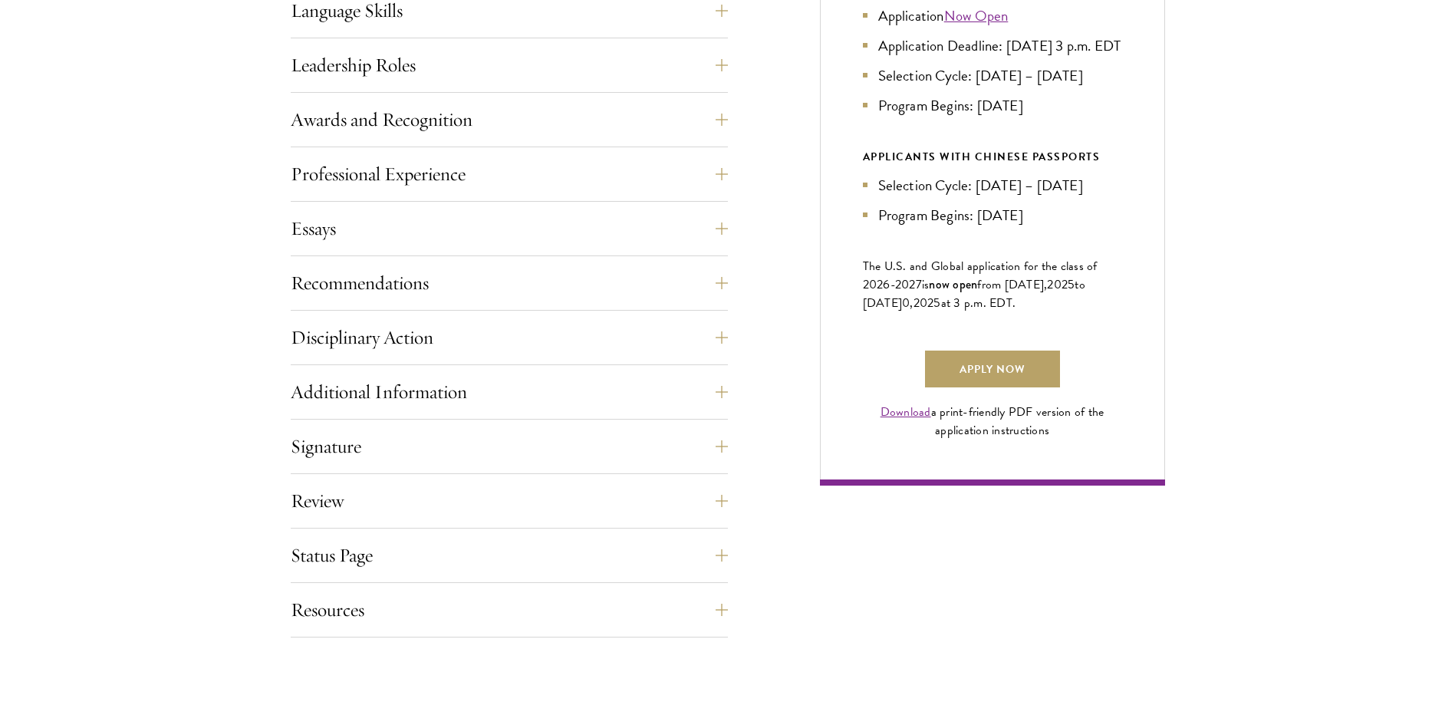
scroll to position [921, 0]
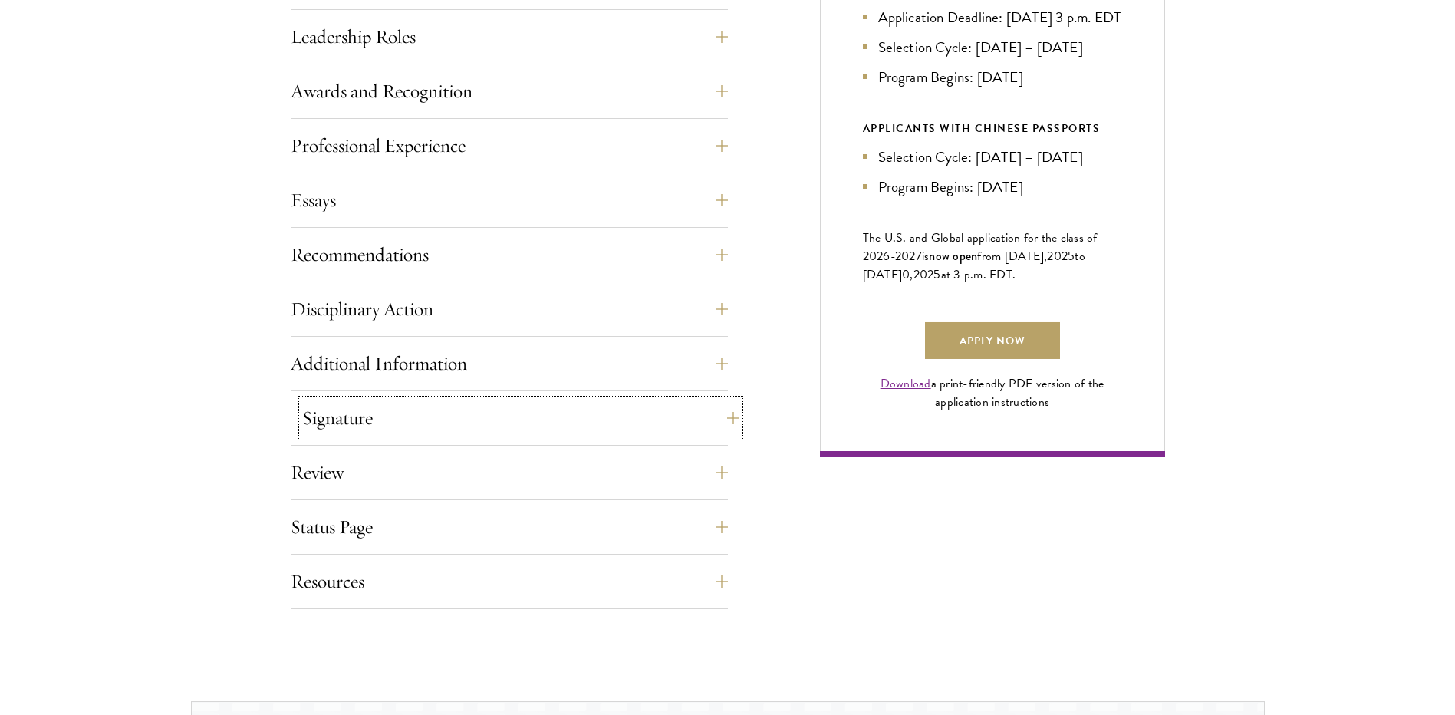
click at [466, 413] on button "Signature" at bounding box center [520, 418] width 437 height 37
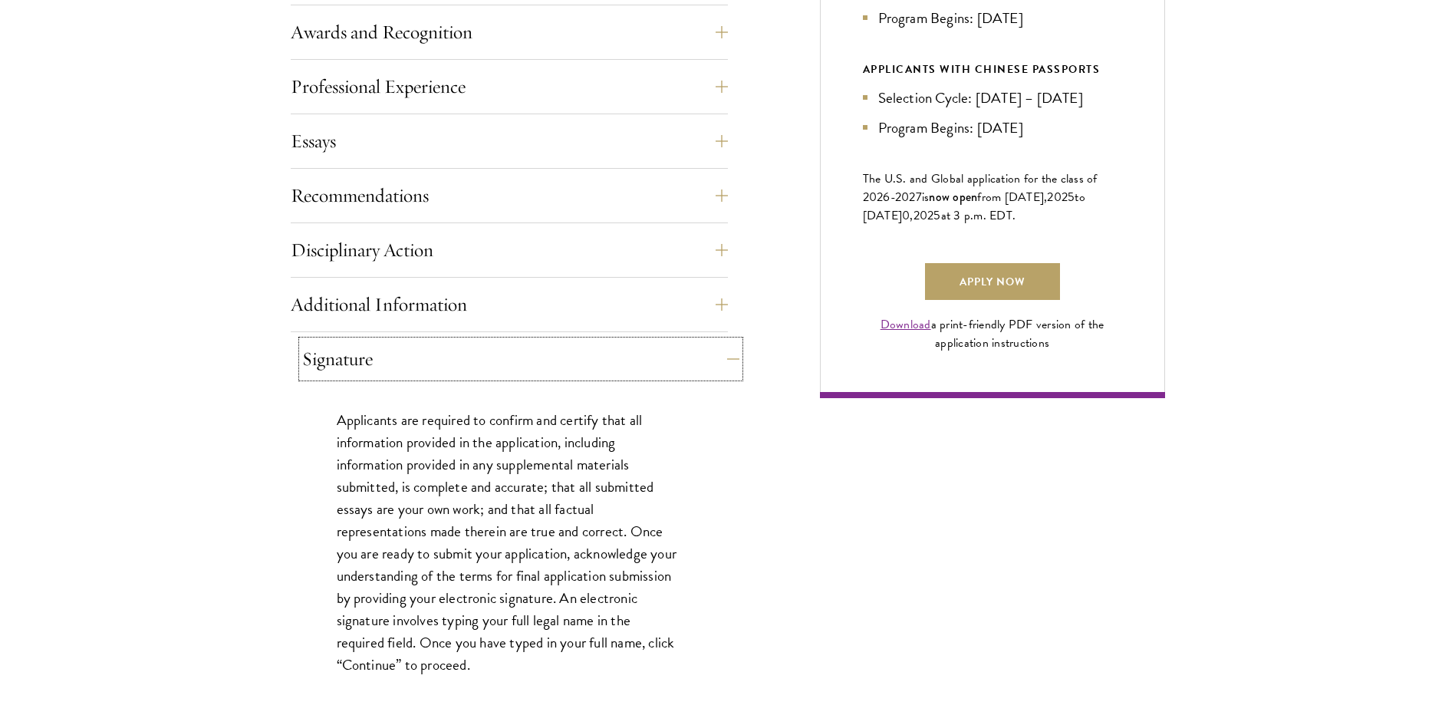
scroll to position [997, 0]
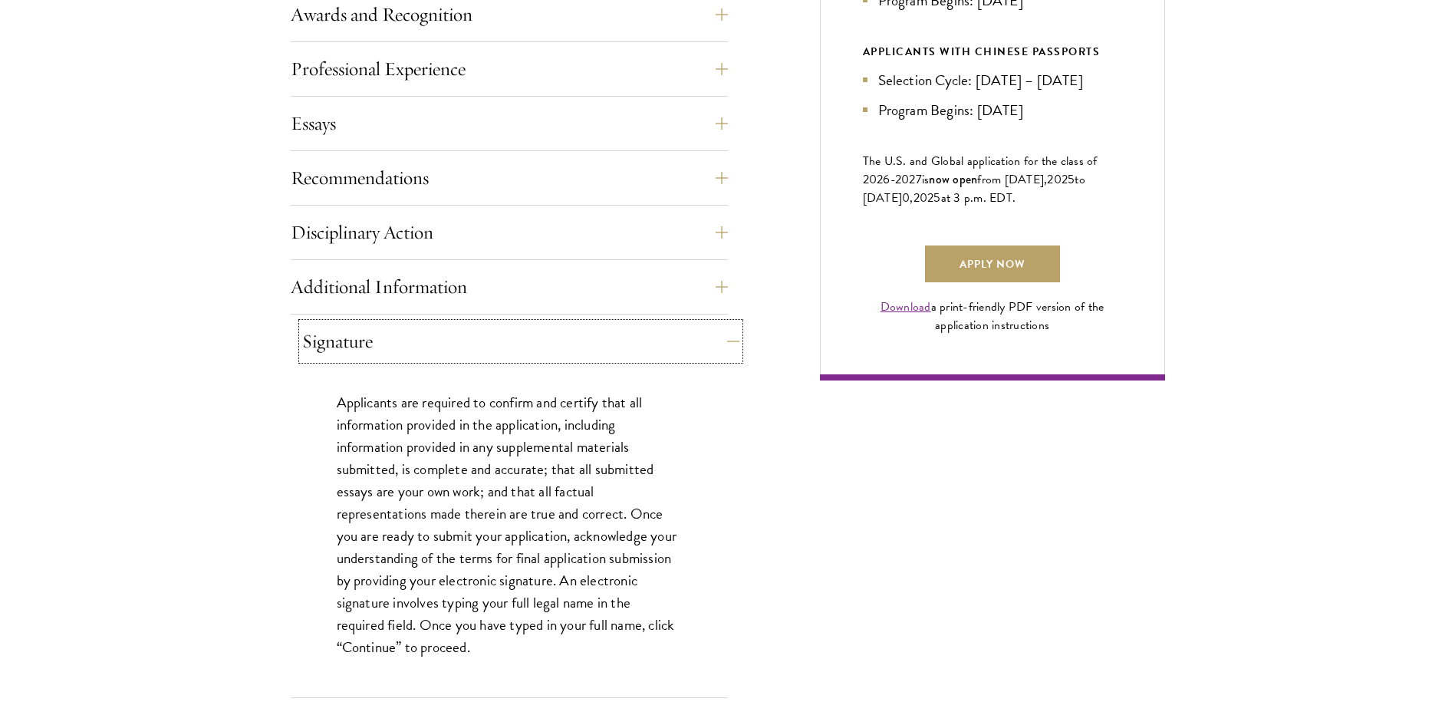
click at [408, 345] on button "Signature" at bounding box center [520, 341] width 437 height 37
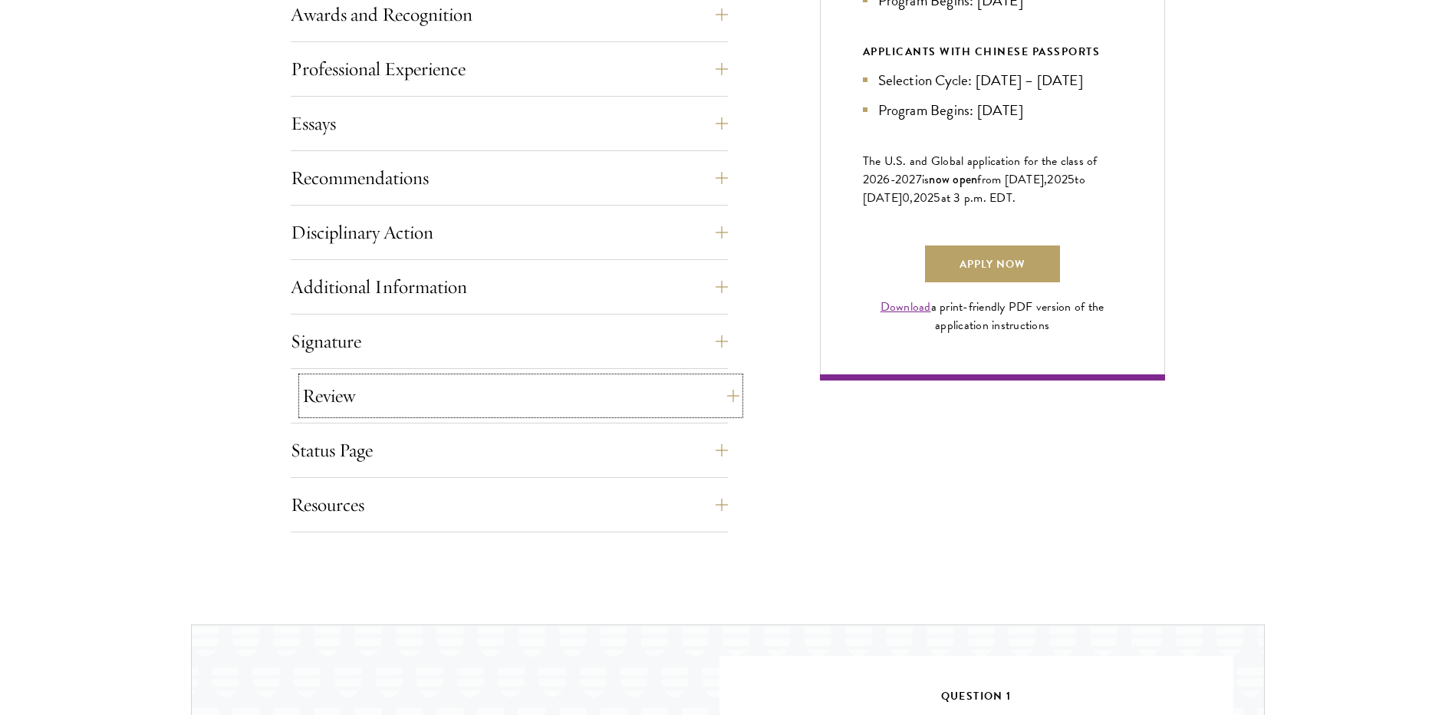
click at [398, 404] on button "Review" at bounding box center [520, 395] width 437 height 37
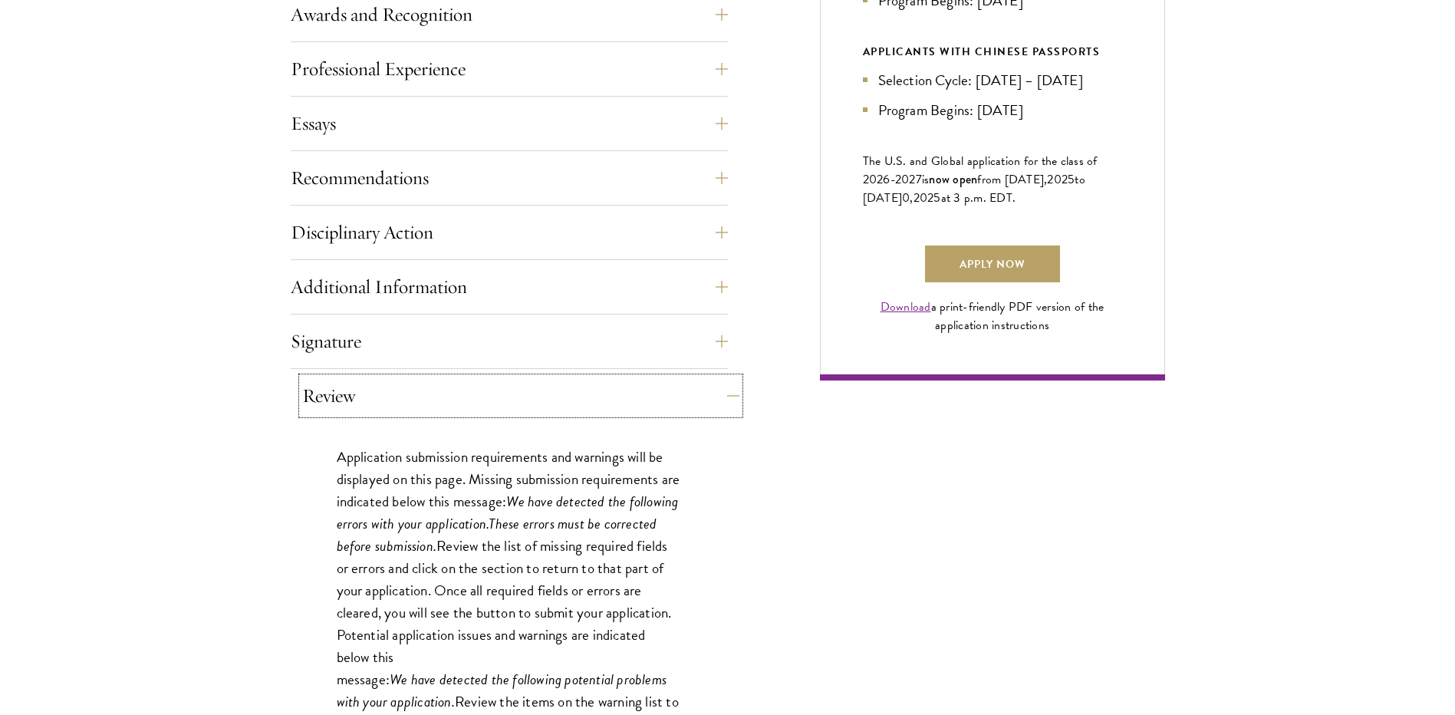
click at [398, 404] on button "Review" at bounding box center [520, 395] width 437 height 37
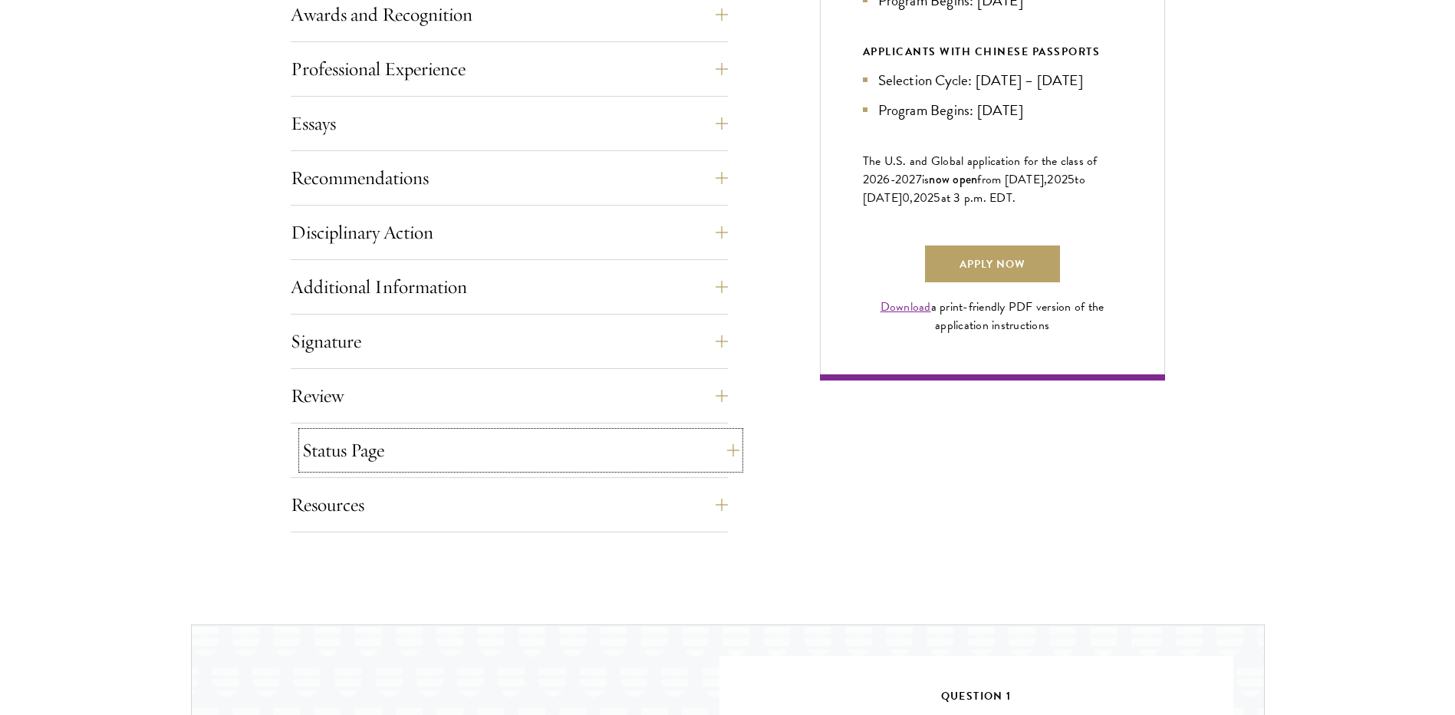
click at [356, 453] on button "Status Page" at bounding box center [520, 450] width 437 height 37
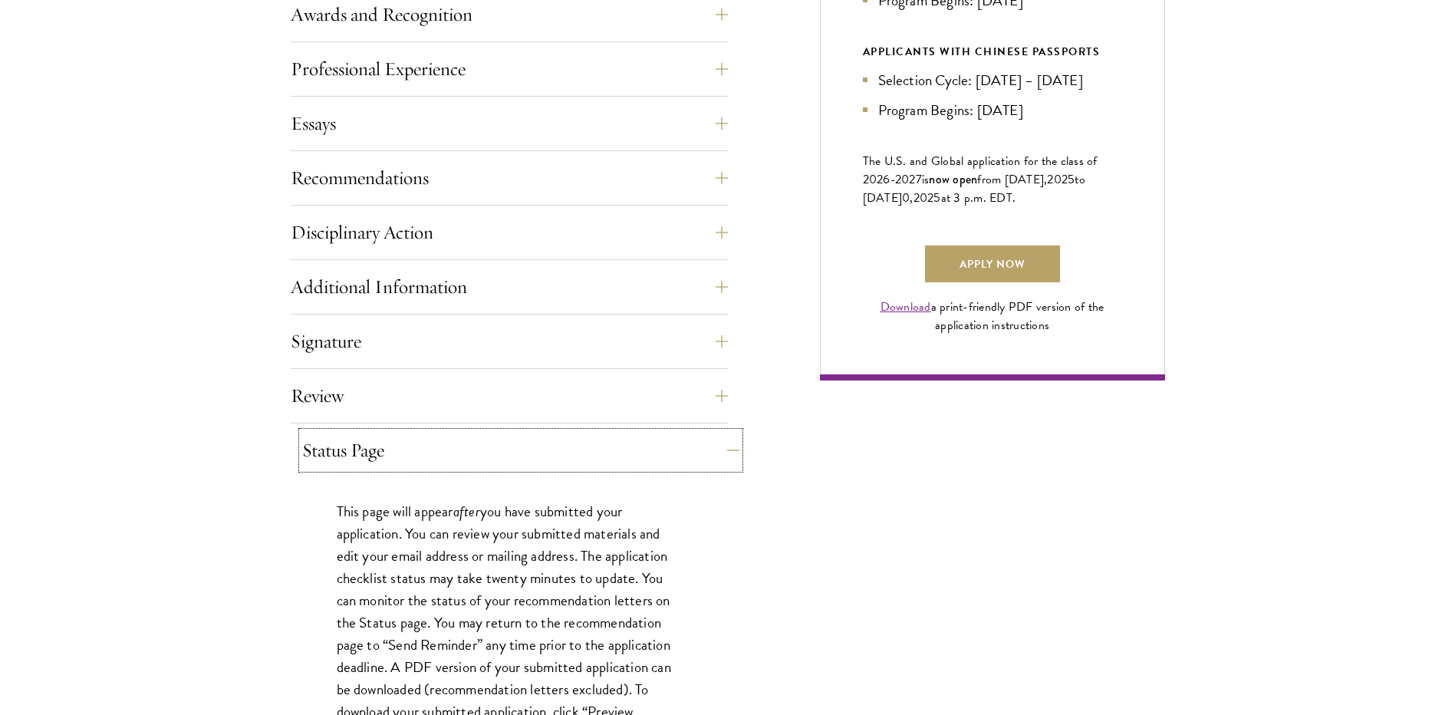
click at [356, 453] on button "Status Page" at bounding box center [520, 450] width 437 height 37
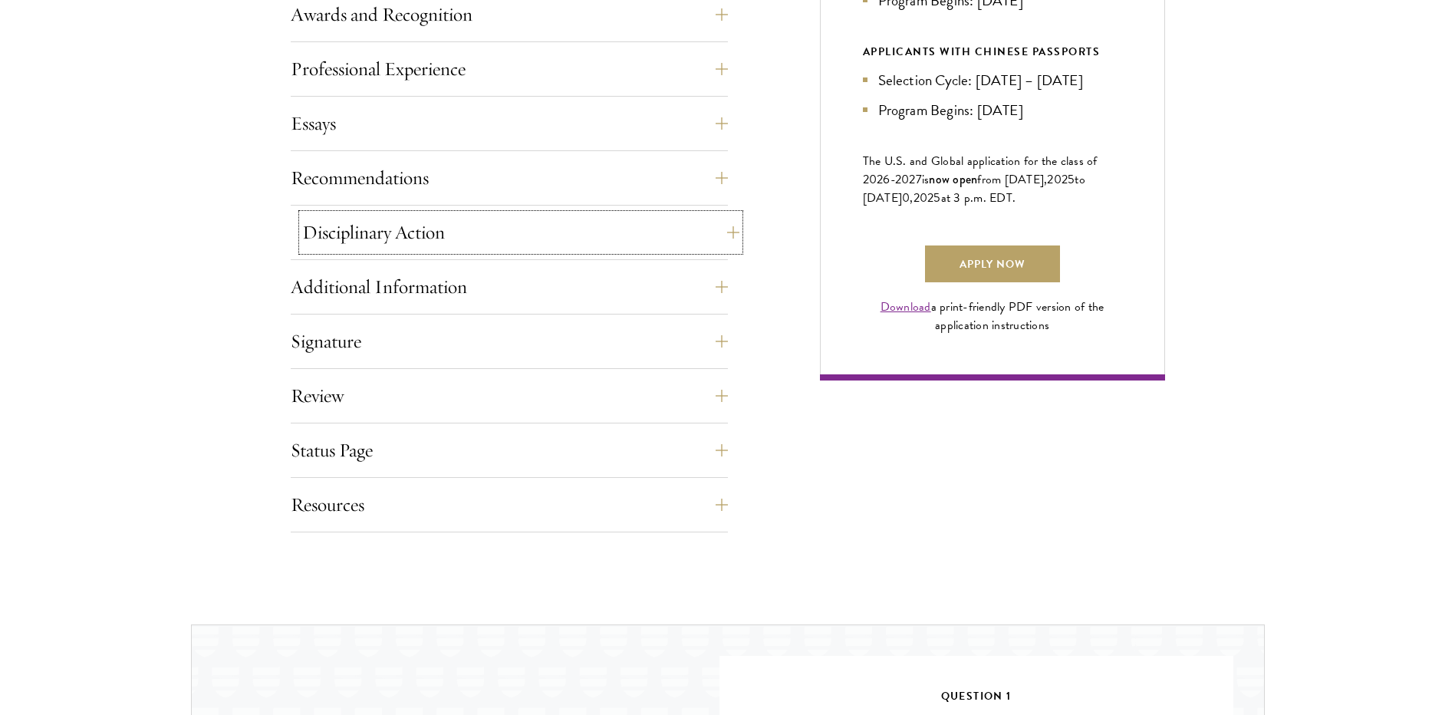
click at [385, 245] on button "Disciplinary Action" at bounding box center [520, 232] width 437 height 37
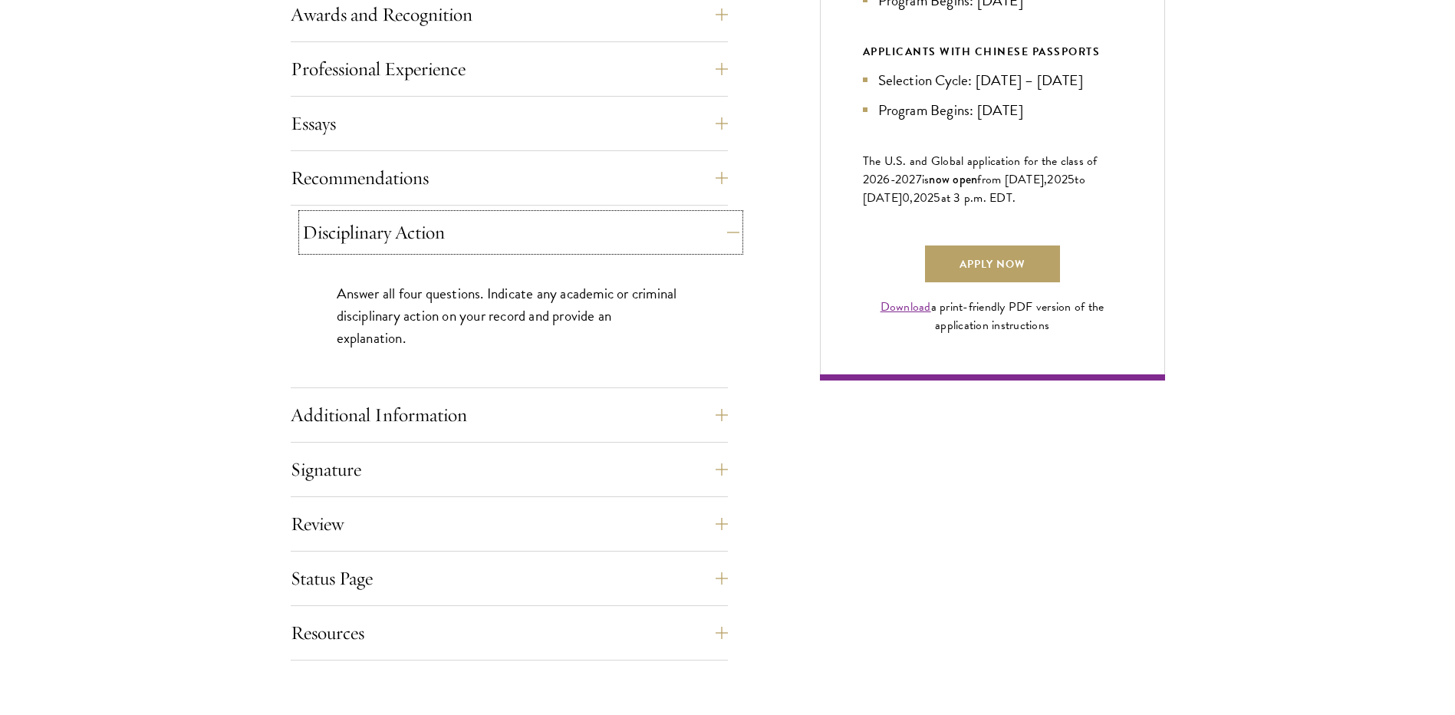
click at [407, 232] on button "Disciplinary Action" at bounding box center [520, 232] width 437 height 37
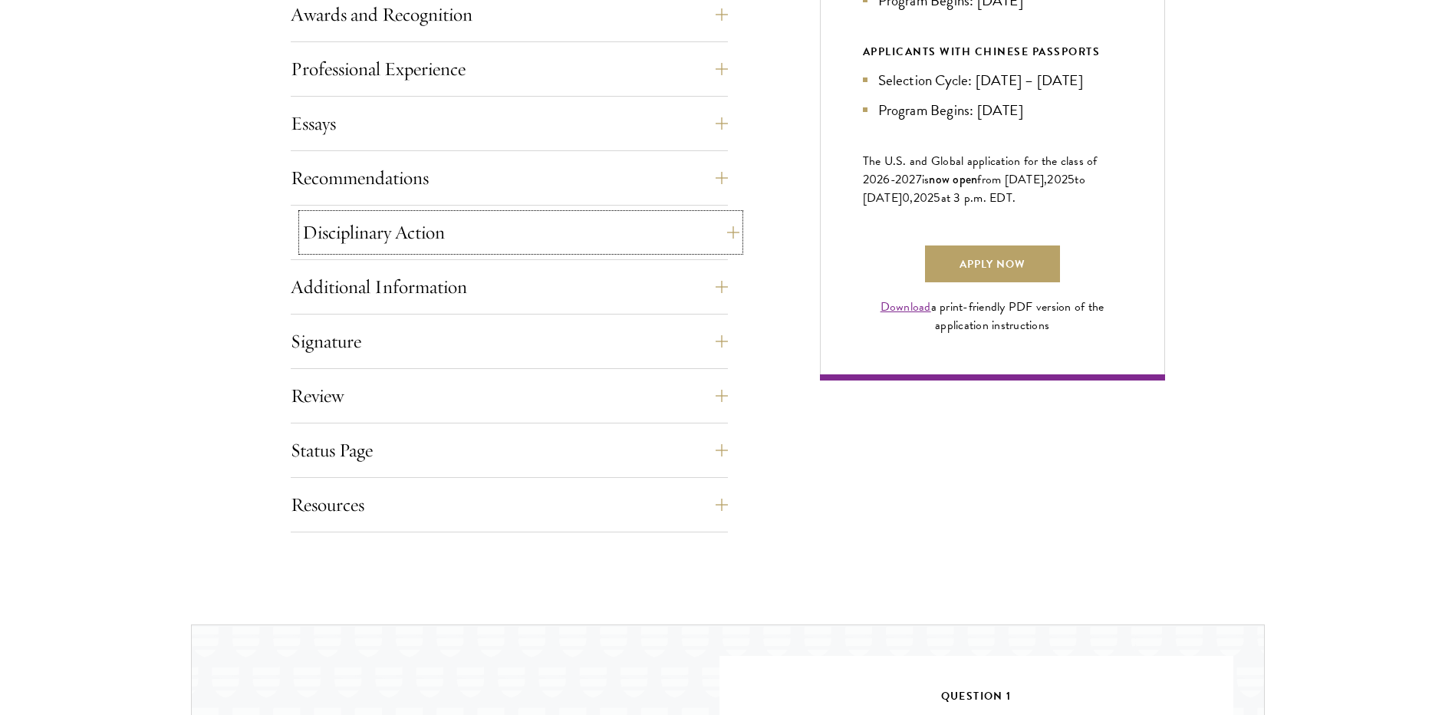
click at [390, 243] on button "Disciplinary Action" at bounding box center [520, 232] width 437 height 37
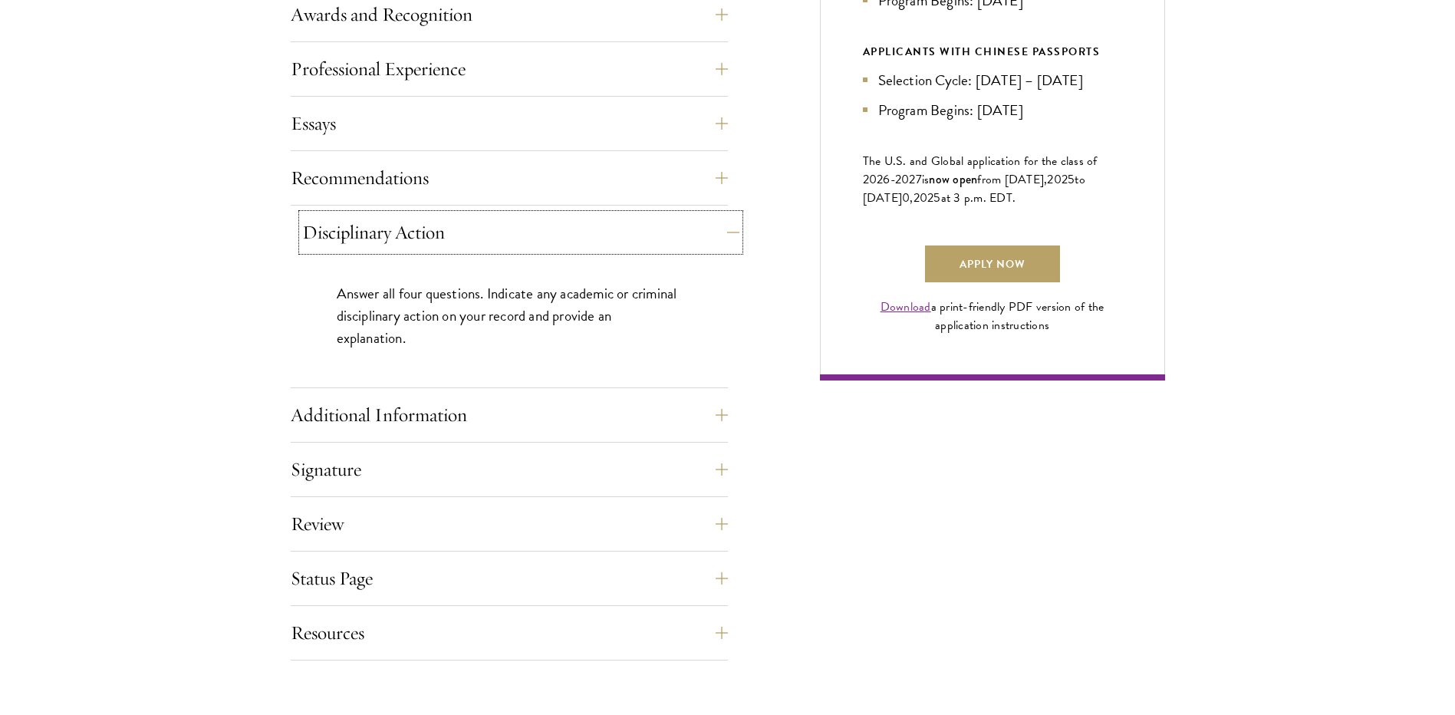
click at [390, 242] on button "Disciplinary Action" at bounding box center [520, 232] width 437 height 37
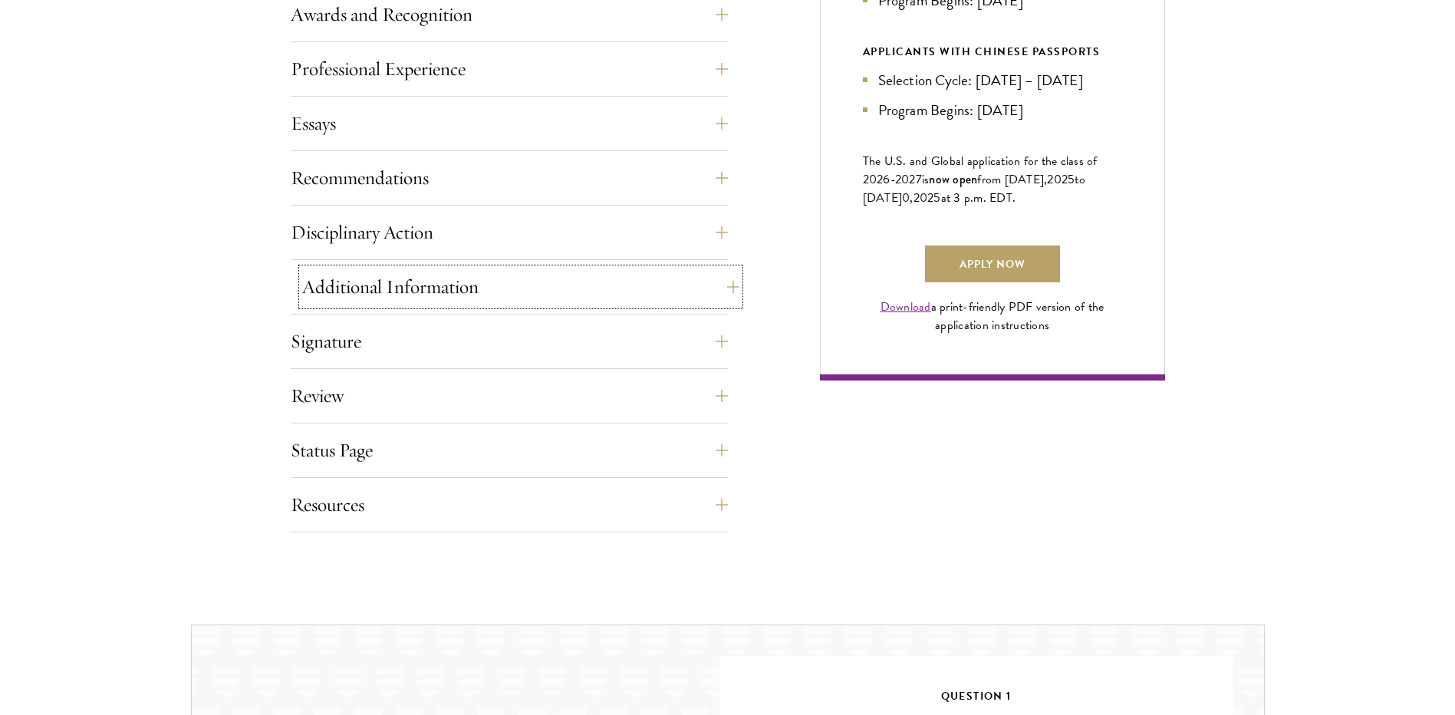
click at [410, 285] on button "Additional Information" at bounding box center [520, 286] width 437 height 37
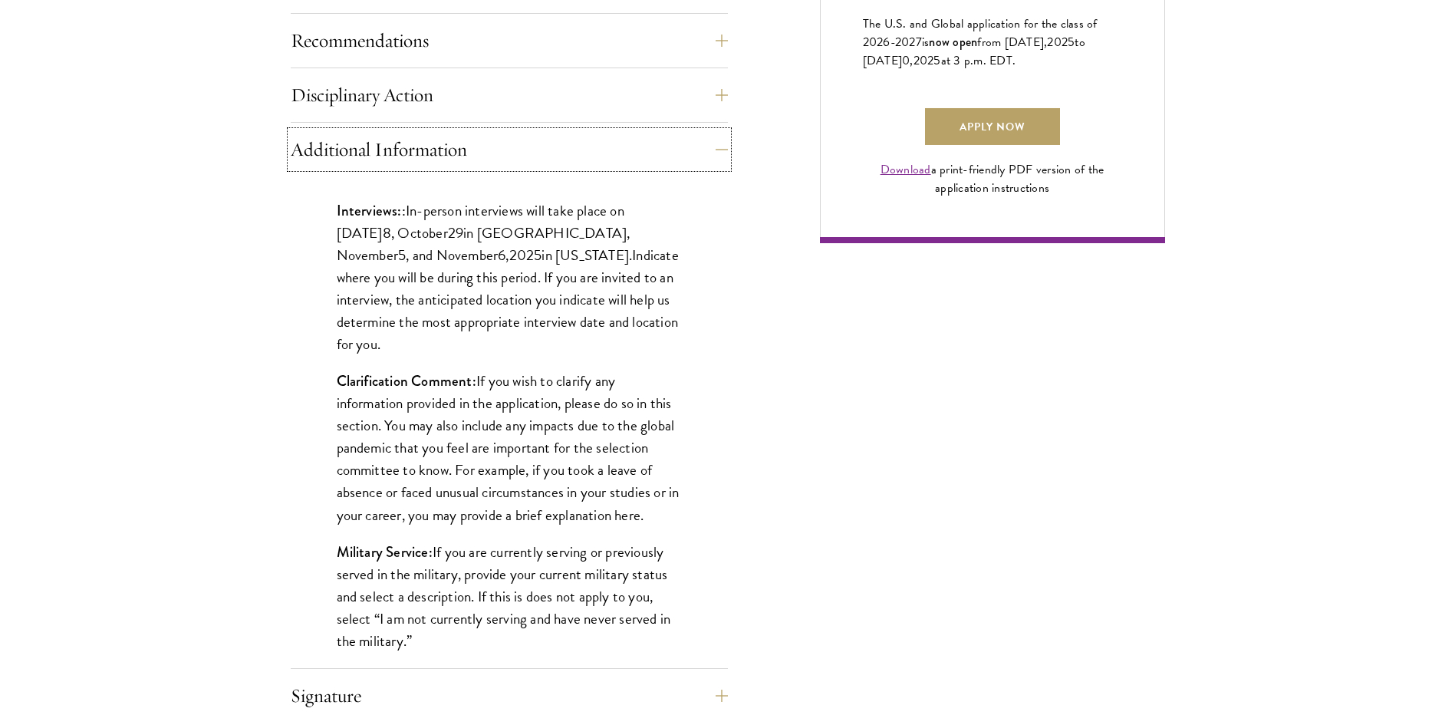
scroll to position [1151, 0]
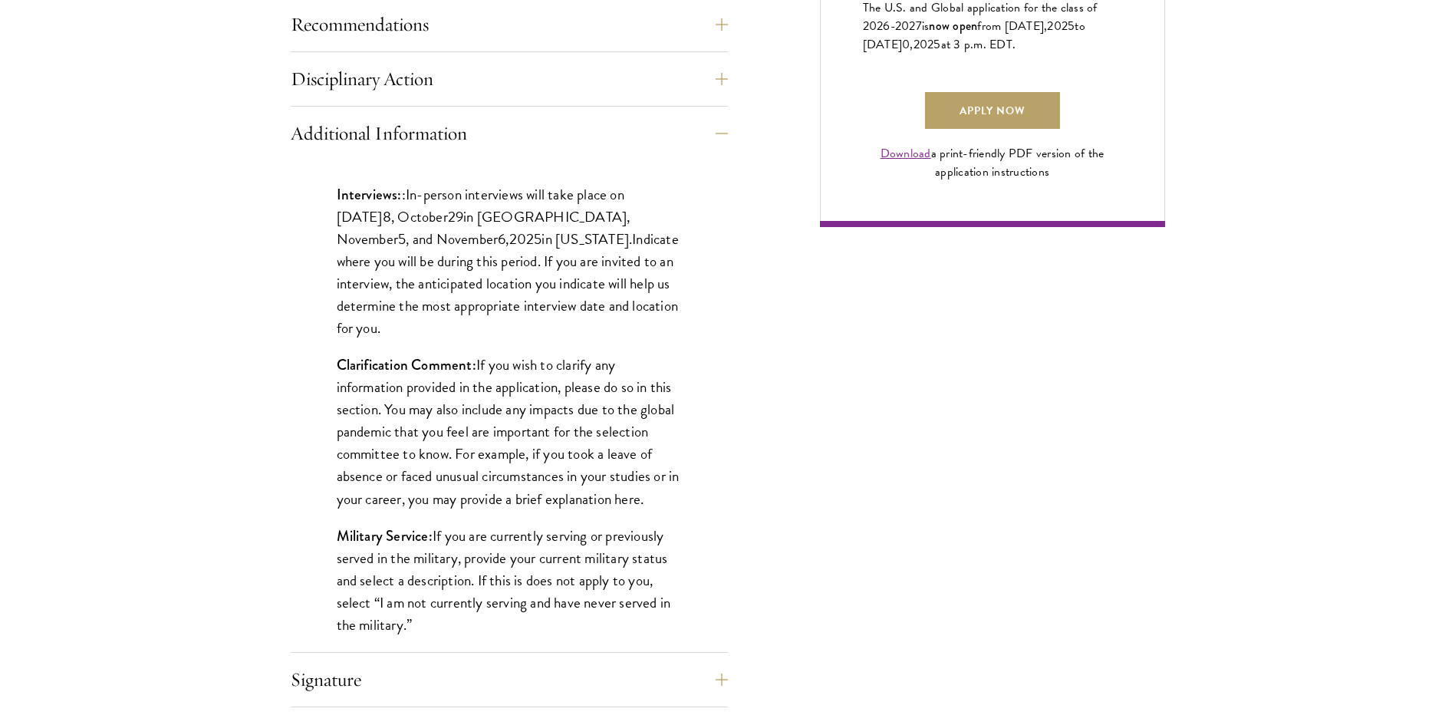
click at [992, 414] on div "Application Home Page The online application form must be completed in English.…" at bounding box center [728, 170] width 875 height 1401
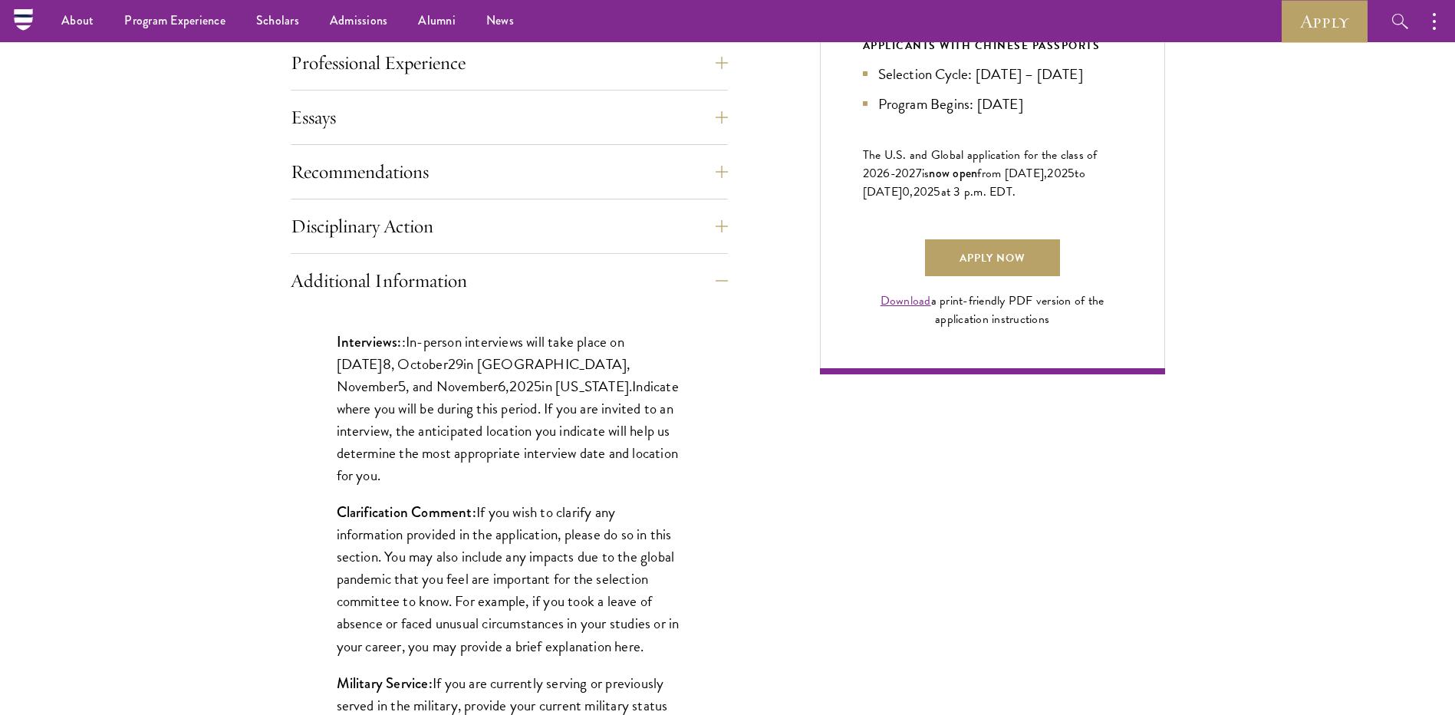
scroll to position [997, 0]
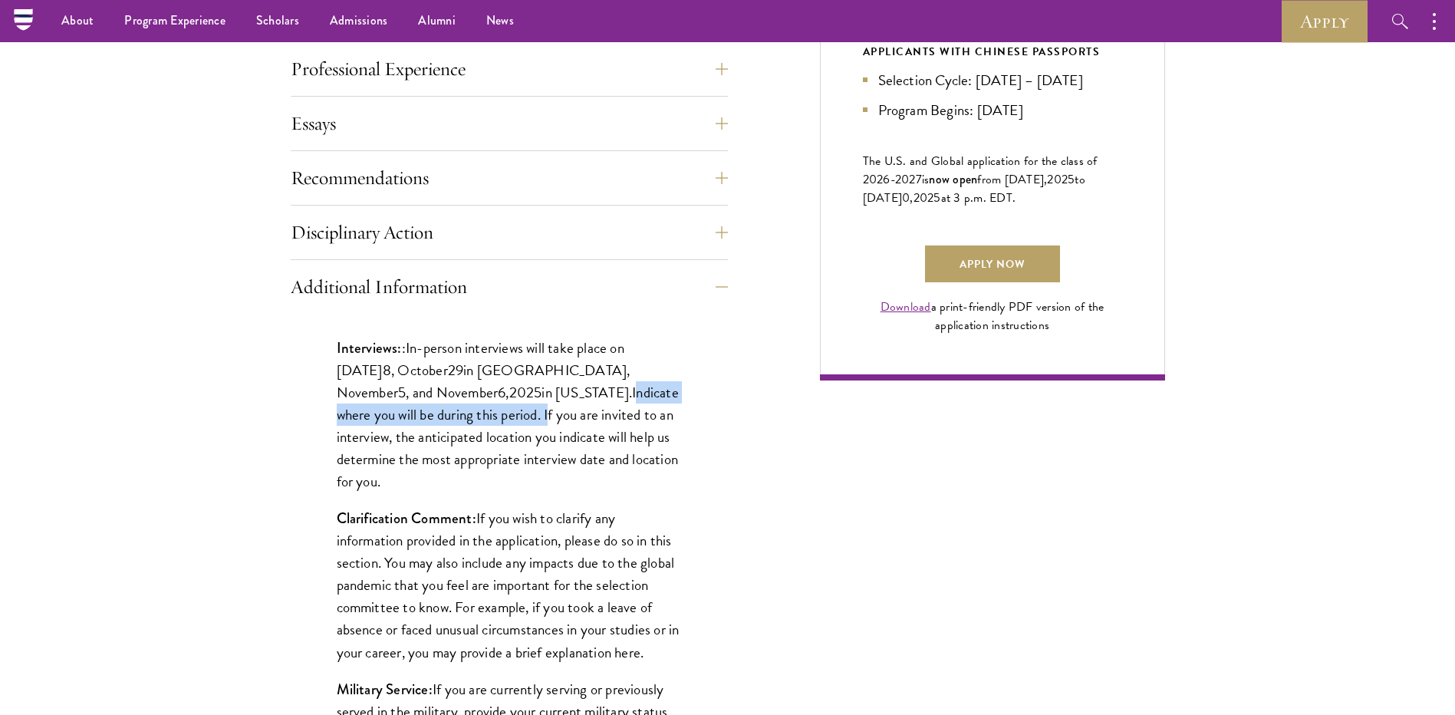
drag, startPoint x: 530, startPoint y: 393, endPoint x: 445, endPoint y: 421, distance: 89.8
click at [445, 421] on p "Interviews: : In-person interviews will take place on [DATE] 8 , [DATE] in [GEO…" at bounding box center [509, 415] width 345 height 156
click at [361, 285] on button "Additional Information" at bounding box center [520, 286] width 437 height 37
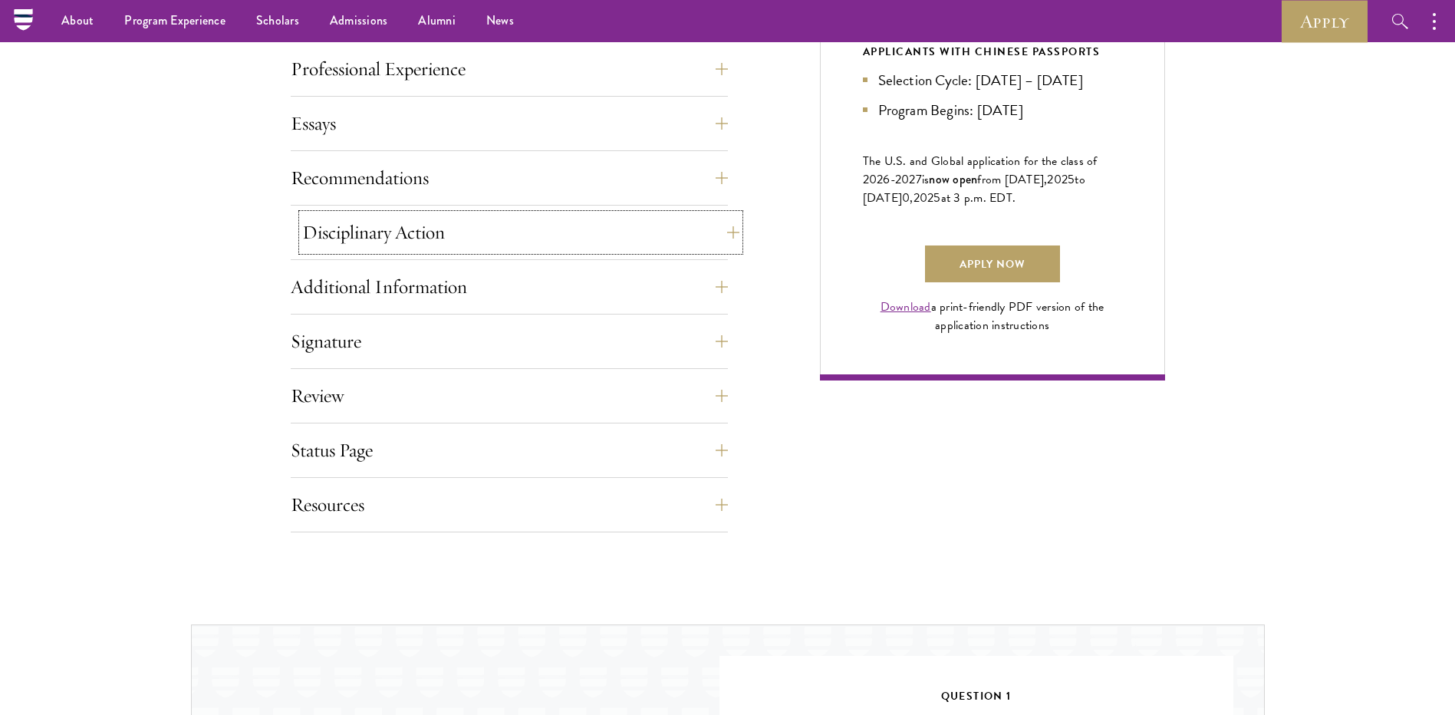
click at [371, 232] on button "Disciplinary Action" at bounding box center [520, 232] width 437 height 37
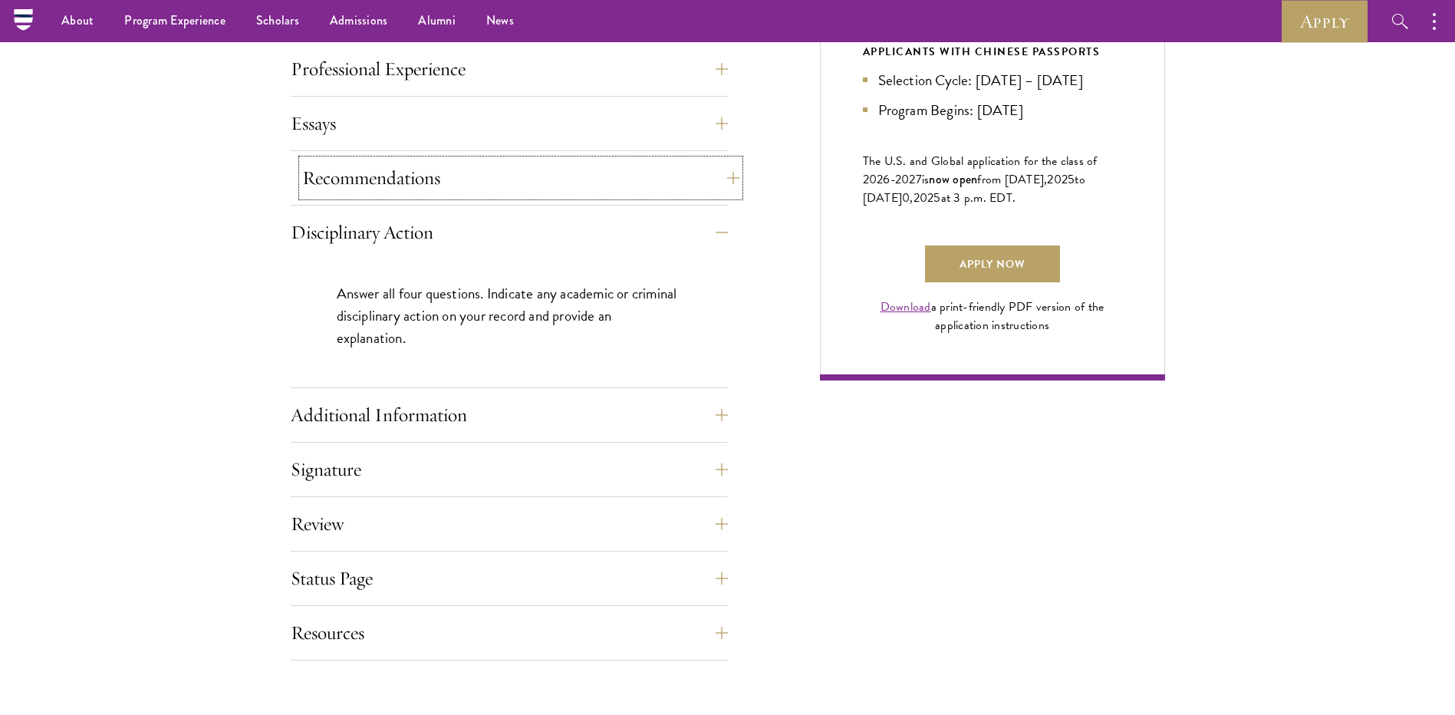
click at [364, 179] on button "Recommendations" at bounding box center [520, 178] width 437 height 37
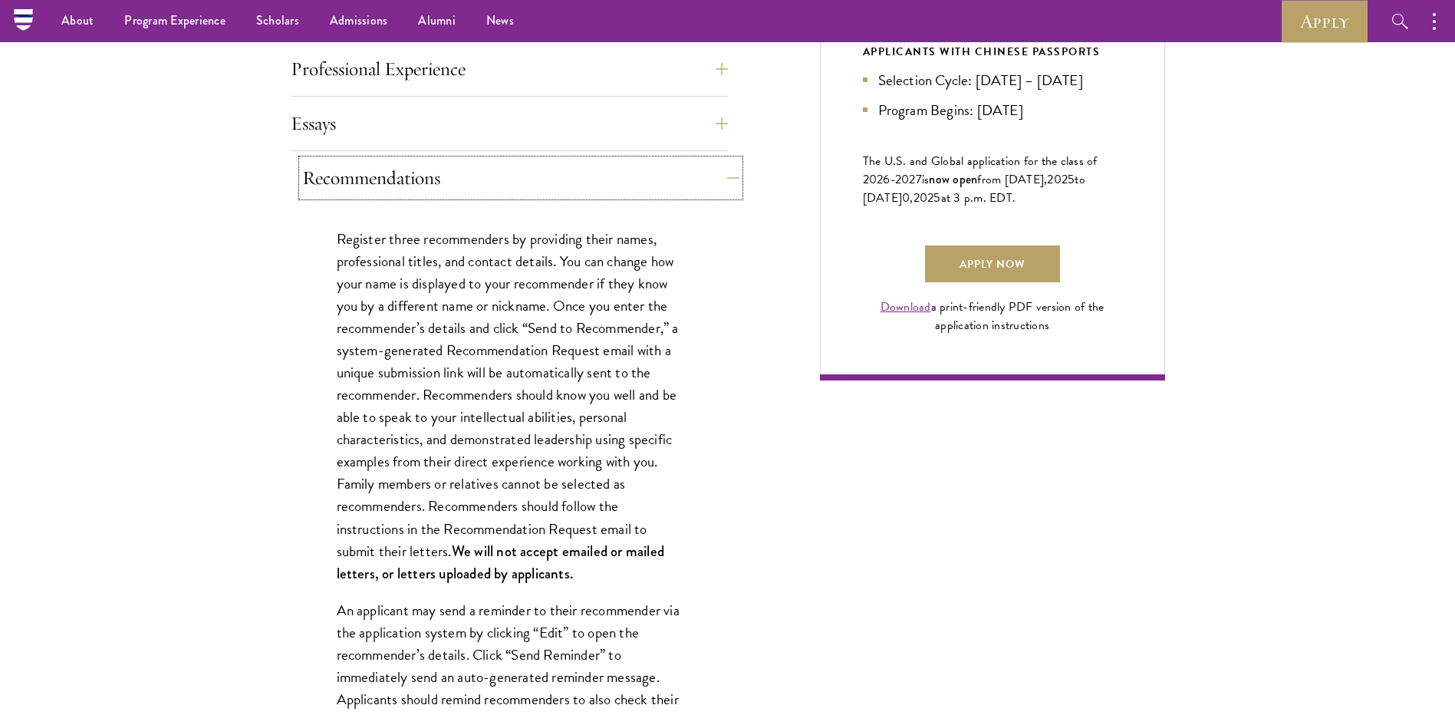
click at [370, 175] on button "Recommendations" at bounding box center [520, 178] width 437 height 37
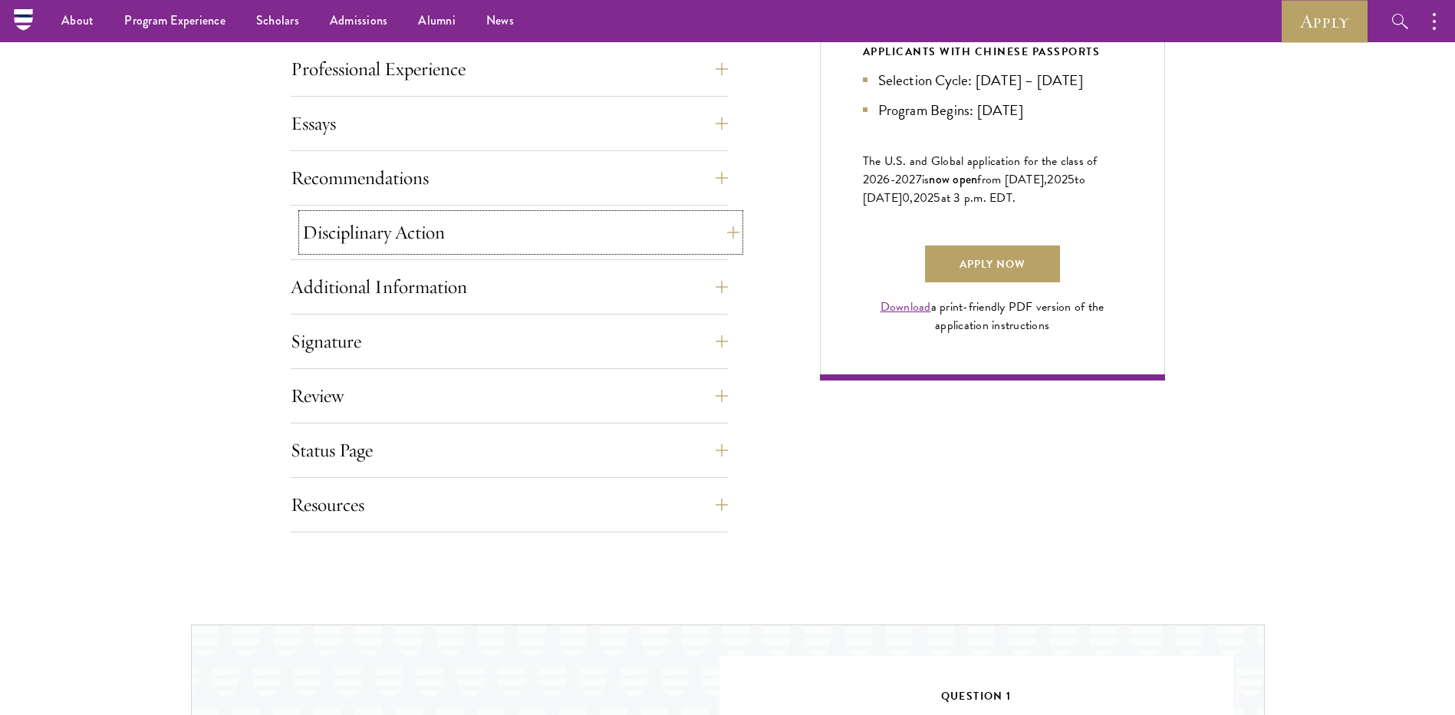
click at [384, 226] on button "Disciplinary Action" at bounding box center [520, 232] width 437 height 37
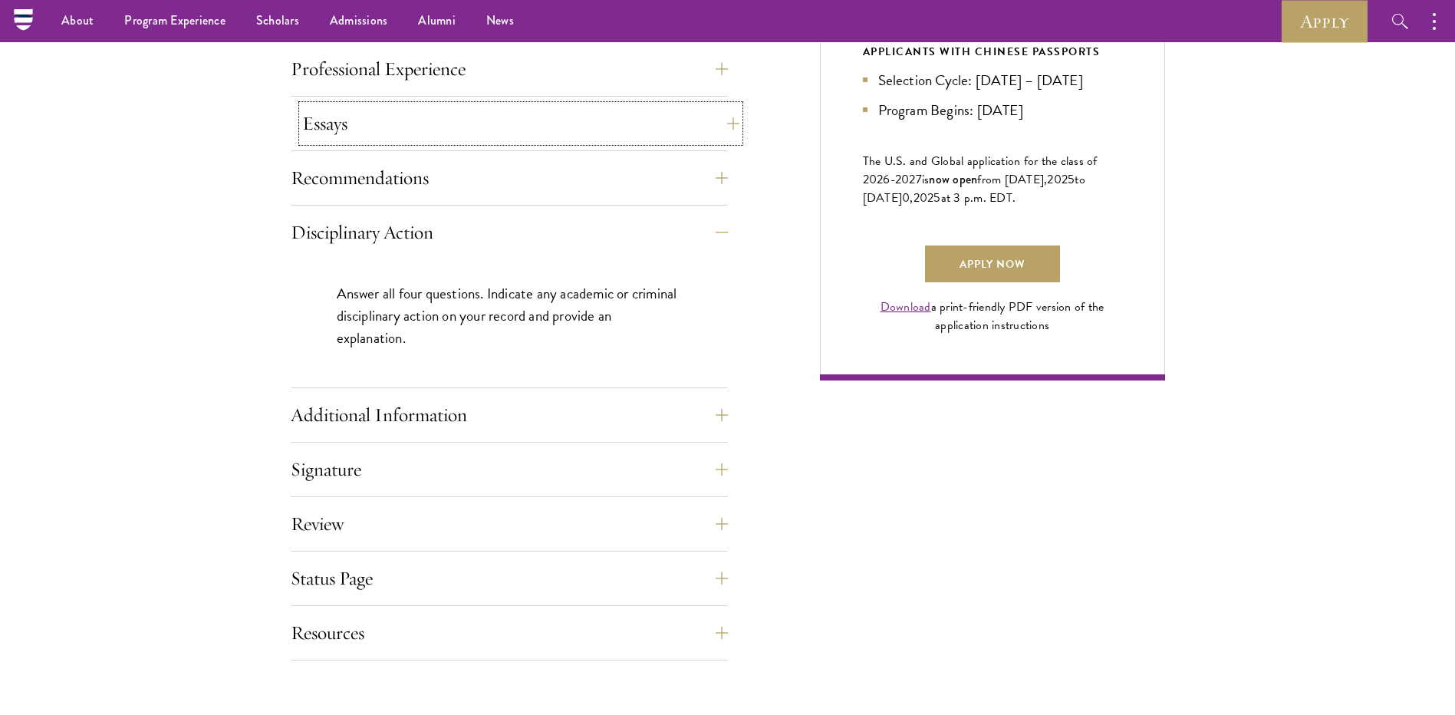
click at [365, 130] on button "Essays" at bounding box center [520, 123] width 437 height 37
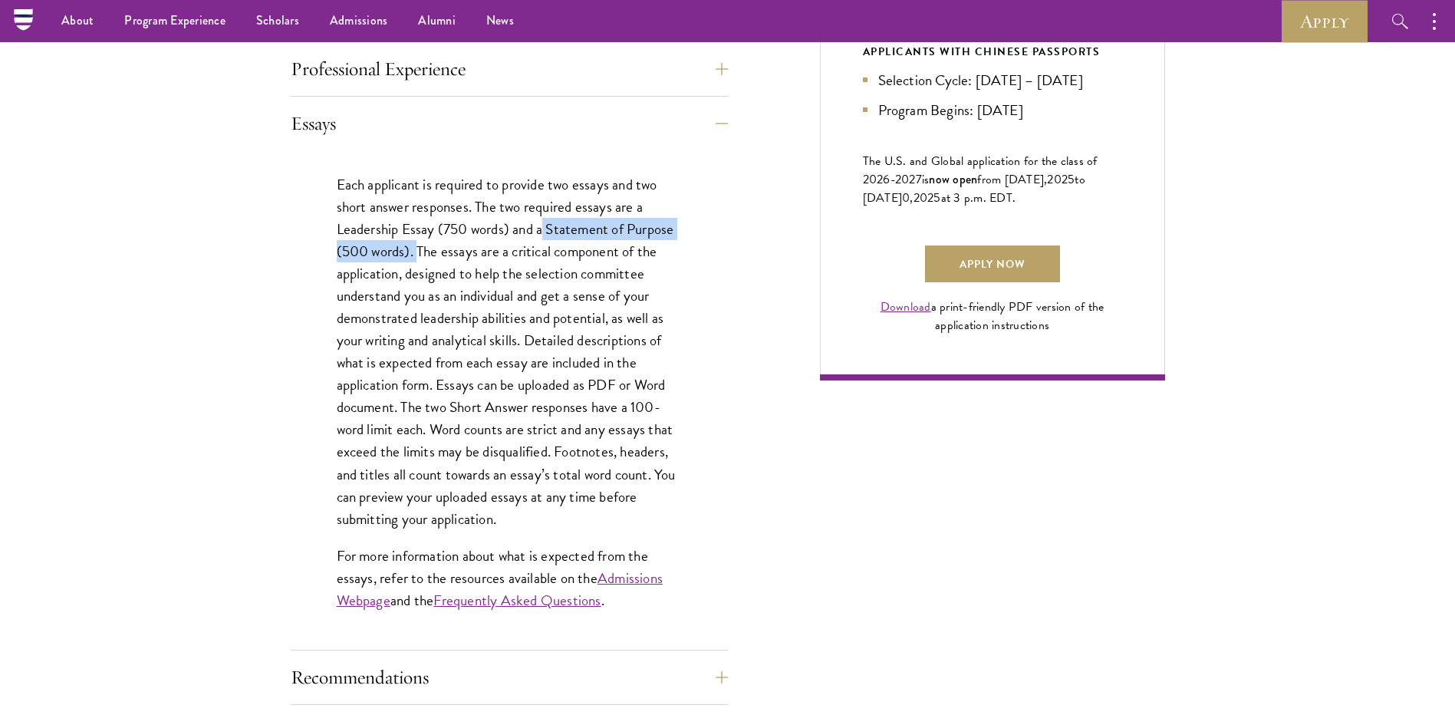
drag, startPoint x: 542, startPoint y: 226, endPoint x: 416, endPoint y: 245, distance: 127.9
click at [416, 245] on p "Each applicant is required to provide two essays and two short answer responses…" at bounding box center [509, 351] width 345 height 357
drag, startPoint x: 416, startPoint y: 245, endPoint x: 423, endPoint y: 247, distance: 8.0
click at [423, 247] on p "Each applicant is required to provide two essays and two short answer responses…" at bounding box center [509, 351] width 345 height 357
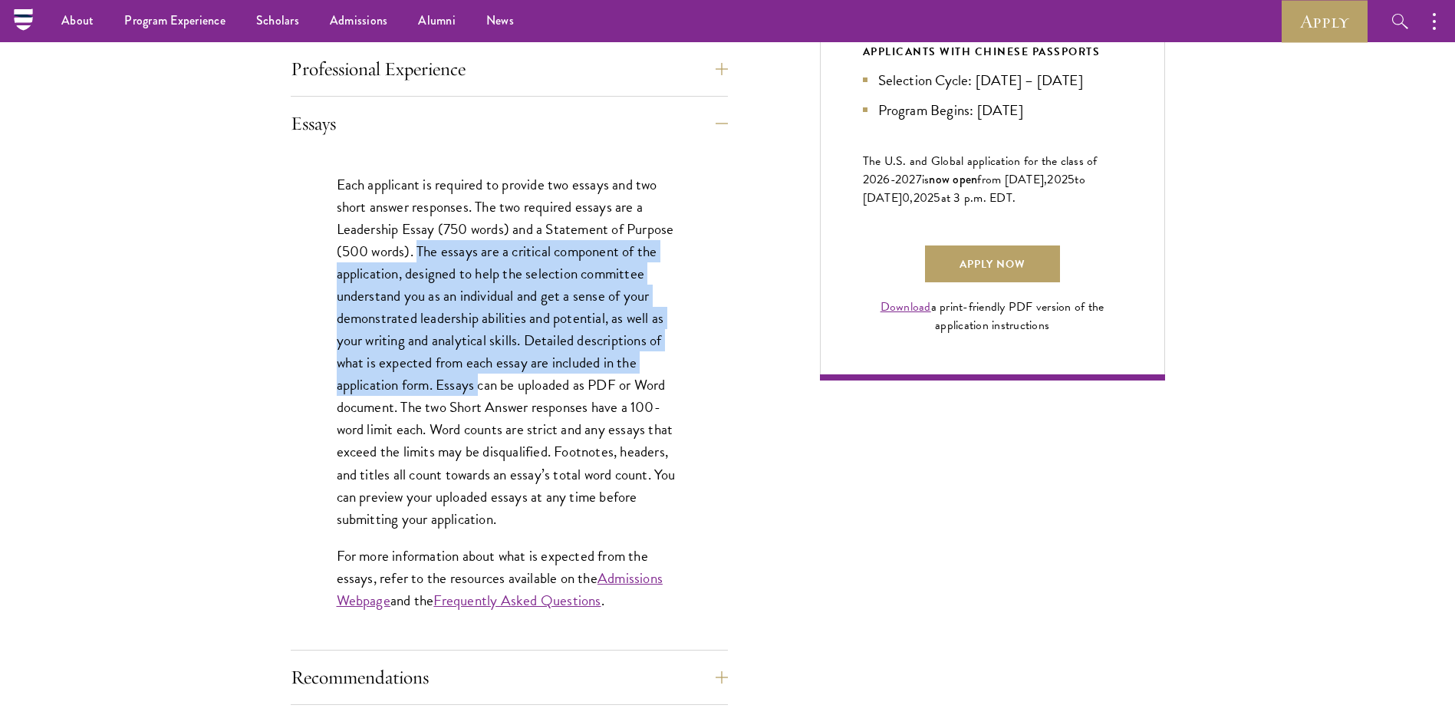
drag, startPoint x: 423, startPoint y: 247, endPoint x: 476, endPoint y: 384, distance: 146.2
click at [476, 384] on p "Each applicant is required to provide two essays and two short answer responses…" at bounding box center [509, 351] width 345 height 357
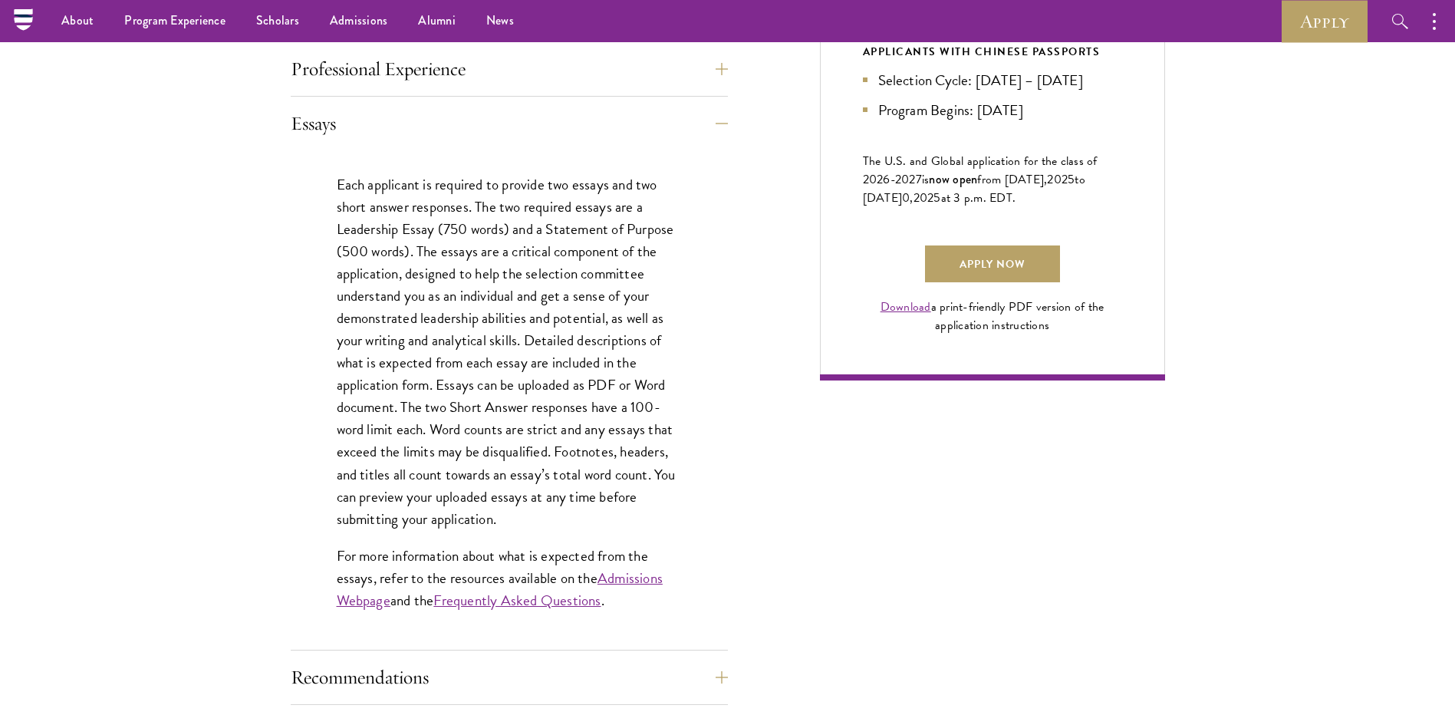
drag, startPoint x: 476, startPoint y: 384, endPoint x: 548, endPoint y: 472, distance: 114.4
click at [548, 472] on p "Each applicant is required to provide two essays and two short answer responses…" at bounding box center [509, 351] width 345 height 357
click at [641, 579] on link "Admissions Webpage" at bounding box center [500, 589] width 326 height 44
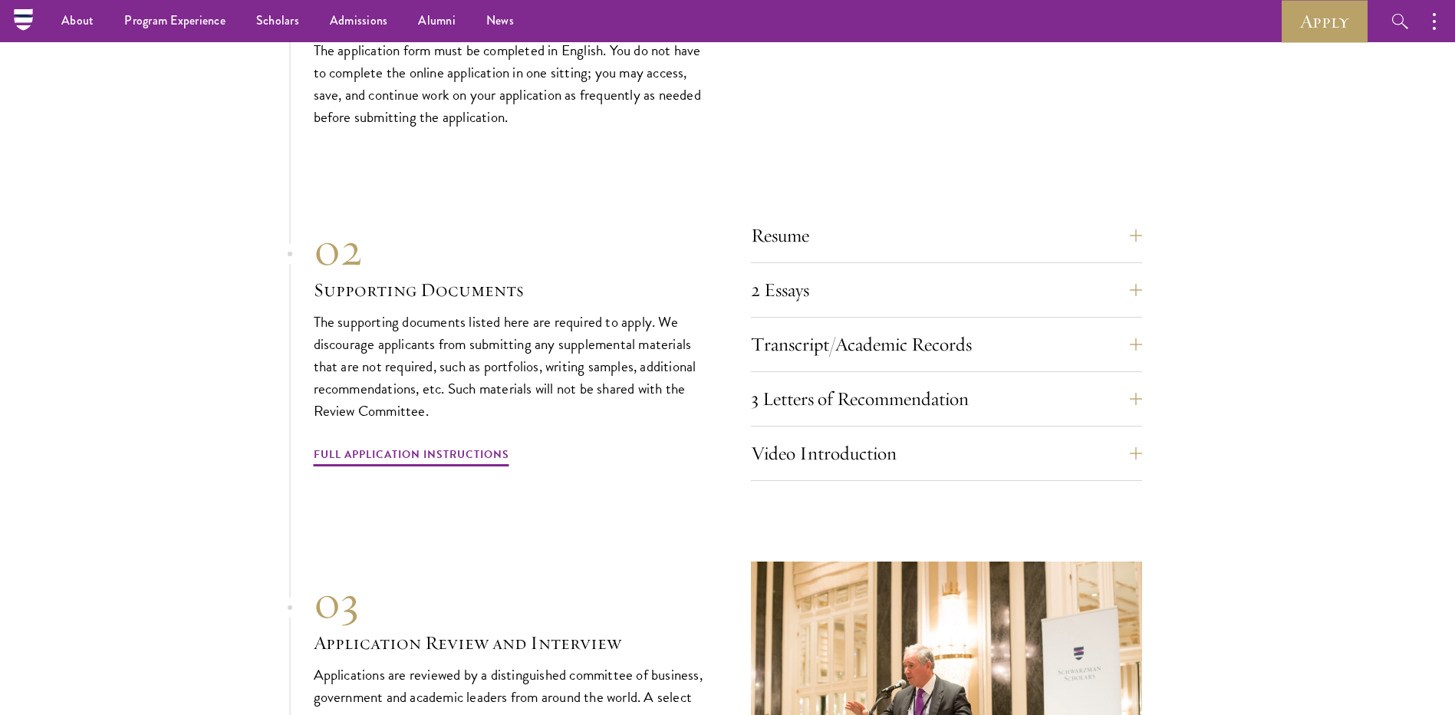
scroll to position [5140, 0]
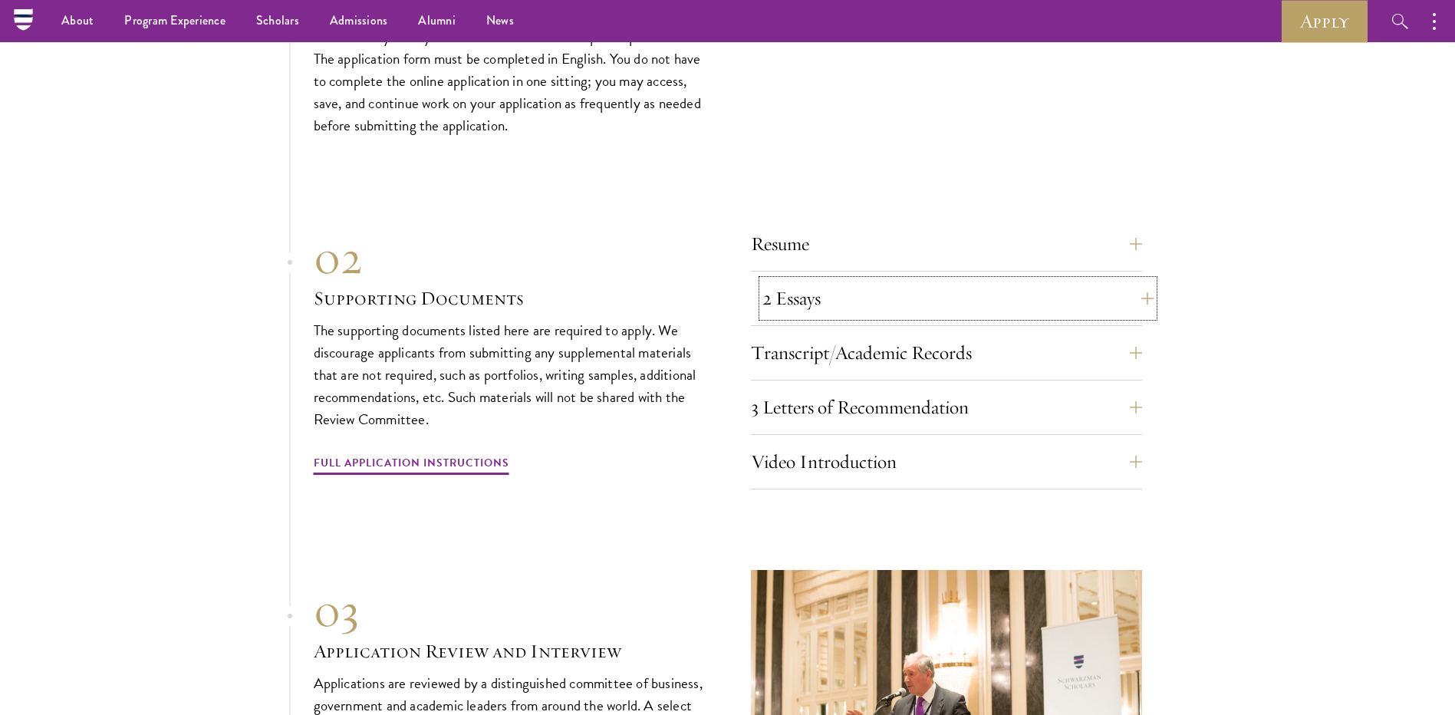
click at [817, 295] on button "2 Essays" at bounding box center [958, 298] width 391 height 37
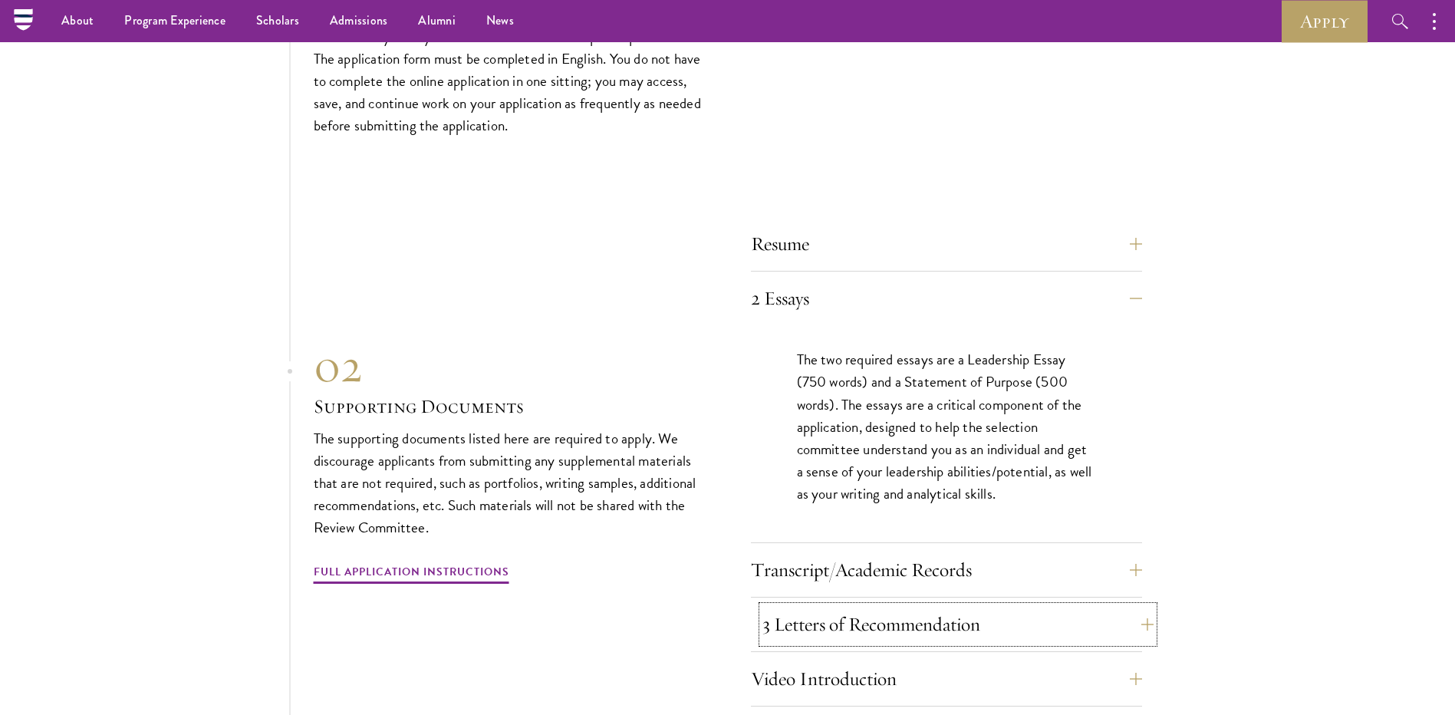
click at [848, 611] on button "3 Letters of Recommendation" at bounding box center [958, 624] width 391 height 37
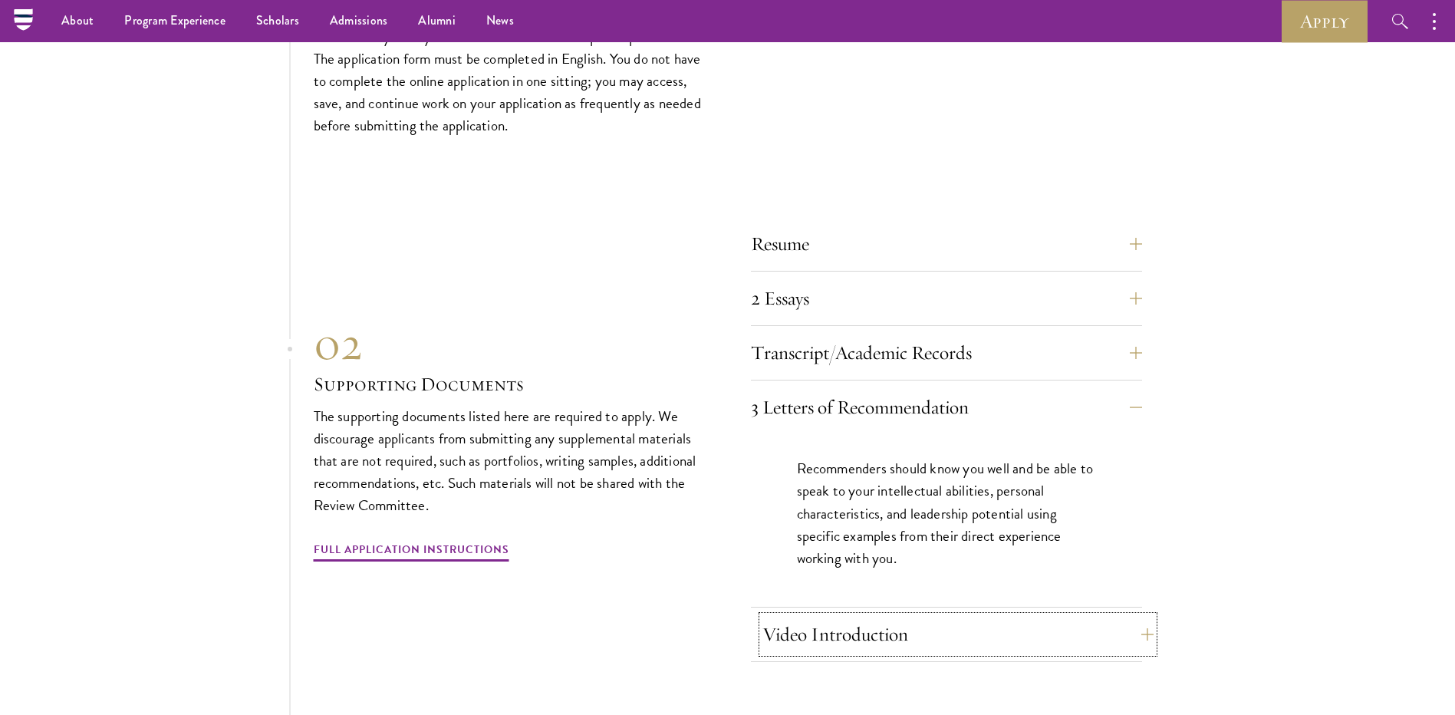
click at [895, 620] on button "Video Introduction" at bounding box center [958, 634] width 391 height 37
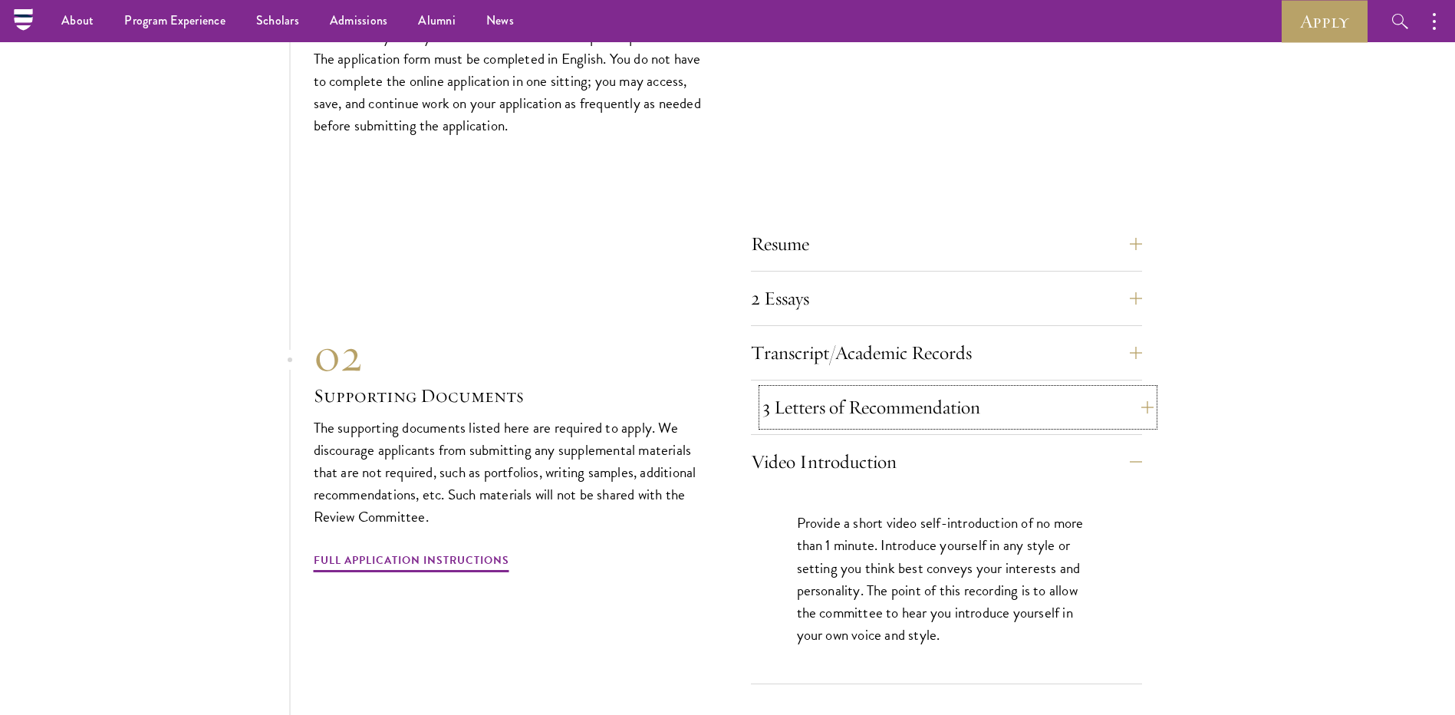
click at [820, 403] on button "3 Letters of Recommendation" at bounding box center [958, 407] width 391 height 37
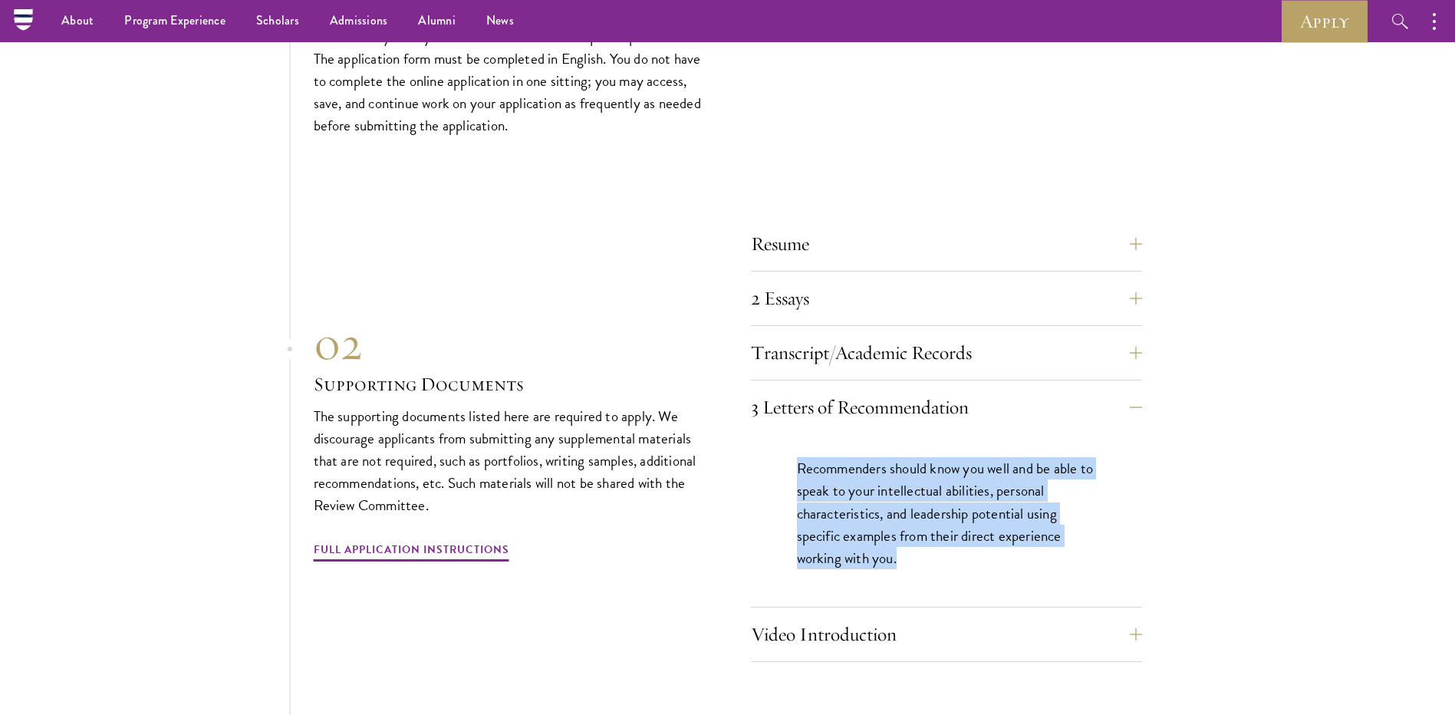
drag, startPoint x: 781, startPoint y: 446, endPoint x: 916, endPoint y: 557, distance: 174.9
click at [916, 557] on div "Recommenders should know you well and be able to speak to your intellectual abi…" at bounding box center [946, 520] width 391 height 173
drag, startPoint x: 916, startPoint y: 556, endPoint x: 832, endPoint y: 421, distance: 159.2
click at [832, 421] on div "3 Letters of Recommendation Recommenders should know you well and be able to sp…" at bounding box center [946, 498] width 391 height 219
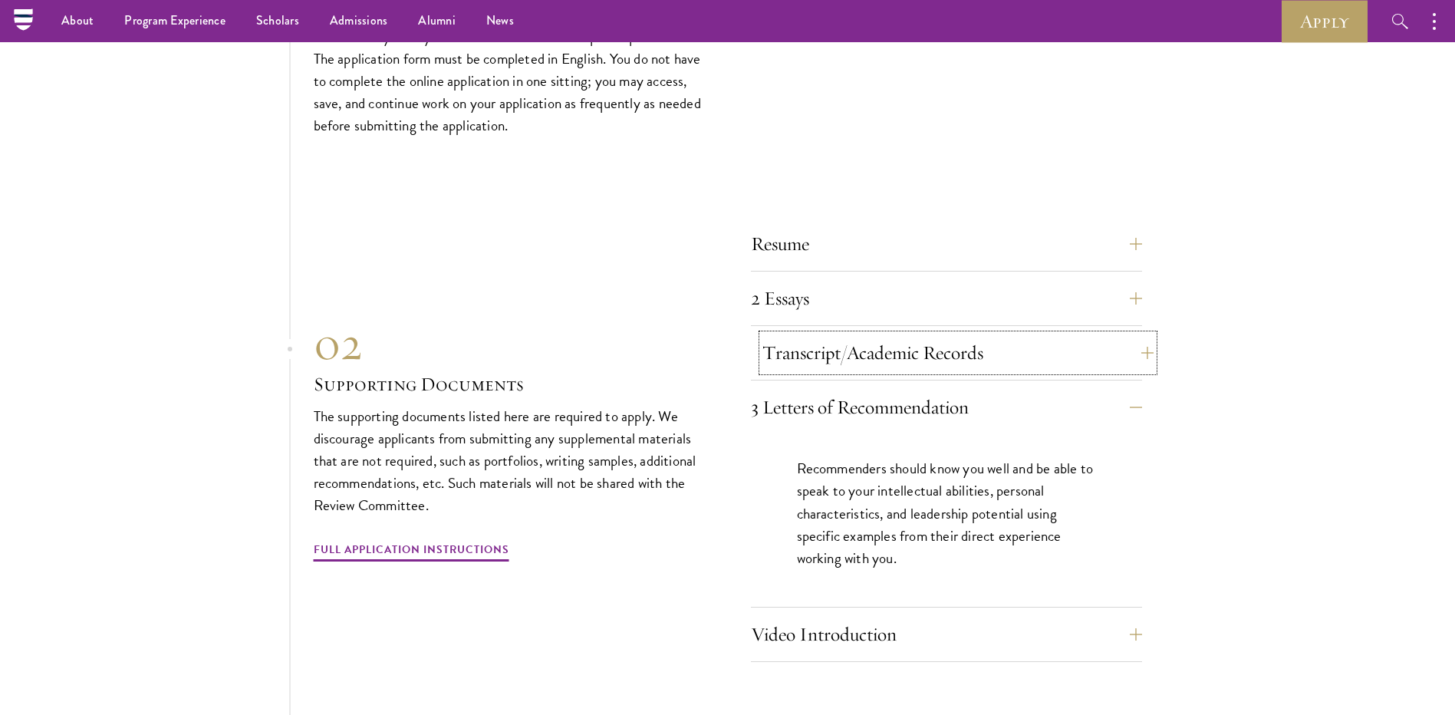
click at [827, 349] on button "Transcript/Academic Records" at bounding box center [958, 352] width 391 height 37
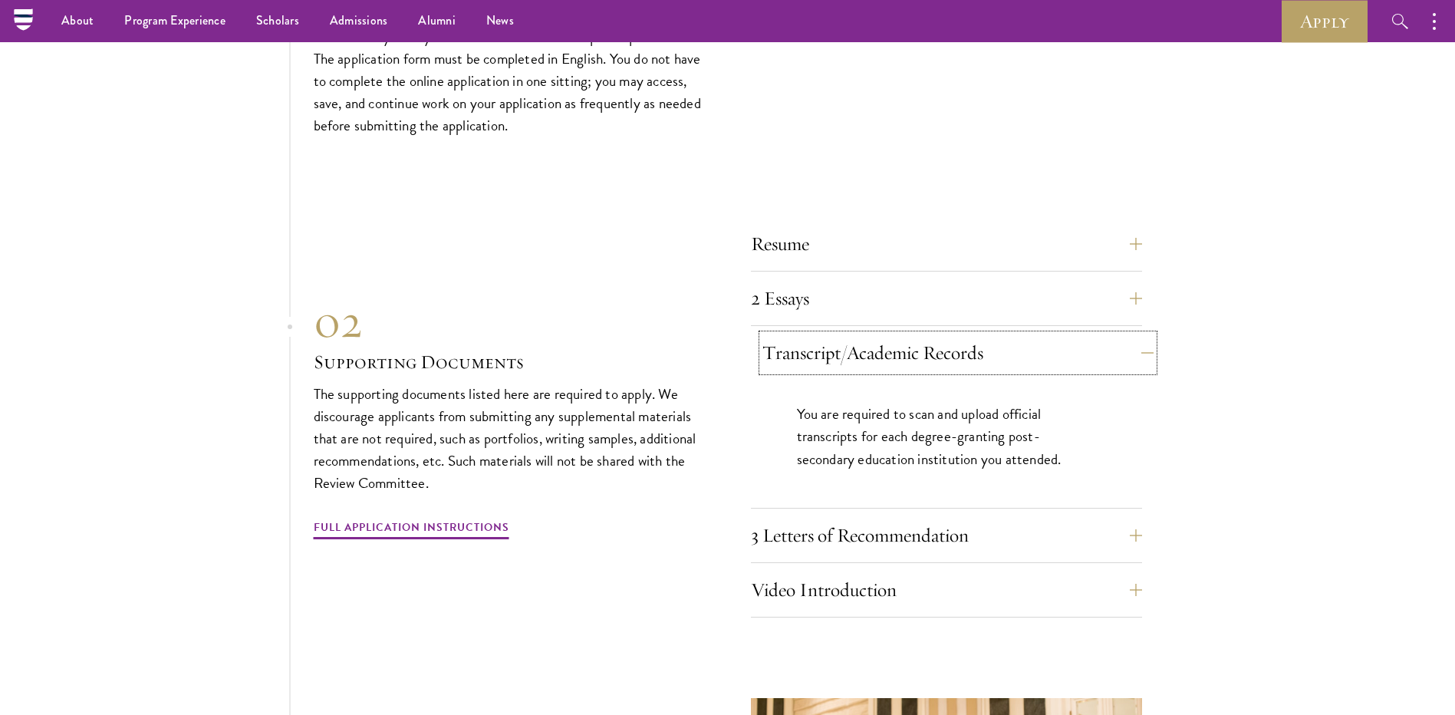
click at [828, 343] on button "Transcript/Academic Records" at bounding box center [958, 352] width 391 height 37
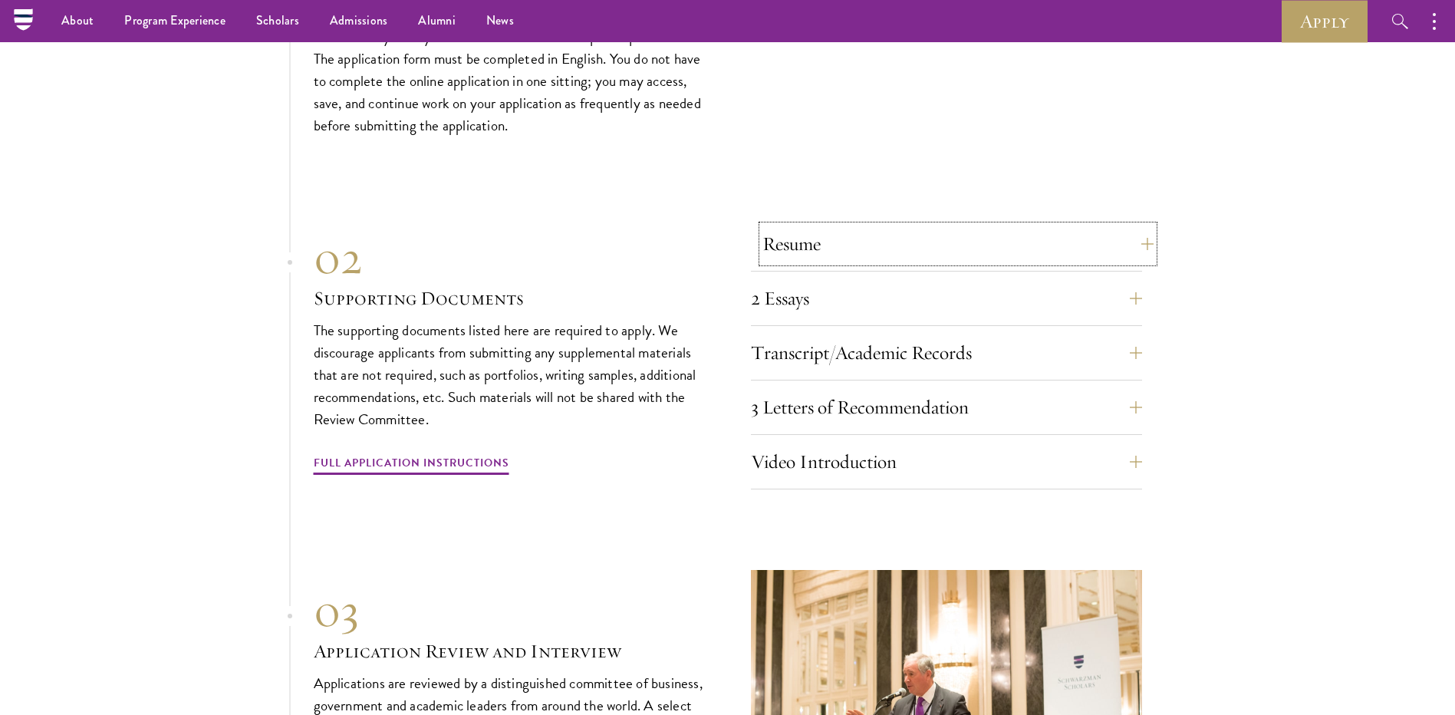
click at [793, 237] on button "Resume" at bounding box center [958, 244] width 391 height 37
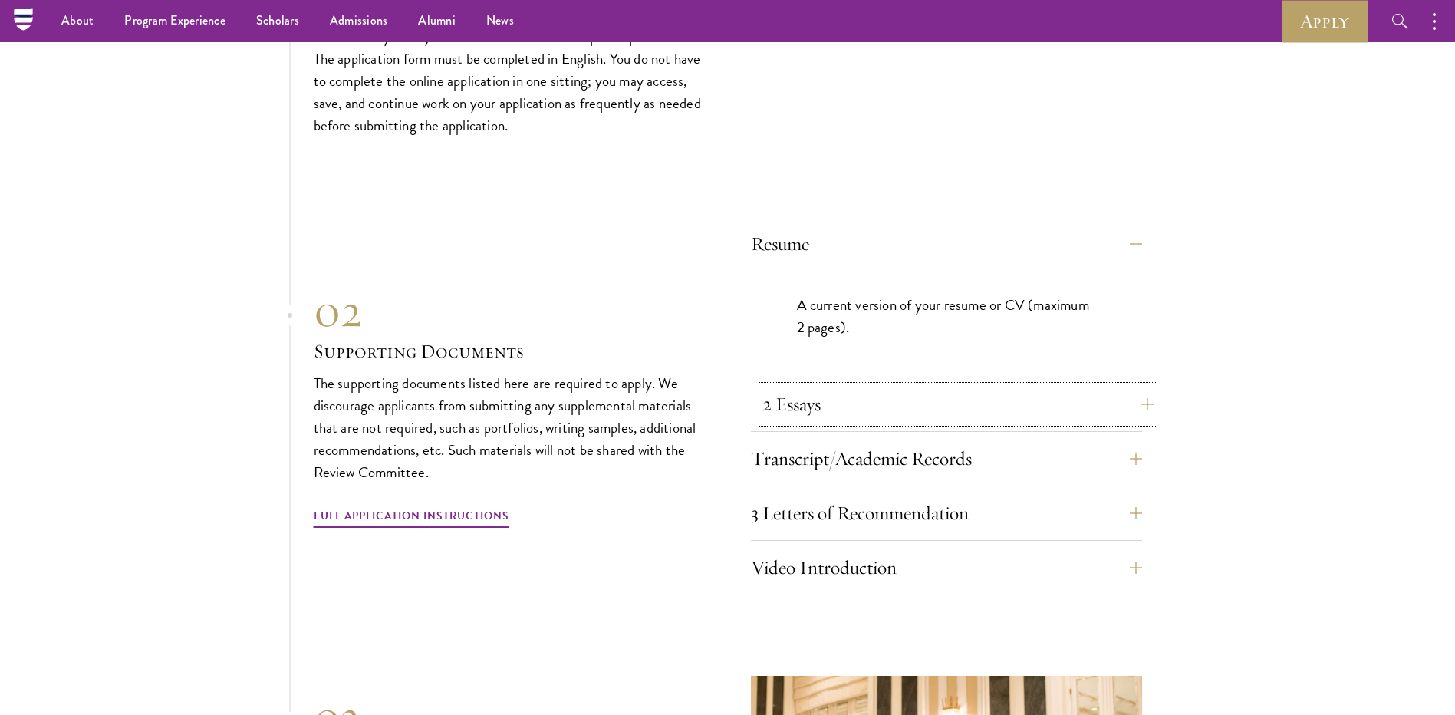
click at [899, 397] on button "2 Essays" at bounding box center [958, 404] width 391 height 37
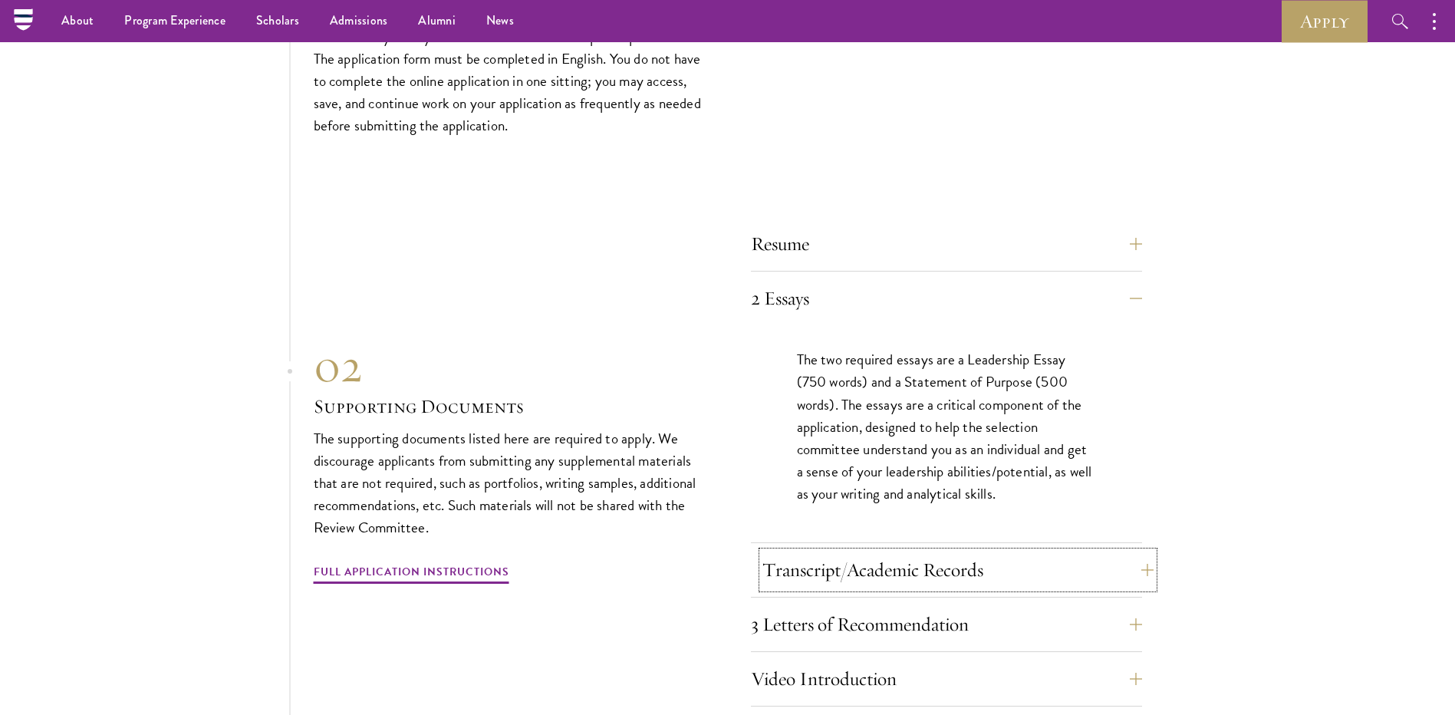
click at [829, 564] on button "Transcript/Academic Records" at bounding box center [958, 570] width 391 height 37
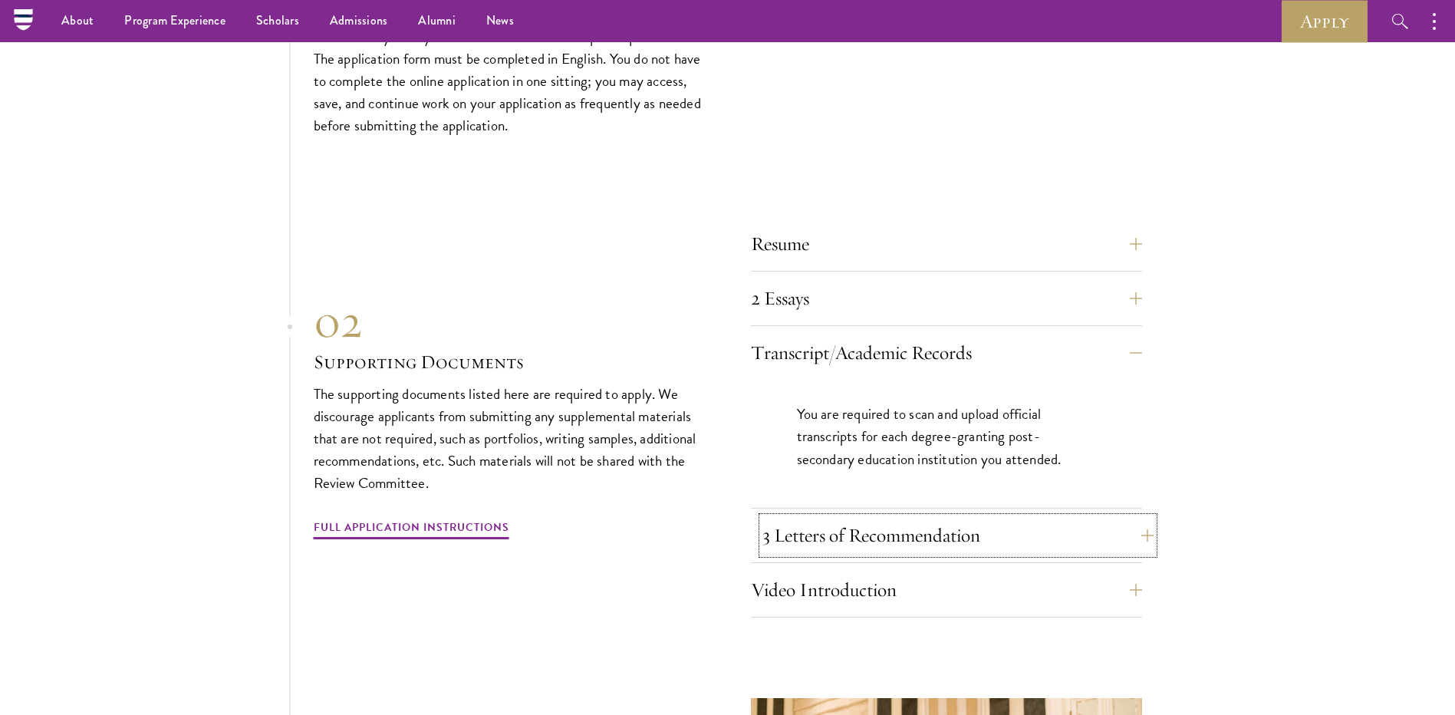
click at [855, 519] on button "3 Letters of Recommendation" at bounding box center [958, 535] width 391 height 37
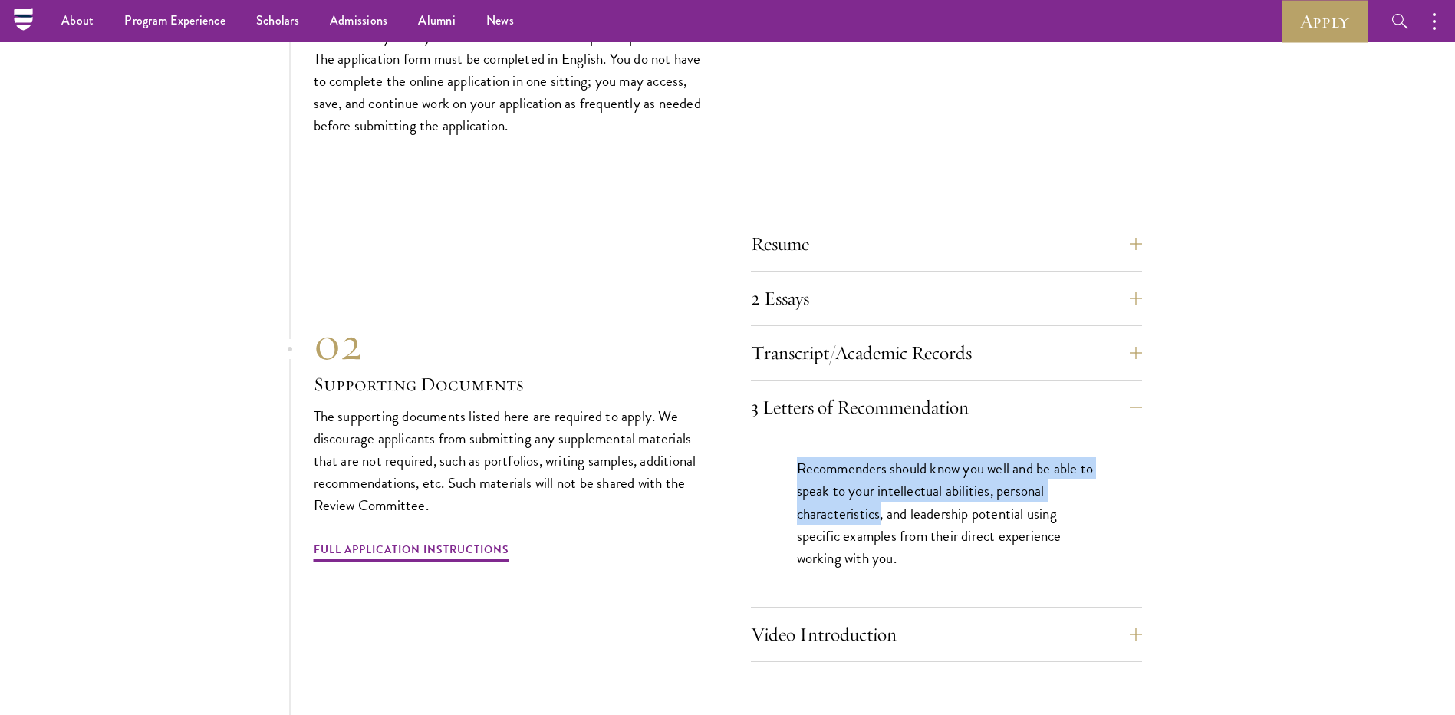
drag, startPoint x: 781, startPoint y: 453, endPoint x: 881, endPoint y: 513, distance: 116.3
click at [881, 513] on div "Recommenders should know you well and be able to speak to your intellectual abi…" at bounding box center [946, 520] width 391 height 173
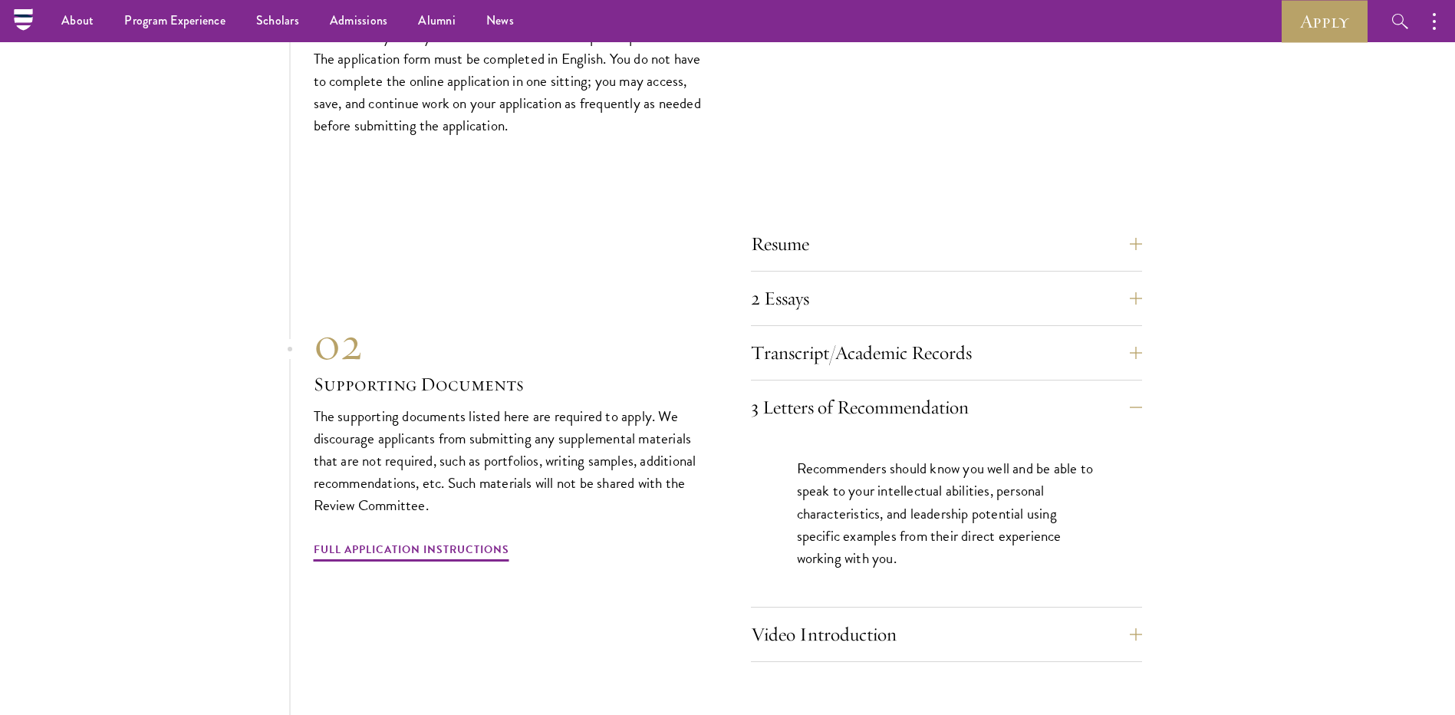
drag, startPoint x: 881, startPoint y: 513, endPoint x: 908, endPoint y: 539, distance: 36.9
click at [908, 539] on p "Recommenders should know you well and be able to speak to your intellectual abi…" at bounding box center [946, 512] width 299 height 111
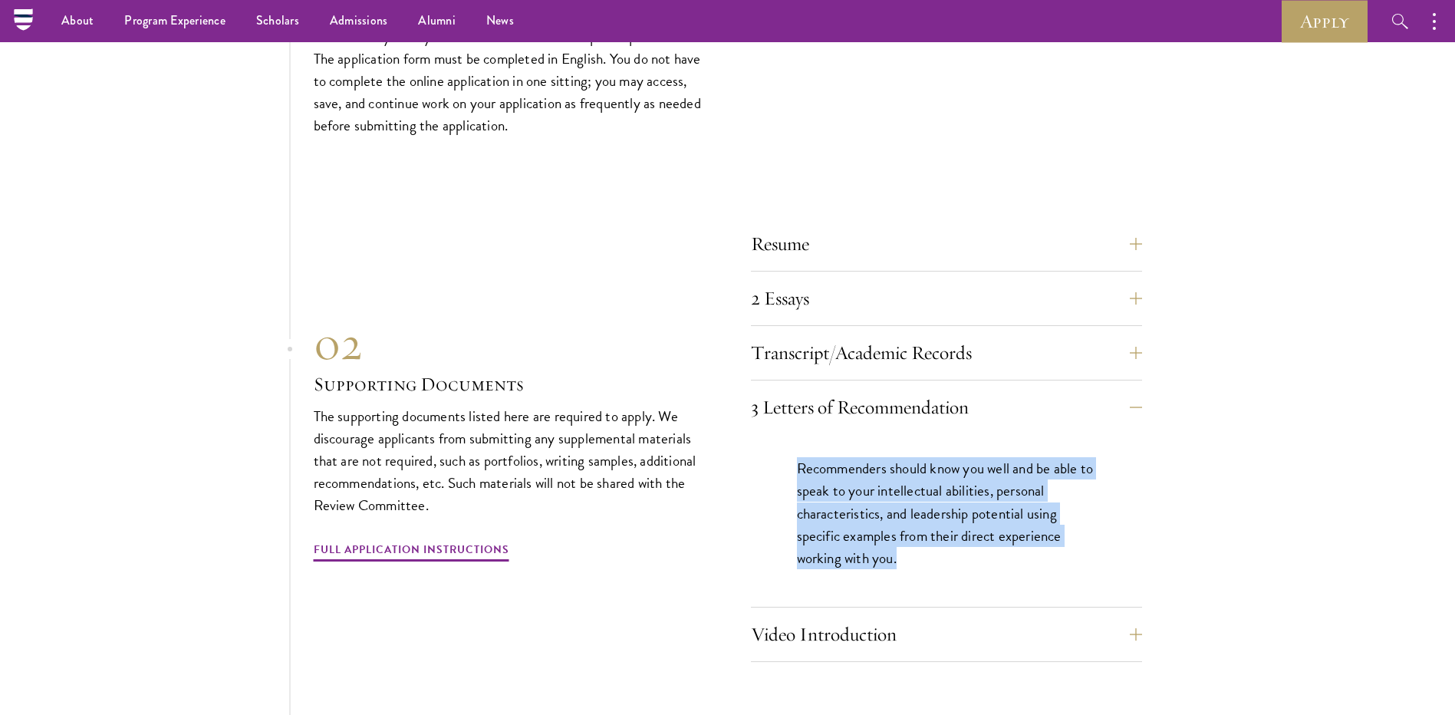
drag, startPoint x: 909, startPoint y: 557, endPoint x: 746, endPoint y: 463, distance: 187.6
click at [746, 463] on div "Resume A current version of your resume or CV (maximum 2 pages). 2 Essays The t…" at bounding box center [728, 439] width 828 height 445
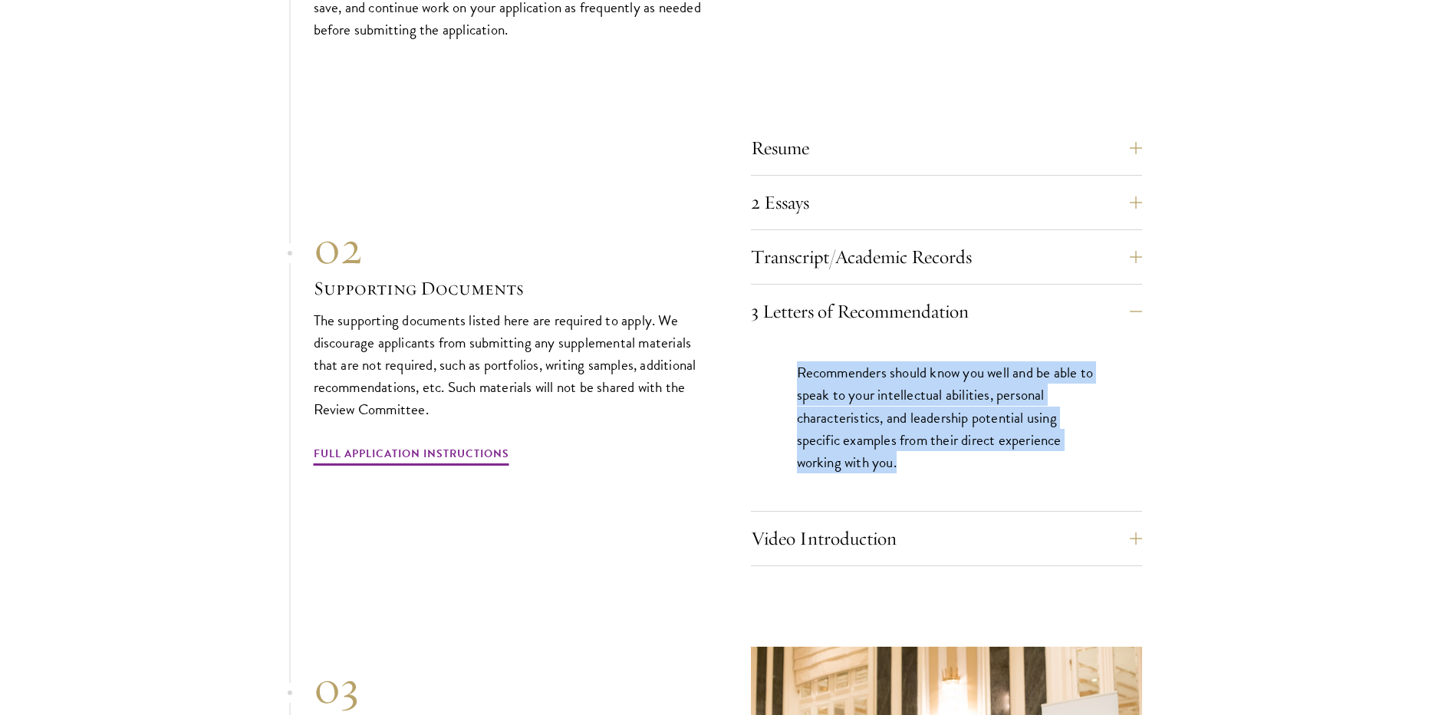
scroll to position [5370, 0]
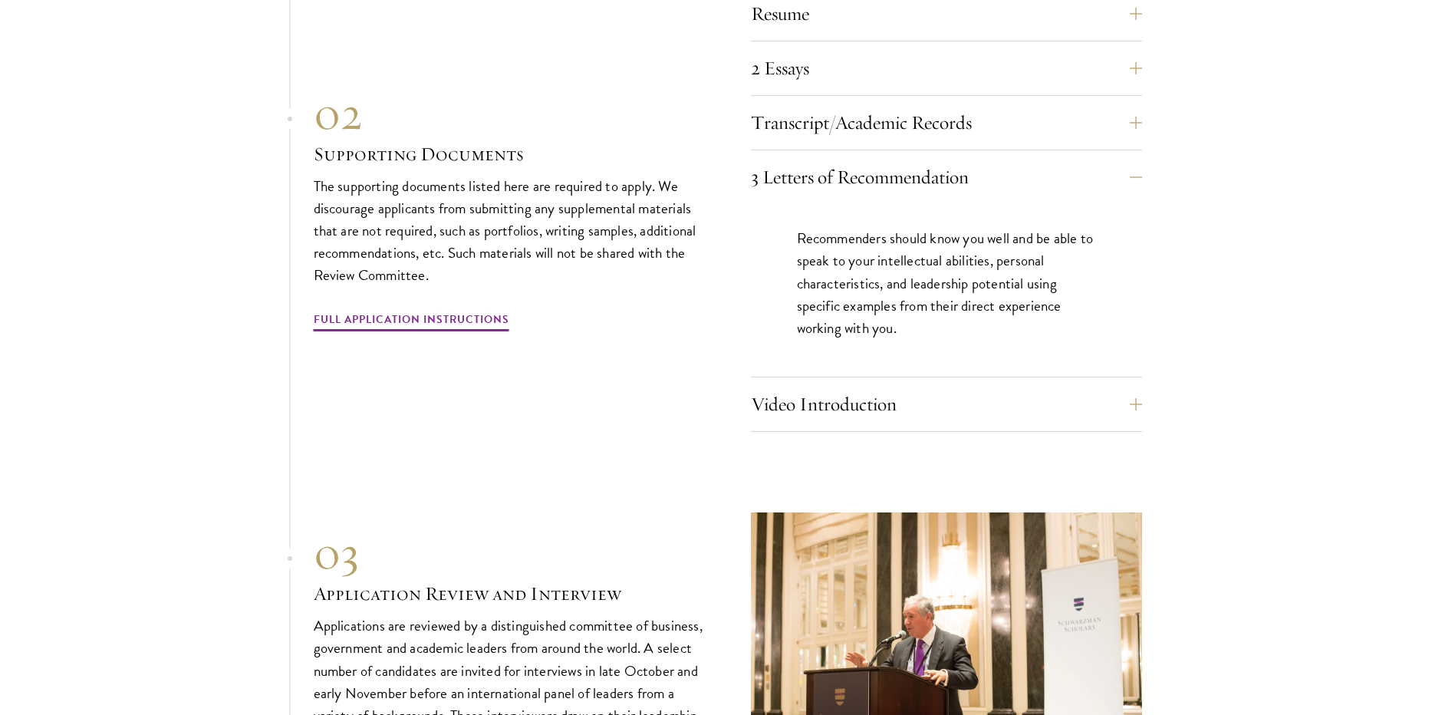
click at [678, 355] on div "Resume A current version of your resume or CV (maximum 2 pages). 2 Essays The t…" at bounding box center [728, 209] width 828 height 445
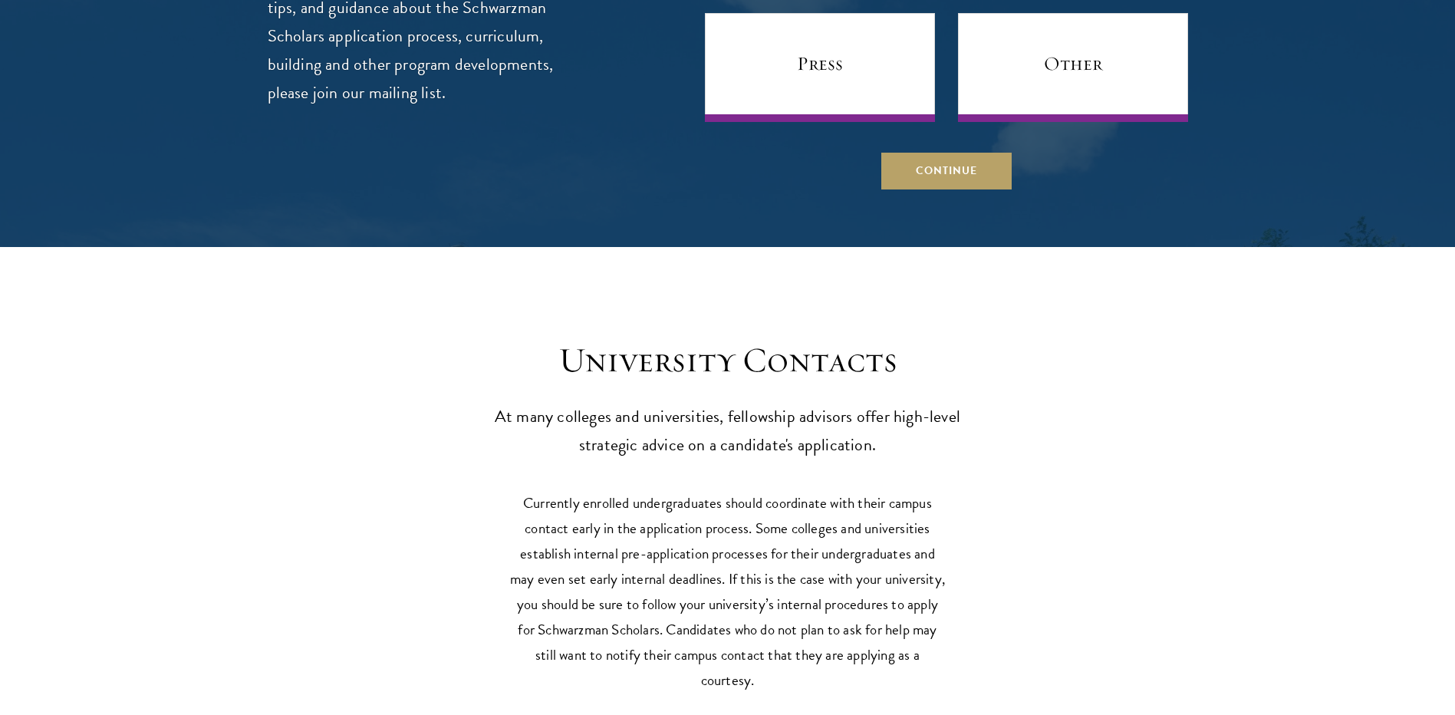
scroll to position [6904, 0]
